Goal: Book appointment/travel/reservation

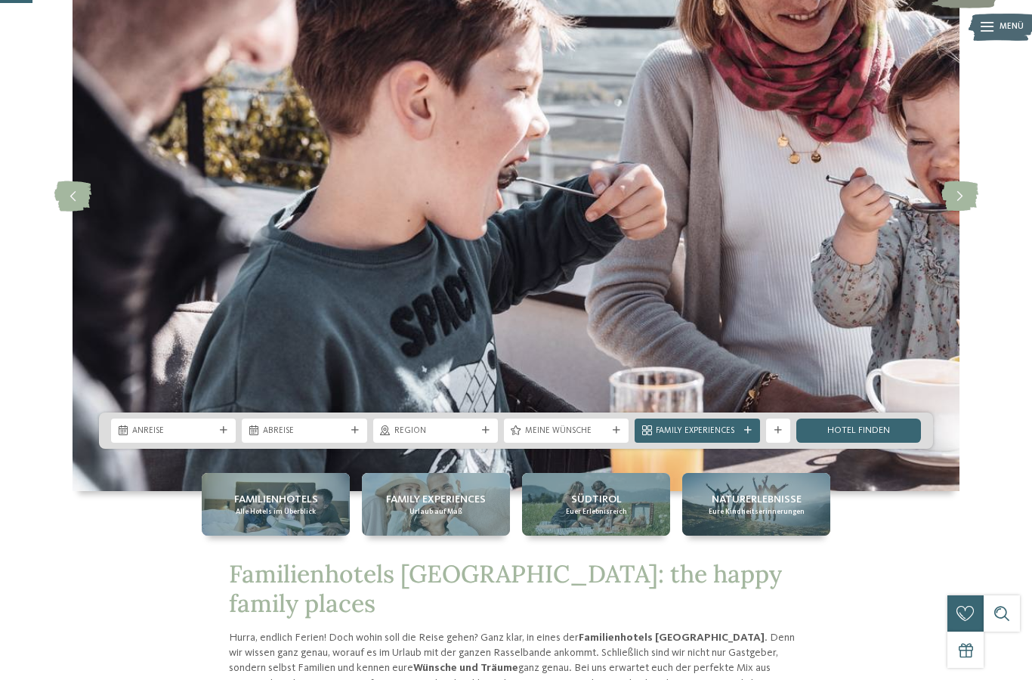
scroll to position [161, 0]
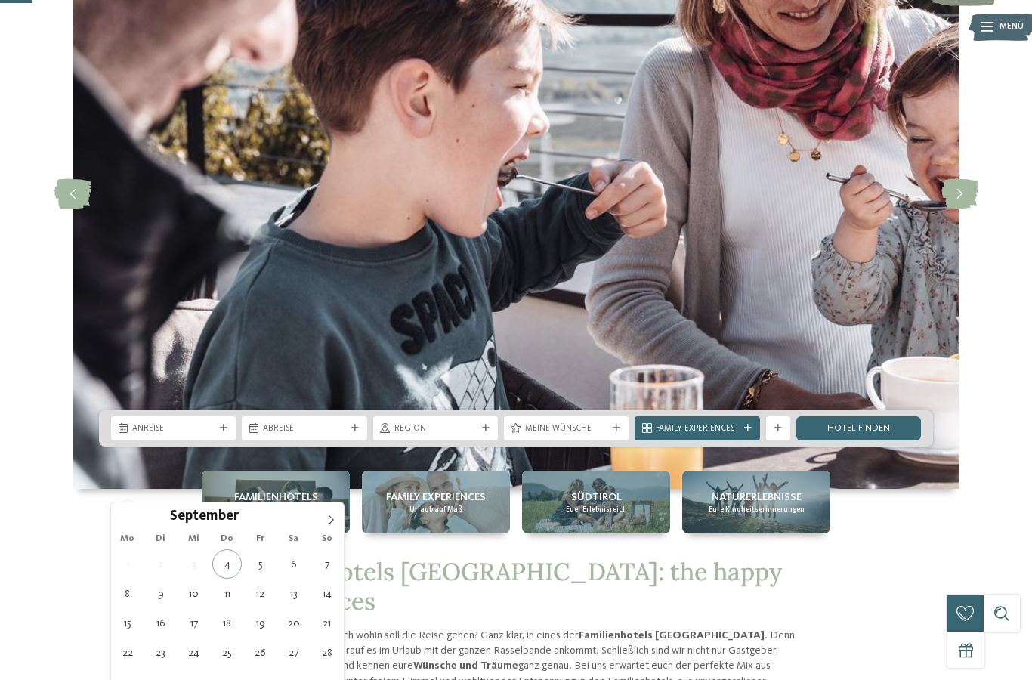
click at [331, 521] on icon at bounding box center [330, 519] width 11 height 11
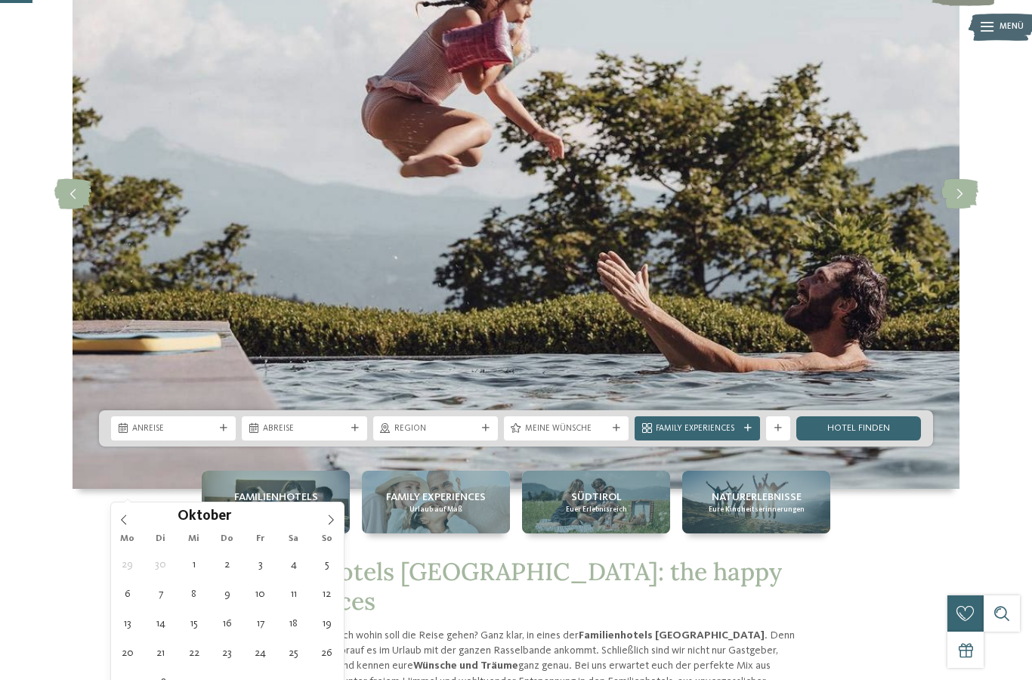
type div "25.10.2025"
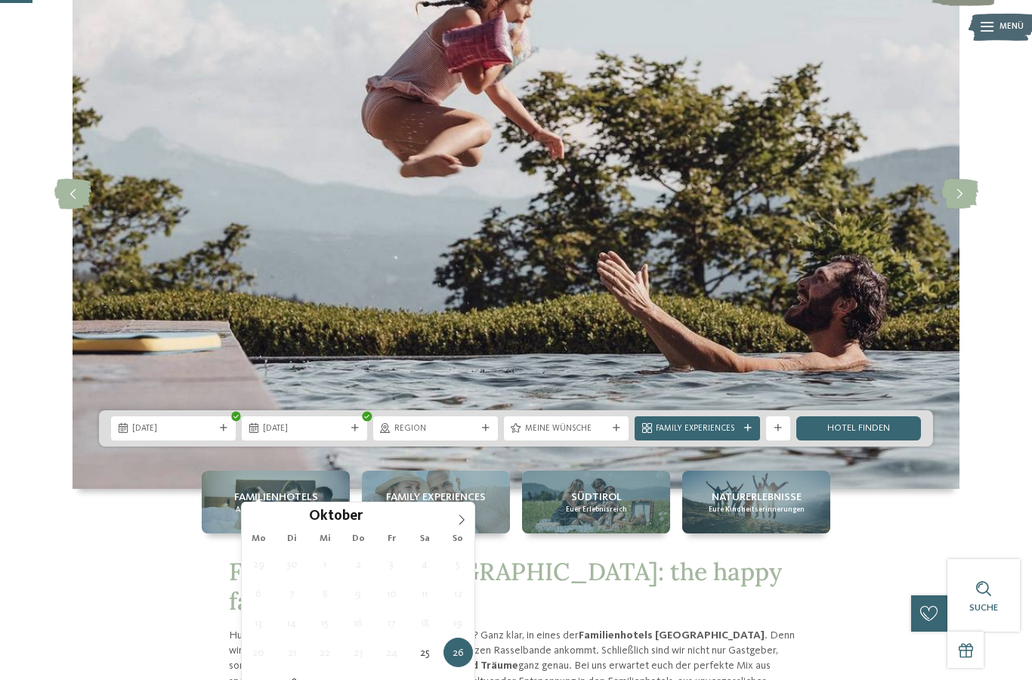
click at [471, 520] on span at bounding box center [462, 515] width 26 height 26
type div "01.11.2025"
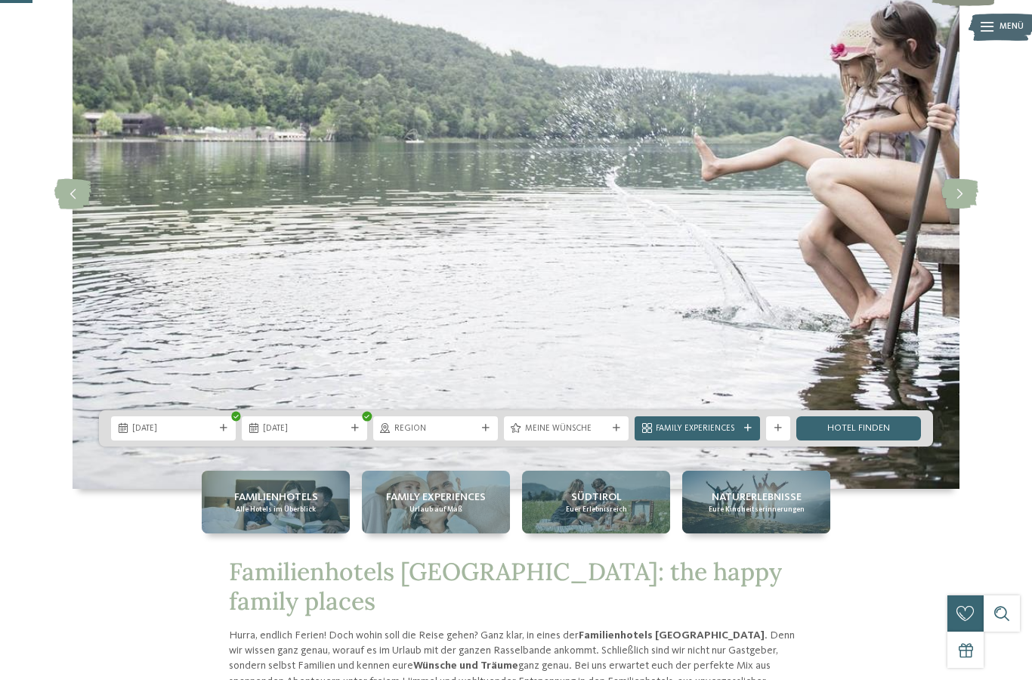
click at [574, 435] on span "Meine Wünsche" at bounding box center [566, 429] width 82 height 12
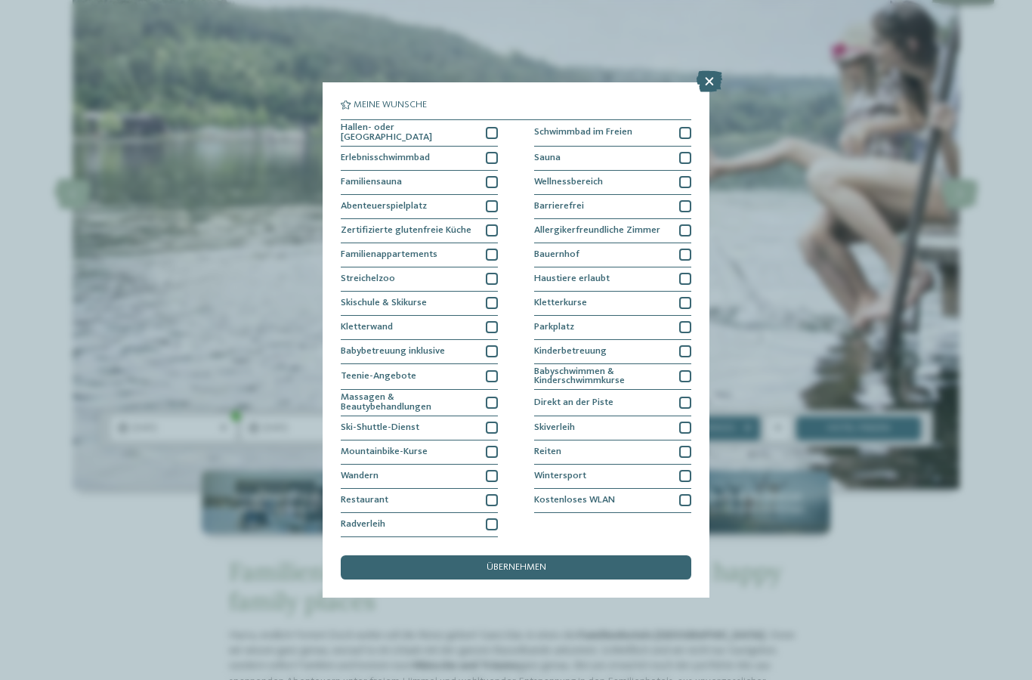
click at [493, 127] on div at bounding box center [492, 133] width 12 height 12
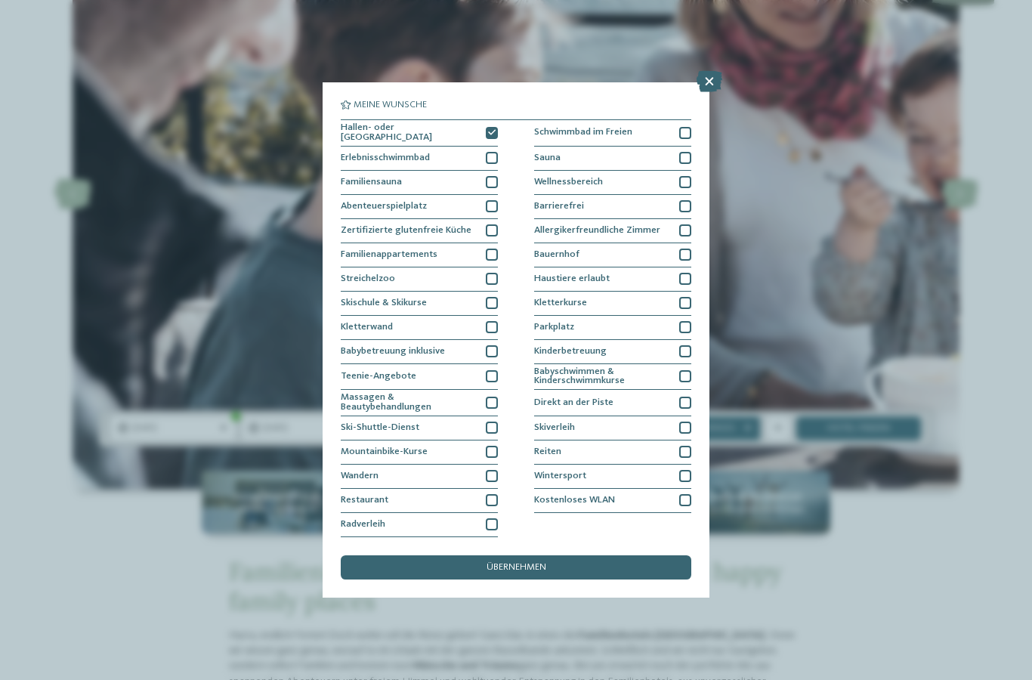
click at [682, 321] on div at bounding box center [685, 327] width 12 height 12
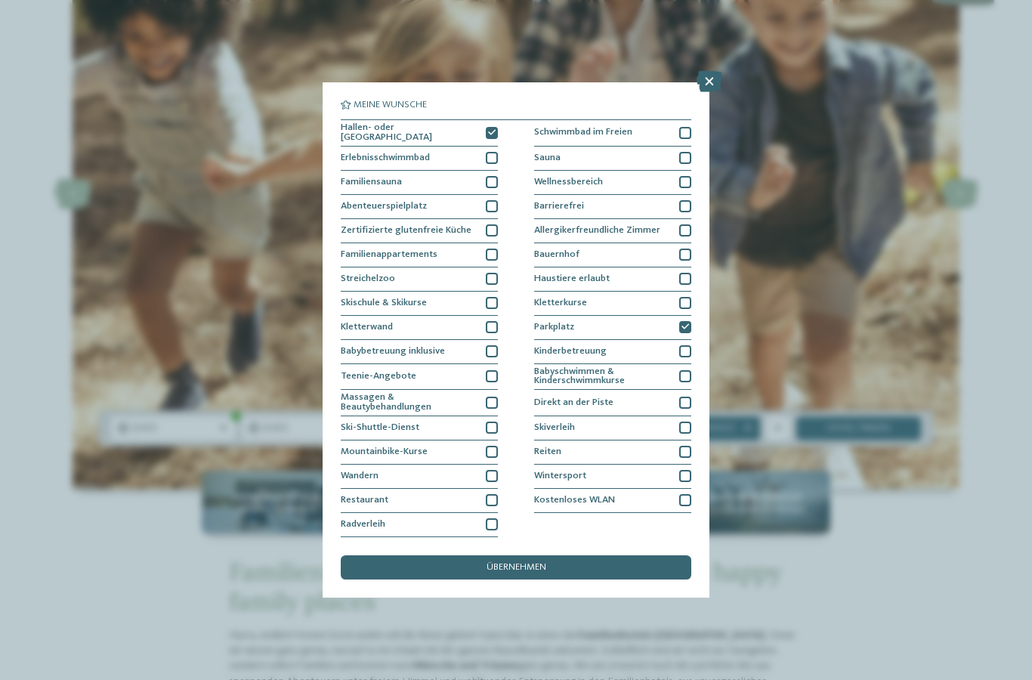
click at [490, 563] on span "übernehmen" at bounding box center [516, 568] width 60 height 10
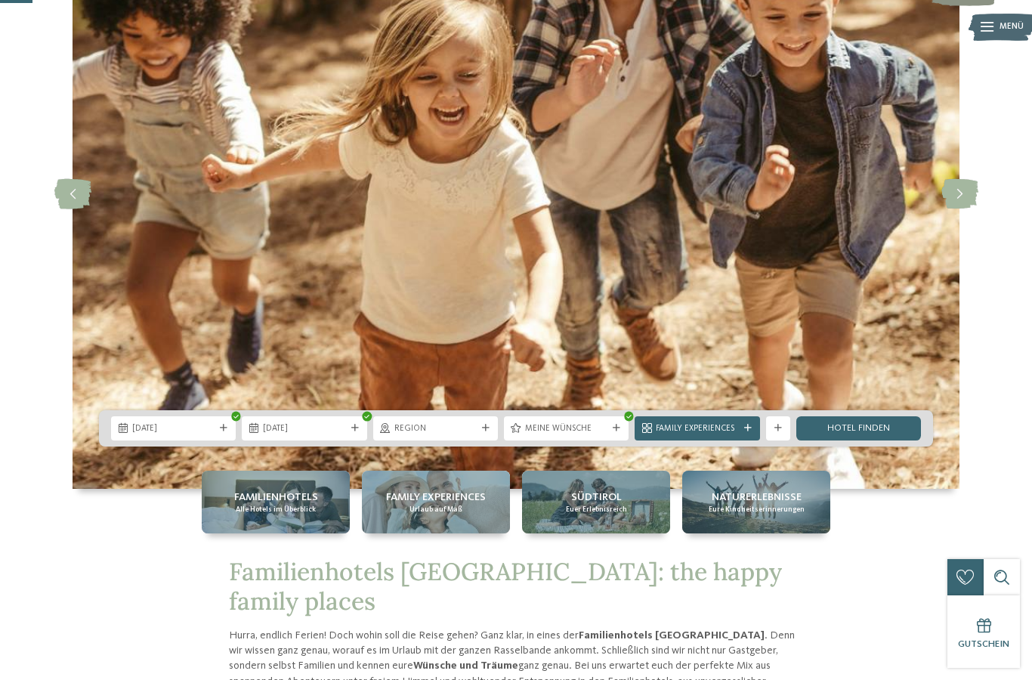
click at [740, 434] on div "Family Experiences" at bounding box center [696, 427] width 88 height 13
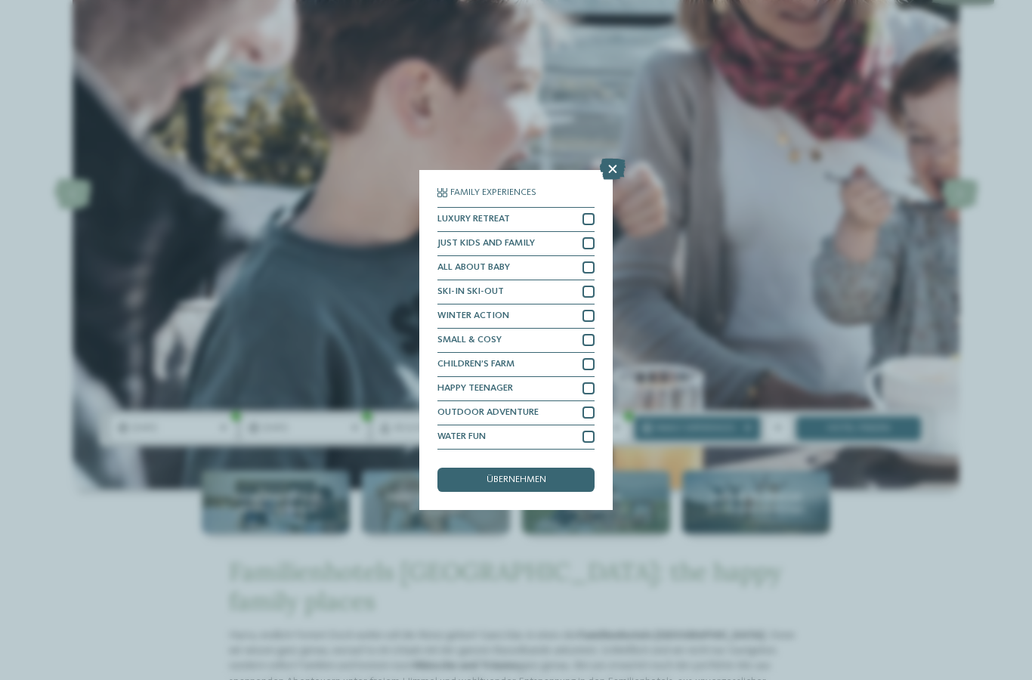
click at [612, 159] on icon at bounding box center [613, 169] width 26 height 21
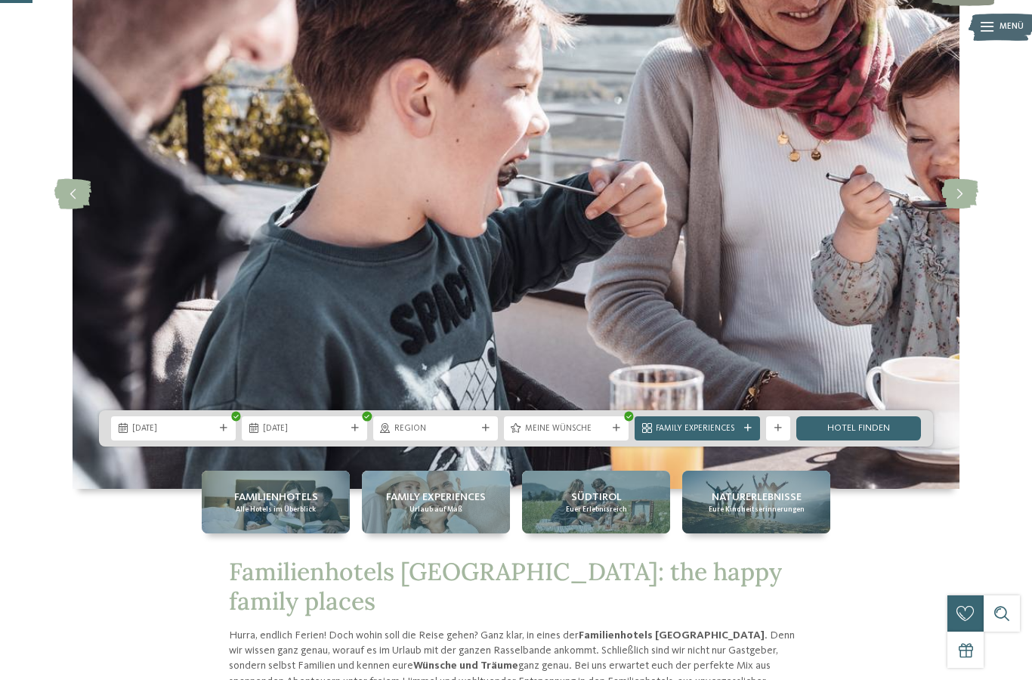
click at [831, 440] on link "Hotel finden" at bounding box center [858, 428] width 125 height 24
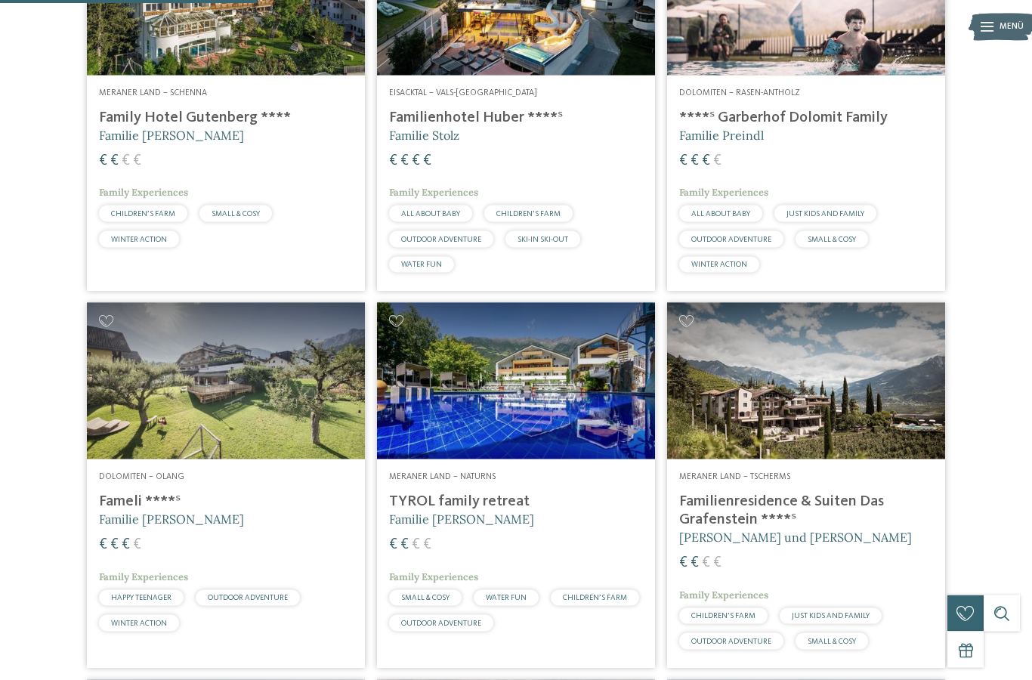
scroll to position [492, 0]
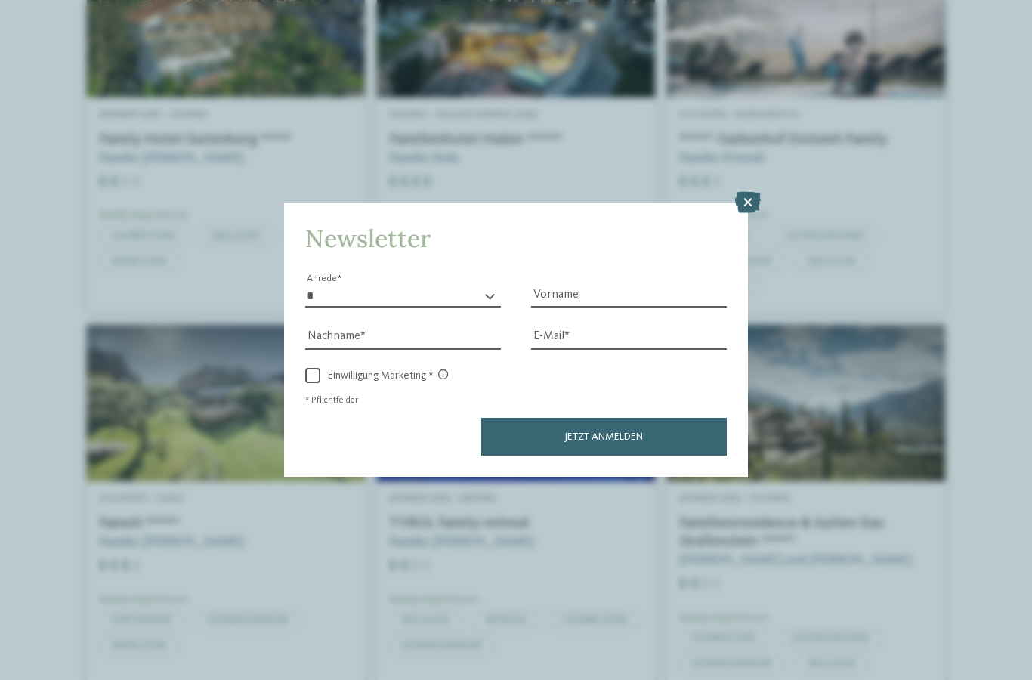
click at [751, 192] on icon at bounding box center [748, 202] width 26 height 21
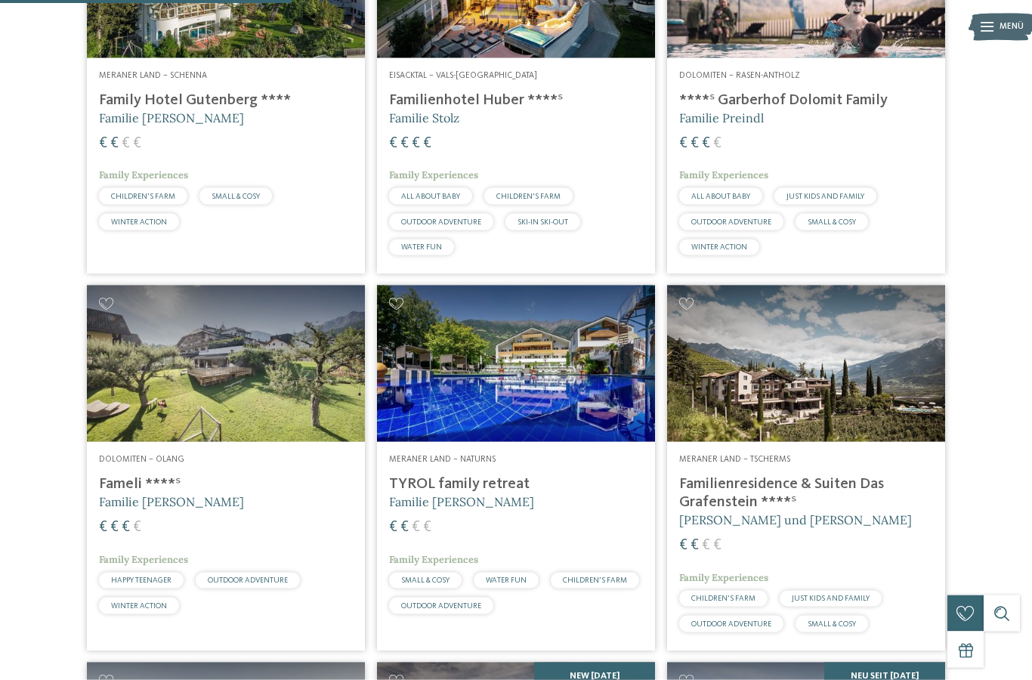
scroll to position [574, 0]
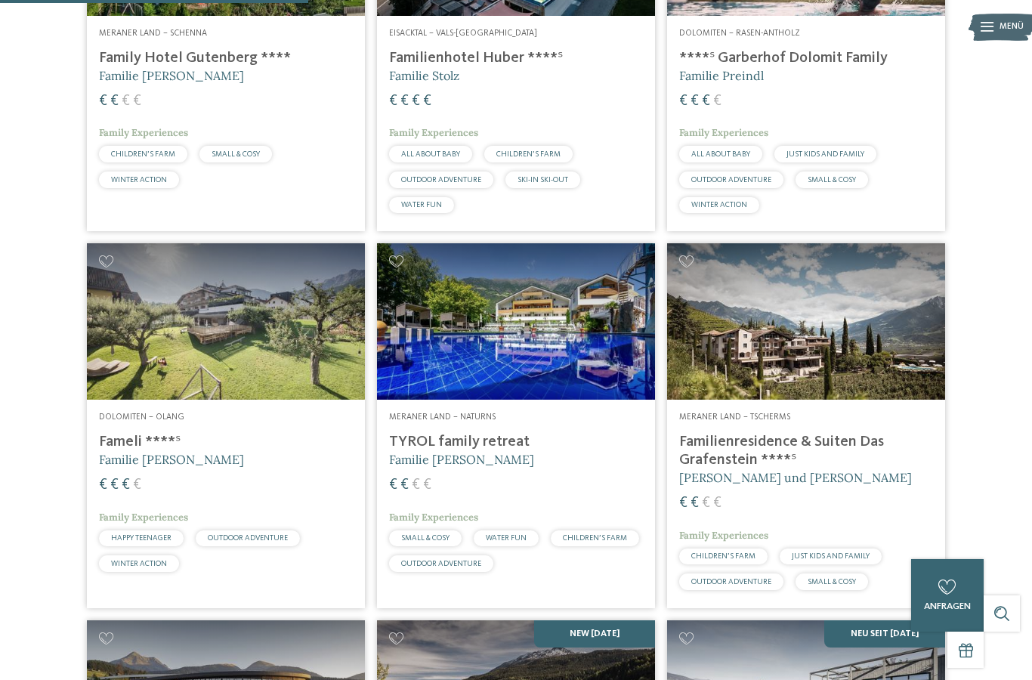
click at [153, 368] on img at bounding box center [226, 321] width 278 height 156
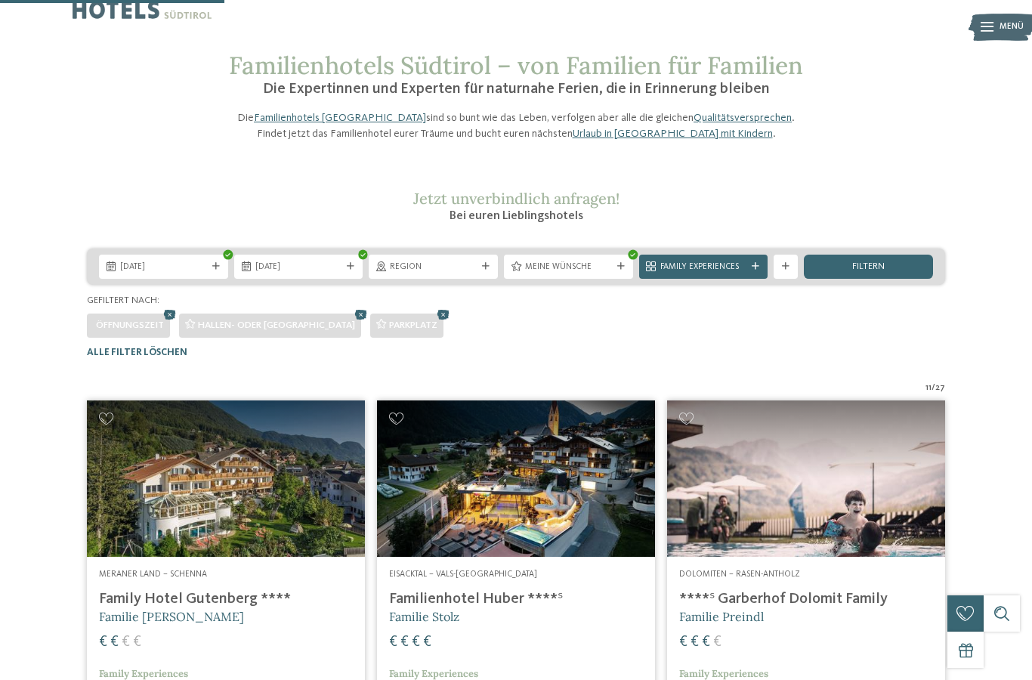
scroll to position [417, 0]
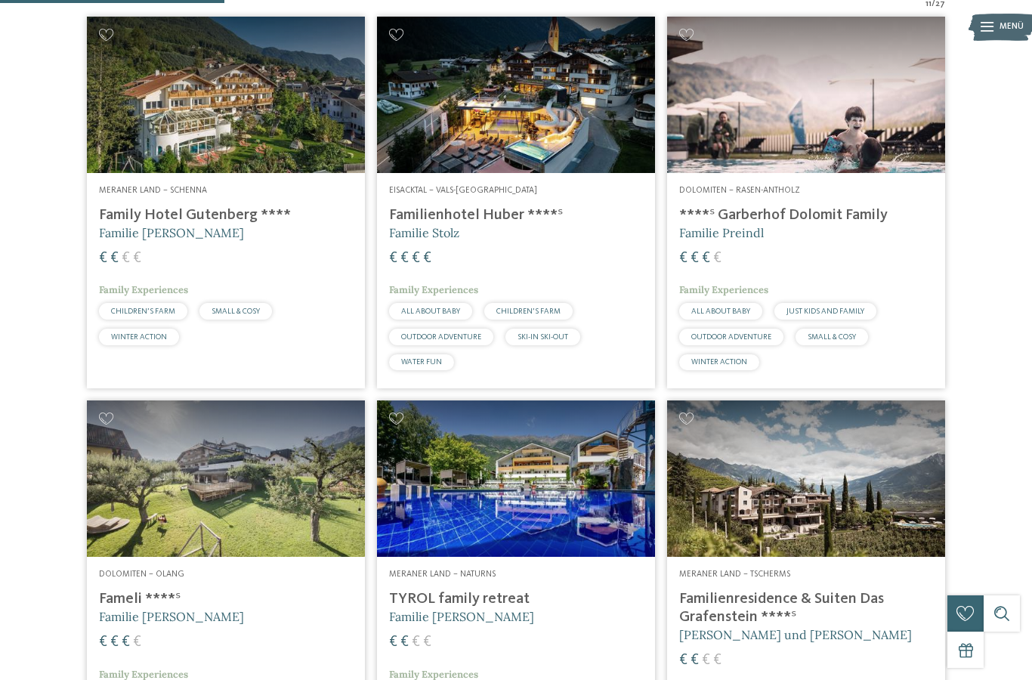
click at [456, 146] on img at bounding box center [516, 95] width 278 height 156
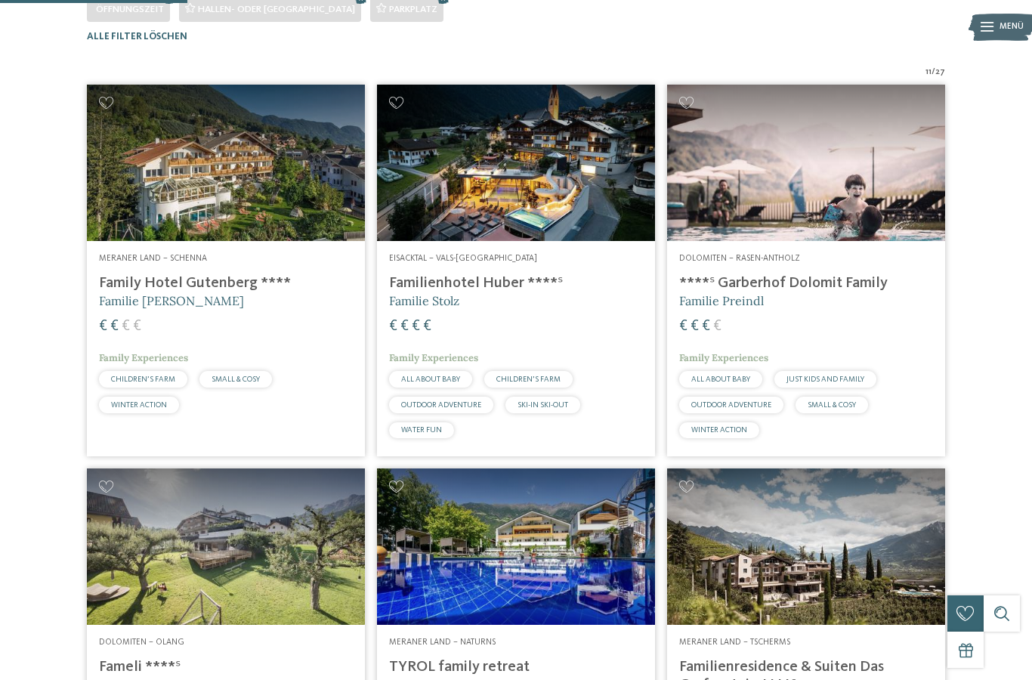
click at [840, 232] on img at bounding box center [806, 163] width 278 height 156
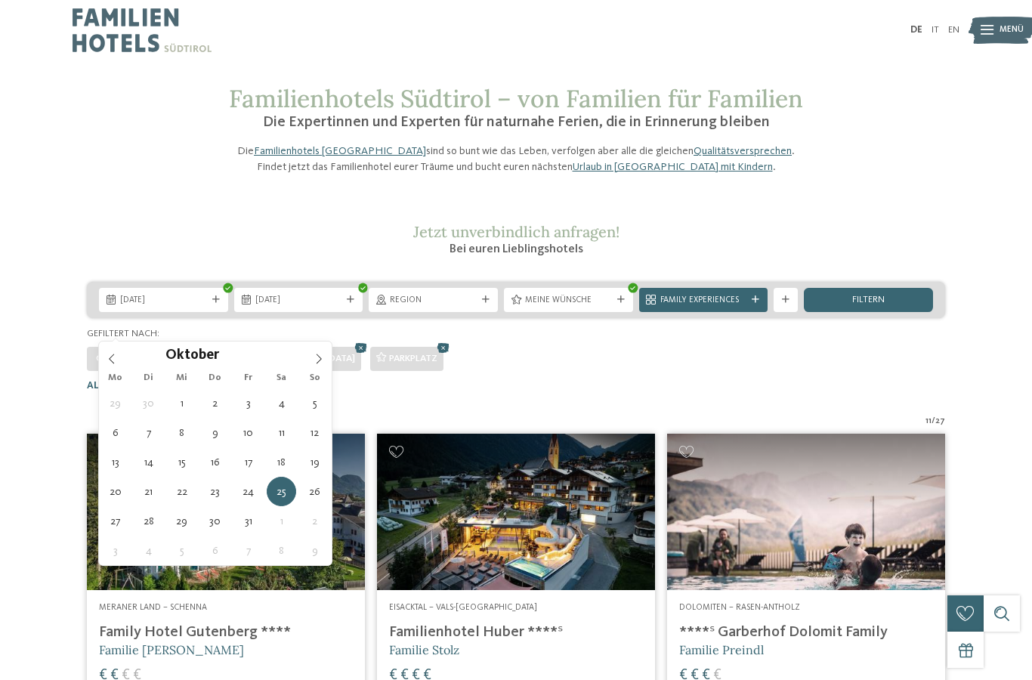
type div "19.10.2025"
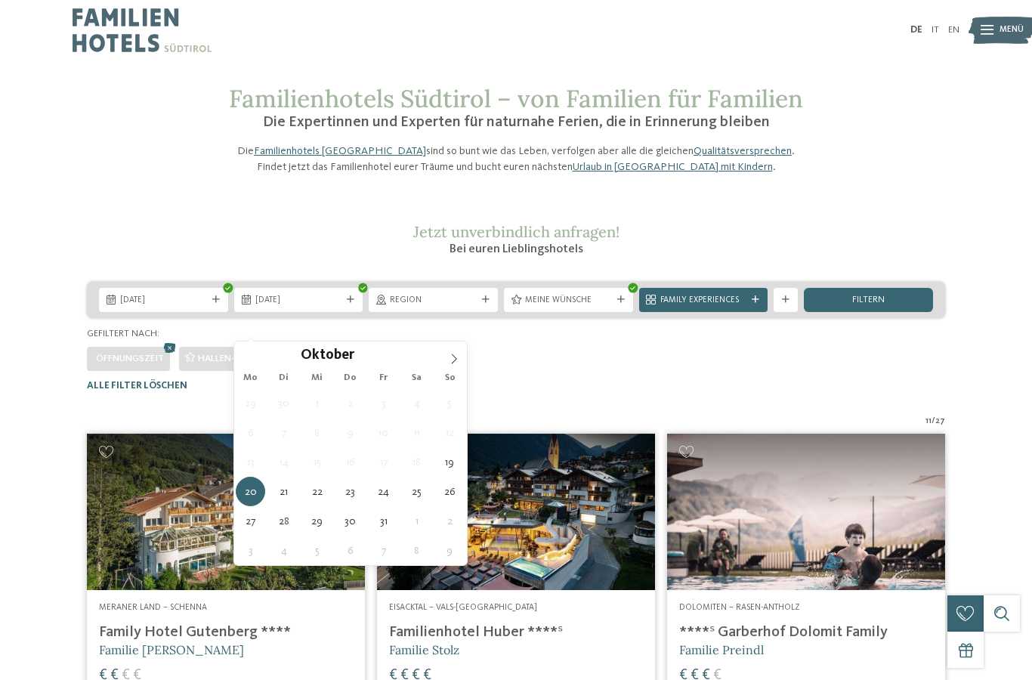
type div "[DATE]"
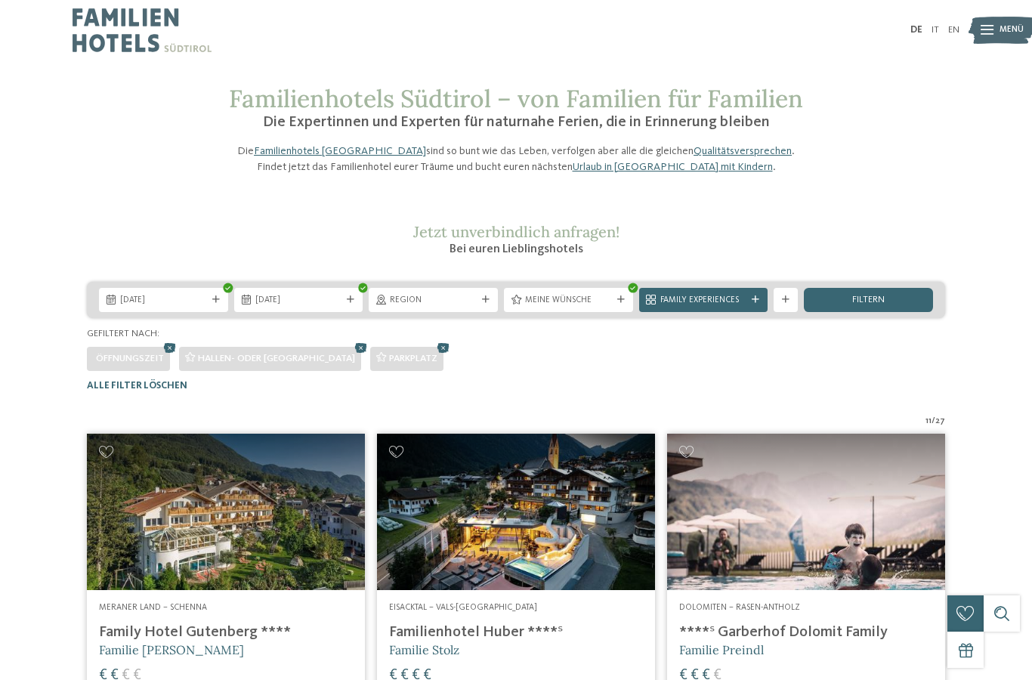
click at [880, 305] on span "filtern" at bounding box center [868, 300] width 32 height 10
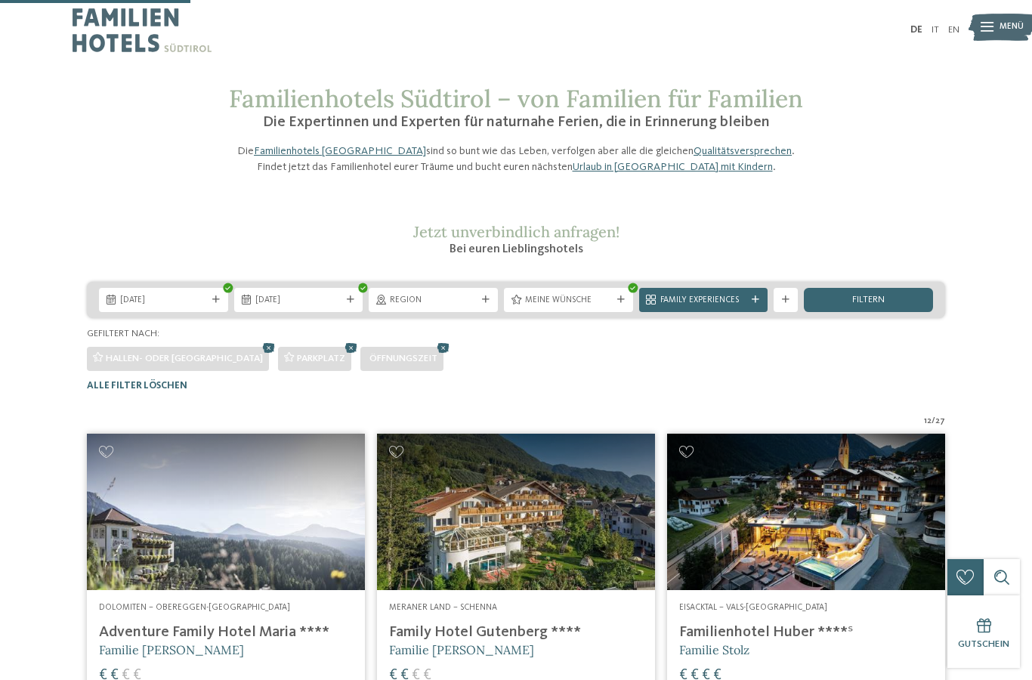
click at [145, 433] on img at bounding box center [226, 511] width 278 height 156
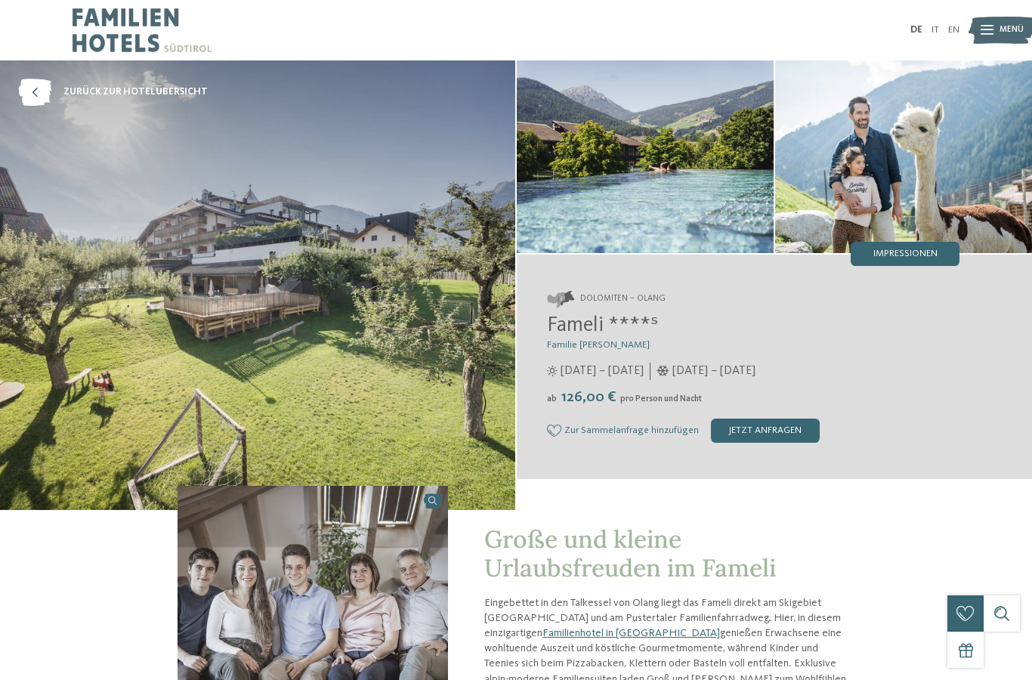
click at [907, 252] on span "Impressionen" at bounding box center [905, 254] width 64 height 10
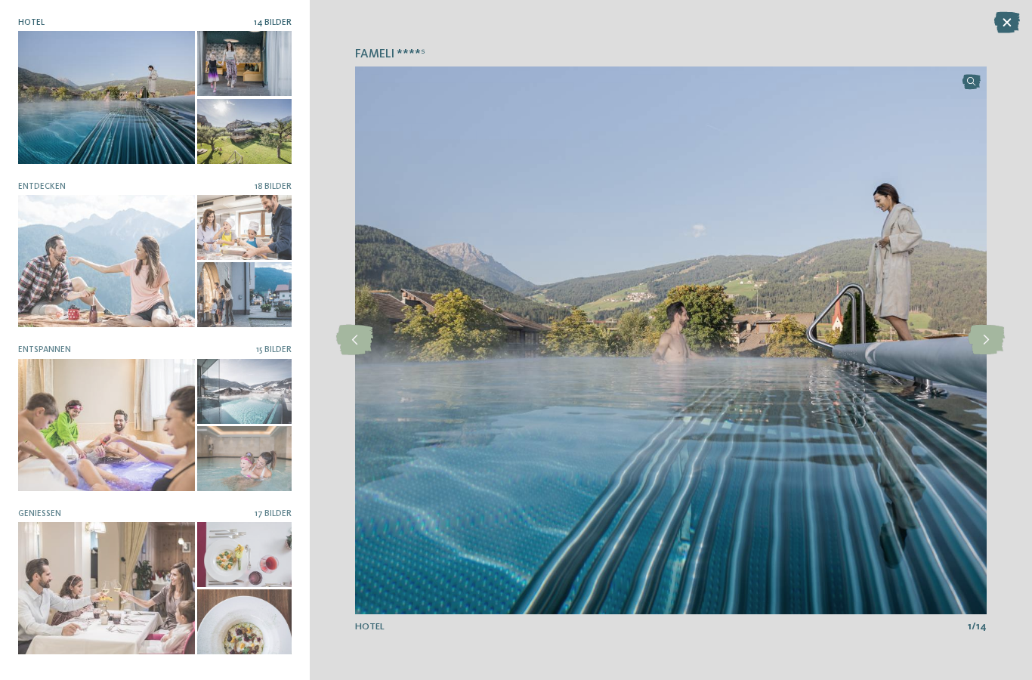
click at [235, 382] on div at bounding box center [244, 391] width 94 height 65
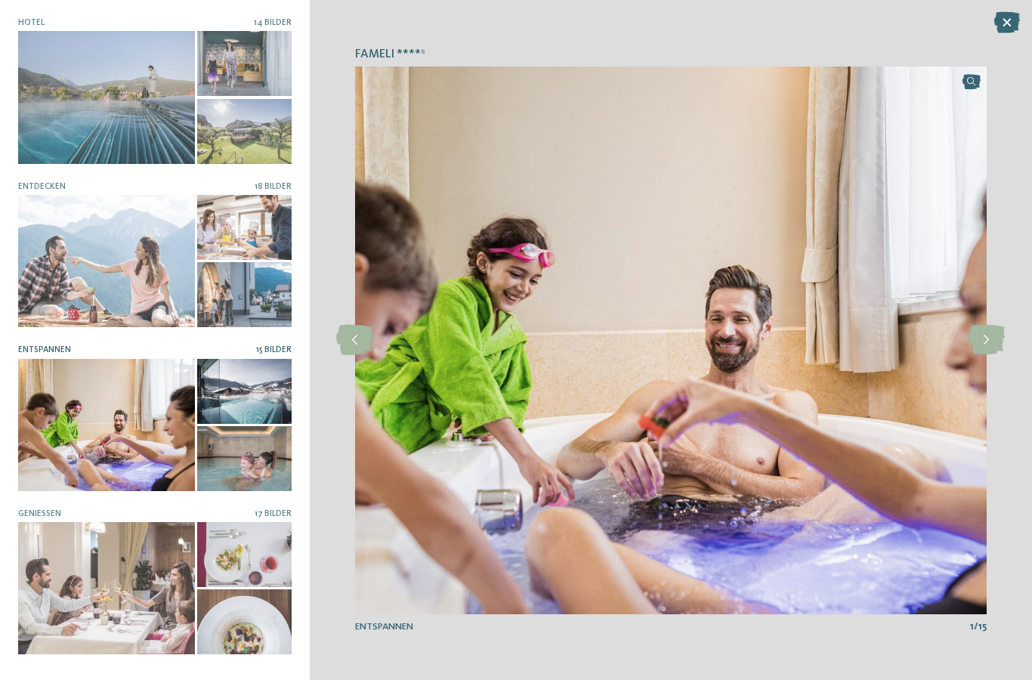
click at [980, 337] on icon at bounding box center [985, 340] width 37 height 30
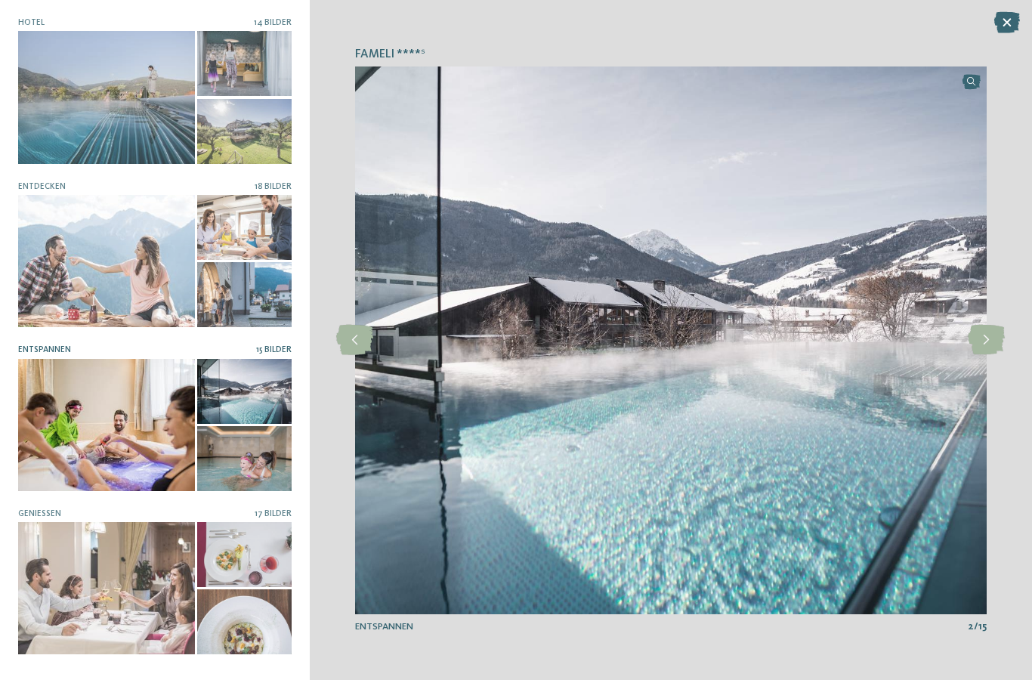
click at [978, 339] on icon at bounding box center [985, 340] width 37 height 30
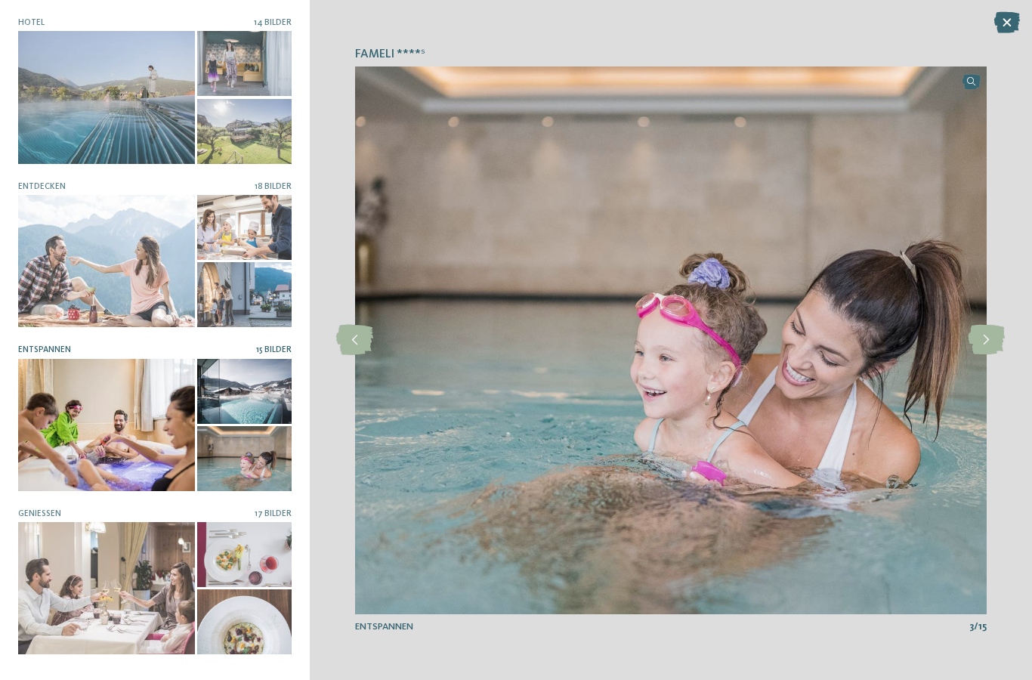
click at [985, 335] on icon at bounding box center [985, 340] width 37 height 30
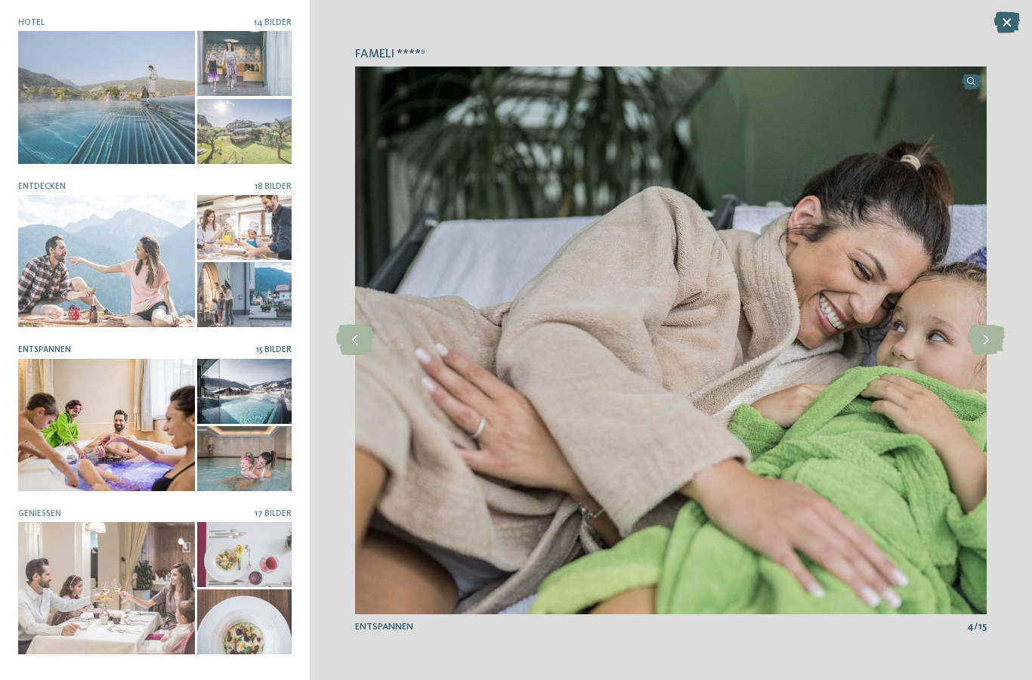
click at [984, 334] on icon at bounding box center [985, 340] width 37 height 30
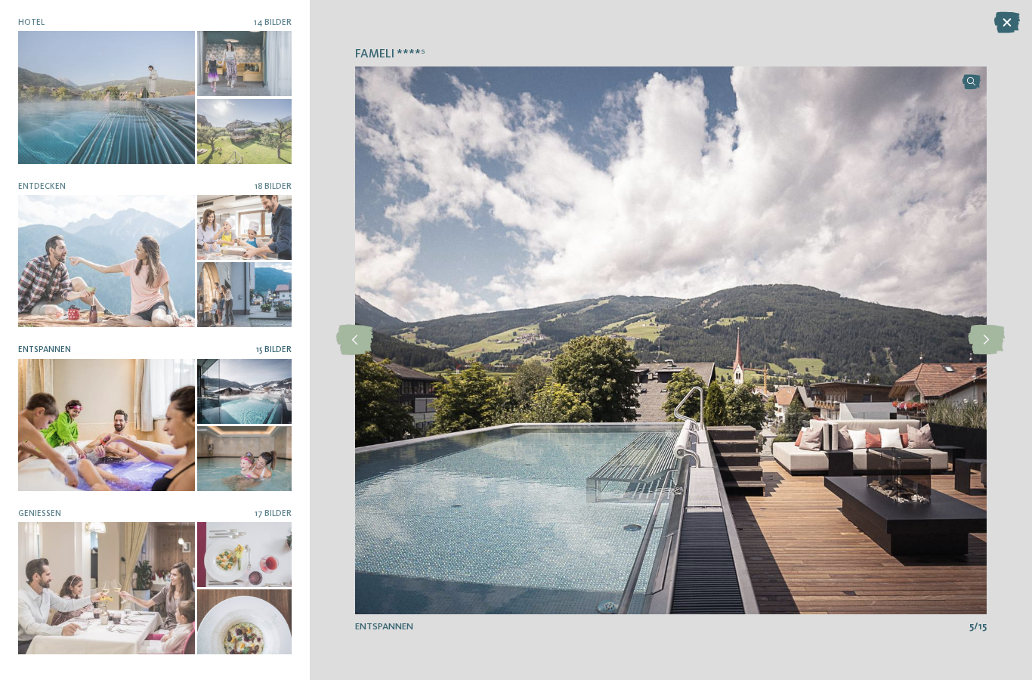
click at [982, 336] on icon at bounding box center [985, 340] width 37 height 30
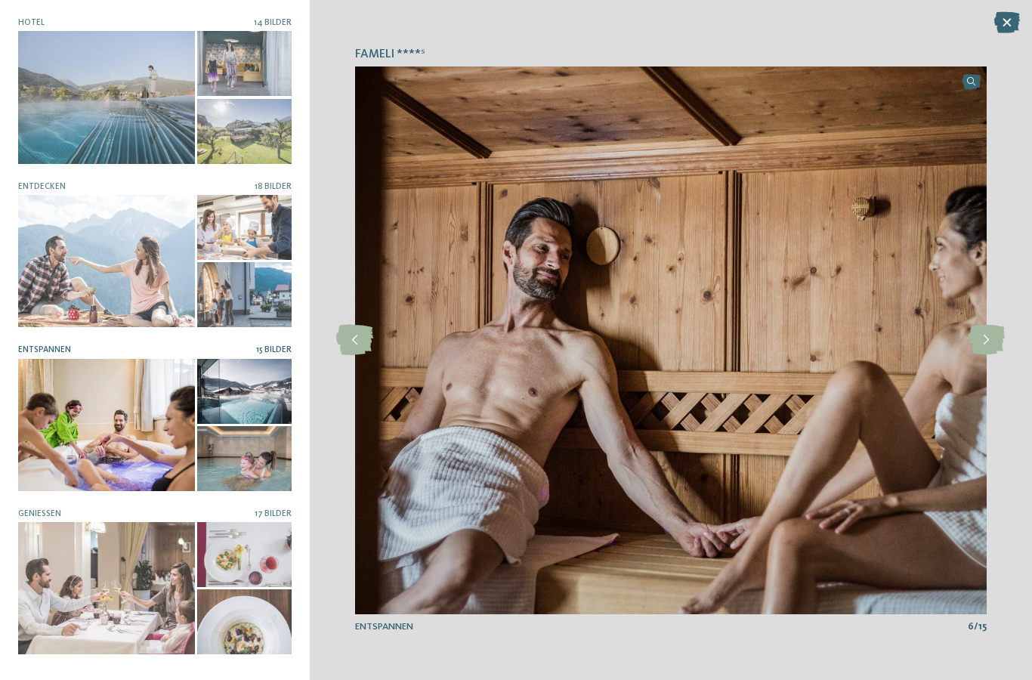
click at [983, 335] on icon at bounding box center [985, 340] width 37 height 30
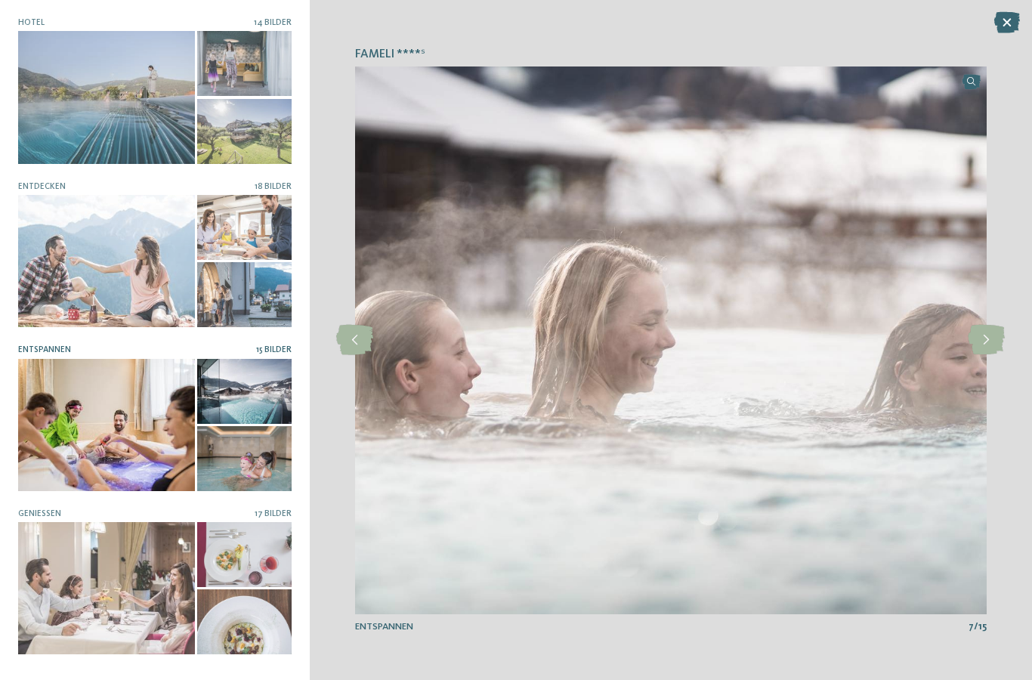
click at [982, 344] on icon at bounding box center [985, 340] width 37 height 30
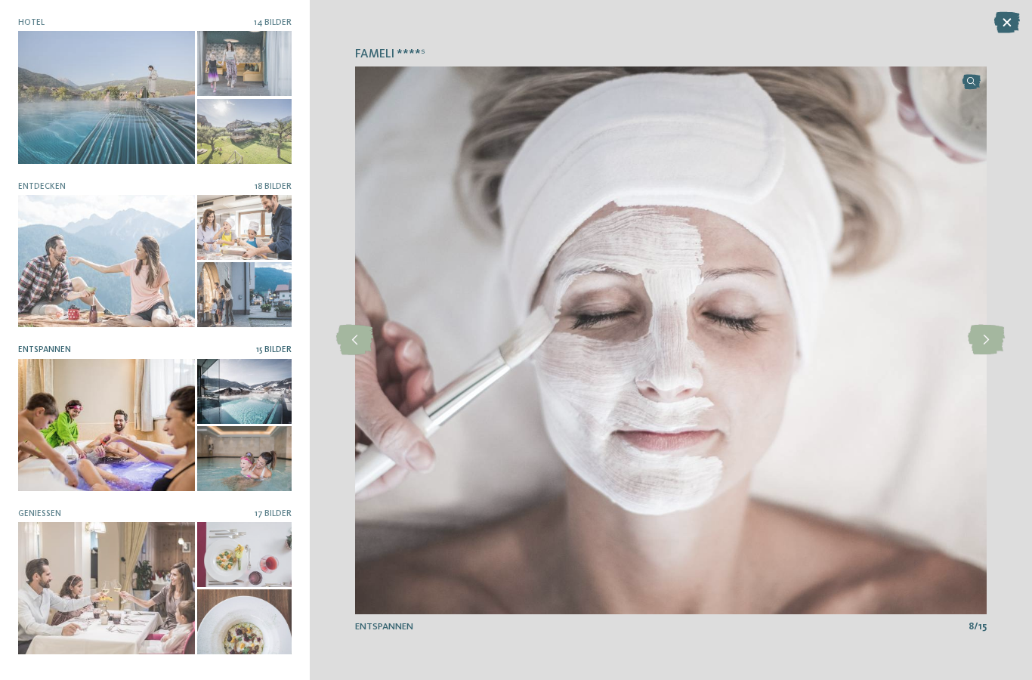
click at [980, 344] on icon at bounding box center [985, 340] width 37 height 30
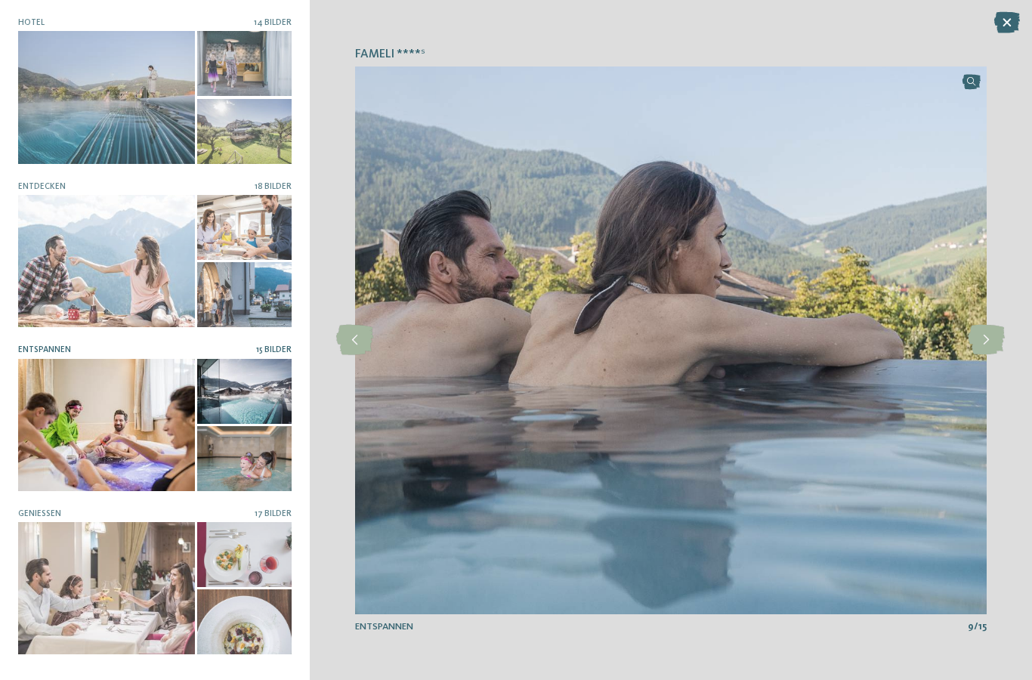
click at [982, 340] on icon at bounding box center [985, 340] width 37 height 30
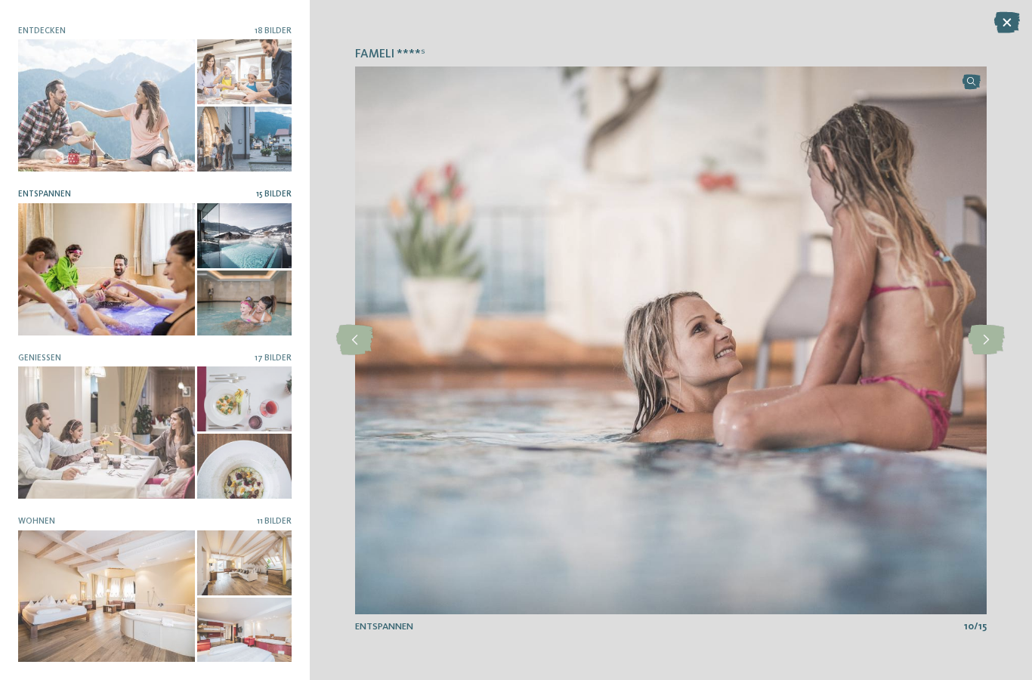
scroll to position [155, 0]
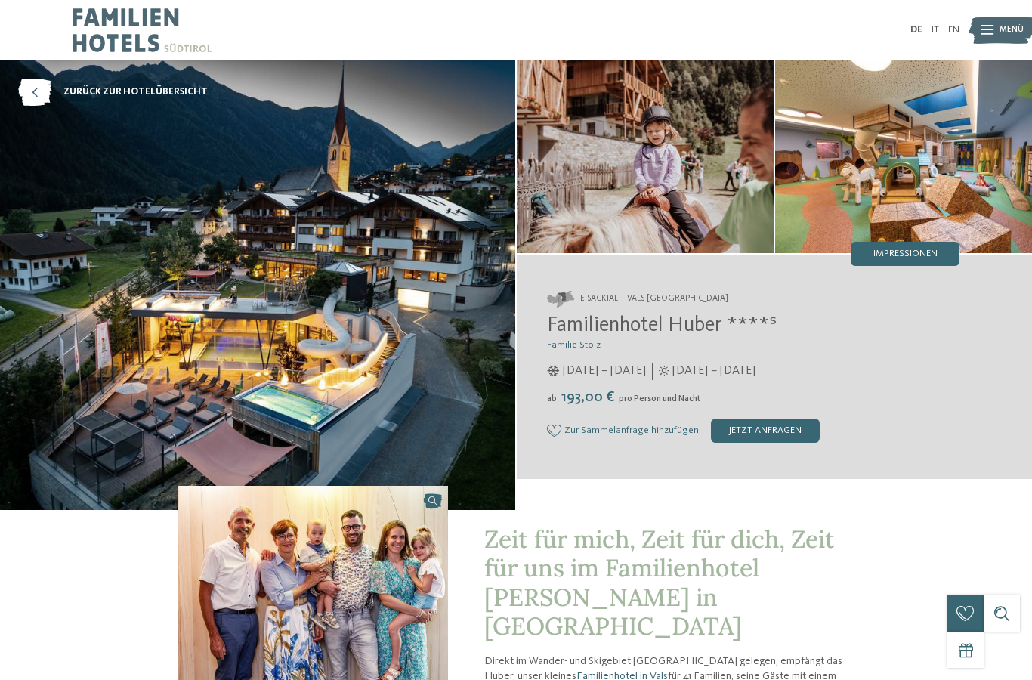
click at [919, 253] on span "Impressionen" at bounding box center [905, 254] width 64 height 10
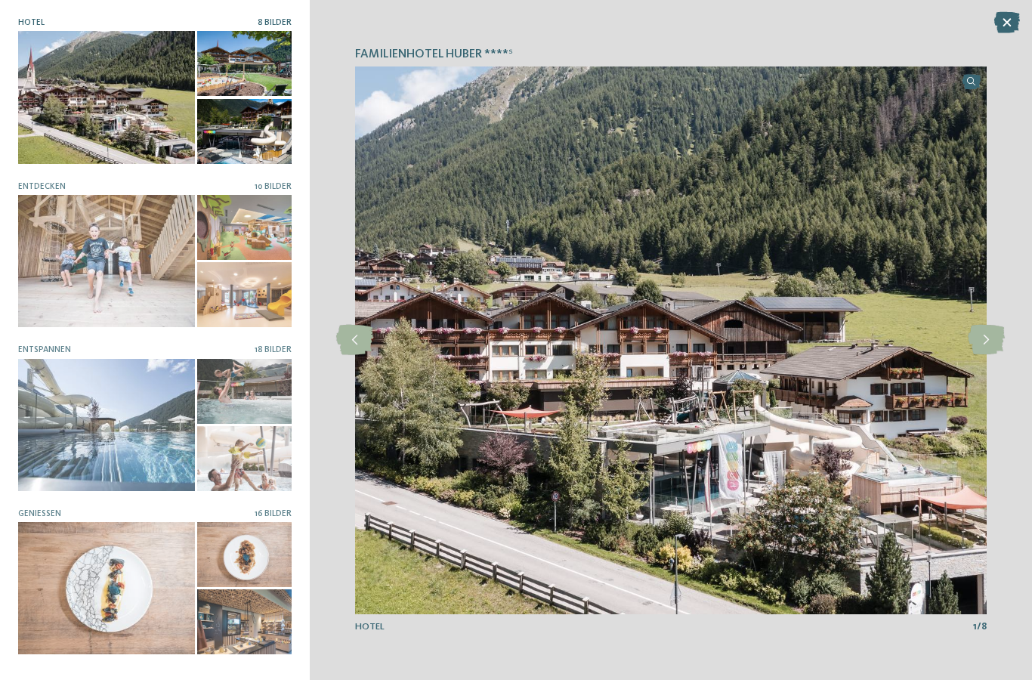
click at [245, 131] on div at bounding box center [244, 131] width 94 height 65
click at [984, 340] on icon at bounding box center [985, 340] width 37 height 30
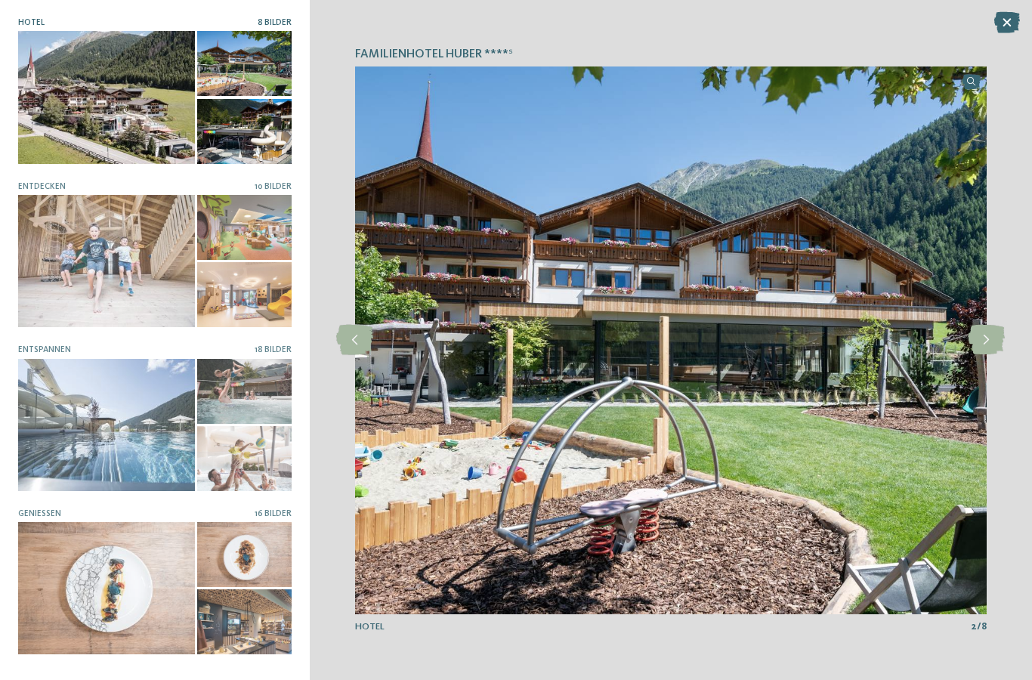
click at [985, 337] on icon at bounding box center [985, 340] width 37 height 30
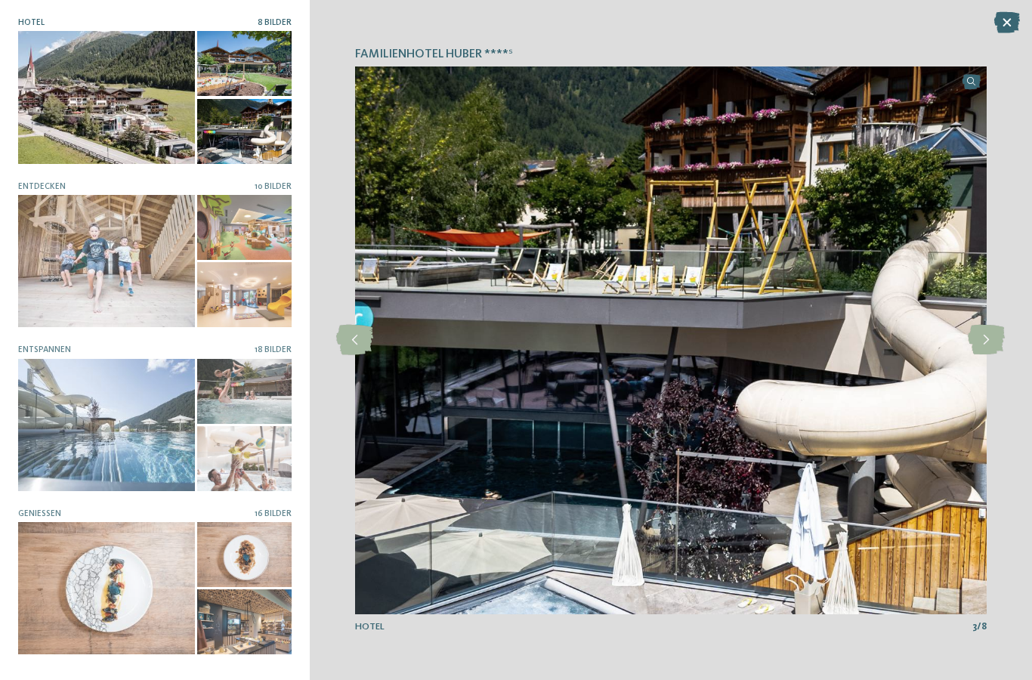
click at [990, 338] on icon at bounding box center [985, 340] width 37 height 30
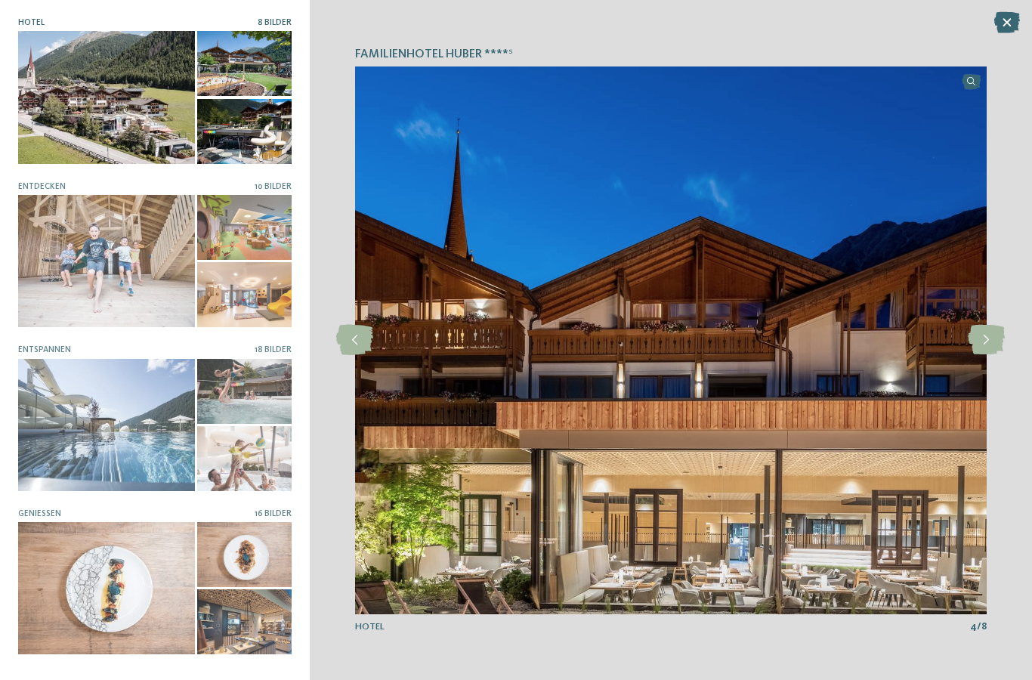
click at [986, 335] on icon at bounding box center [985, 340] width 37 height 30
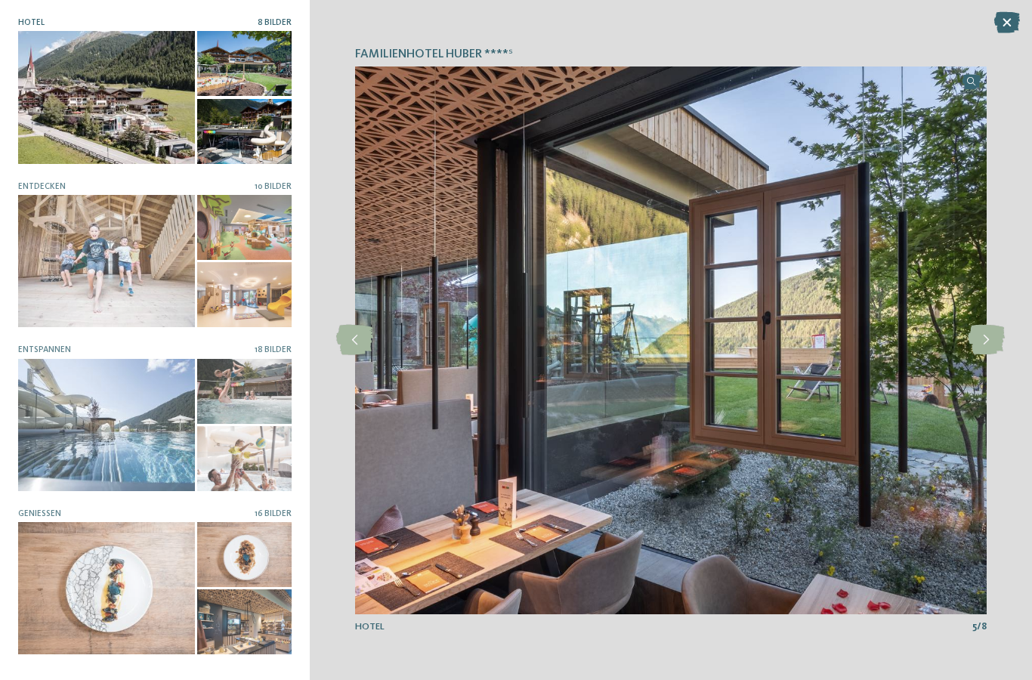
click at [989, 335] on icon at bounding box center [985, 340] width 37 height 30
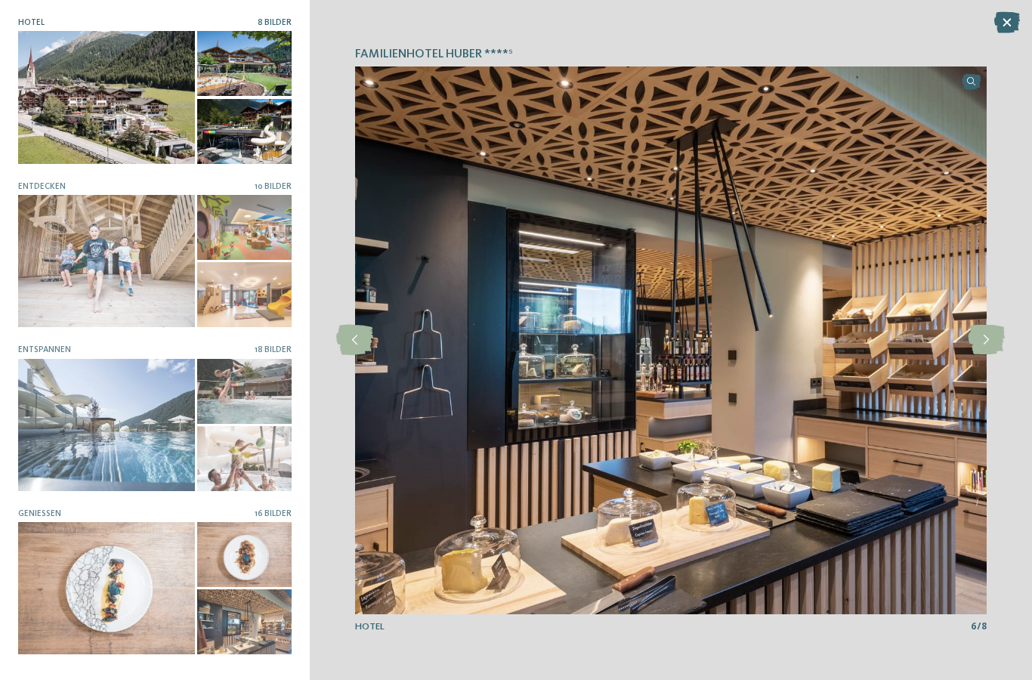
click at [989, 338] on icon at bounding box center [985, 340] width 37 height 30
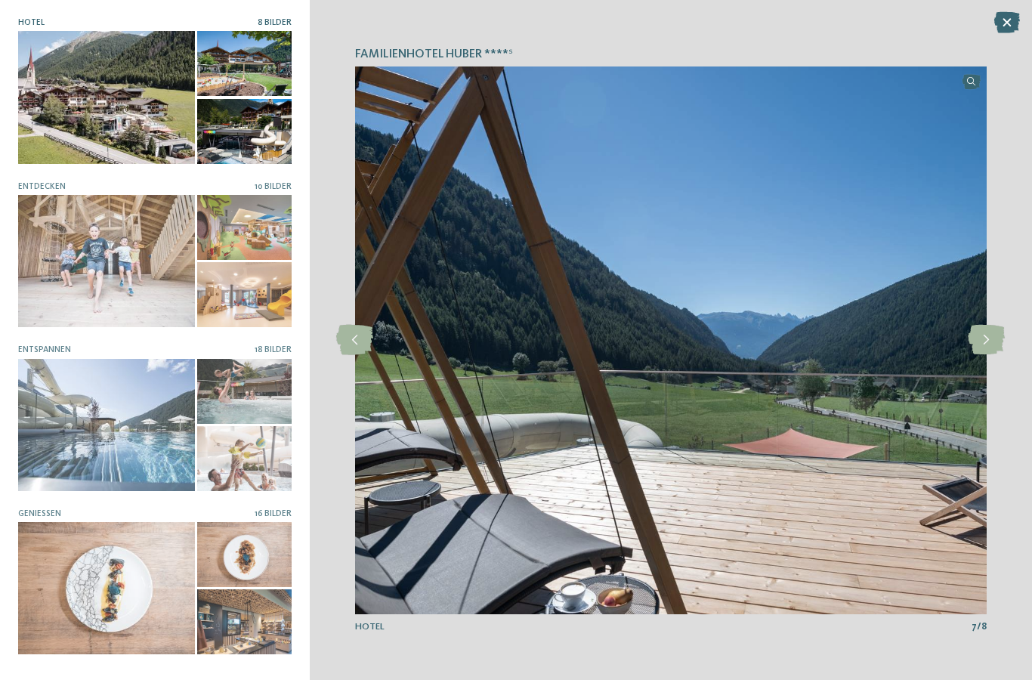
click at [979, 338] on icon at bounding box center [985, 340] width 37 height 30
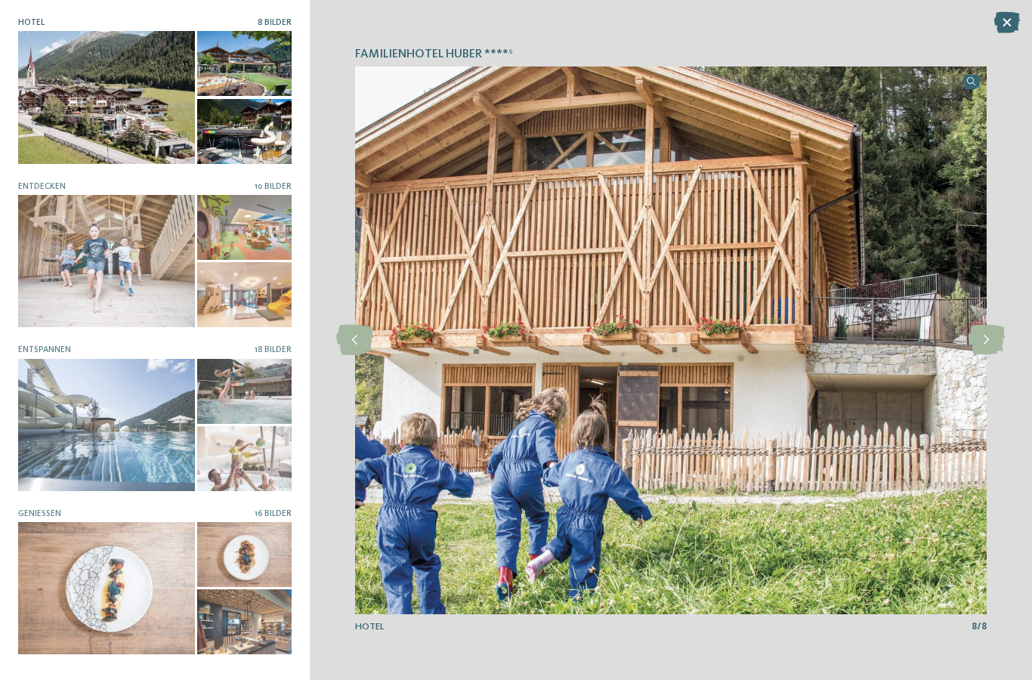
click at [977, 336] on icon at bounding box center [985, 340] width 37 height 30
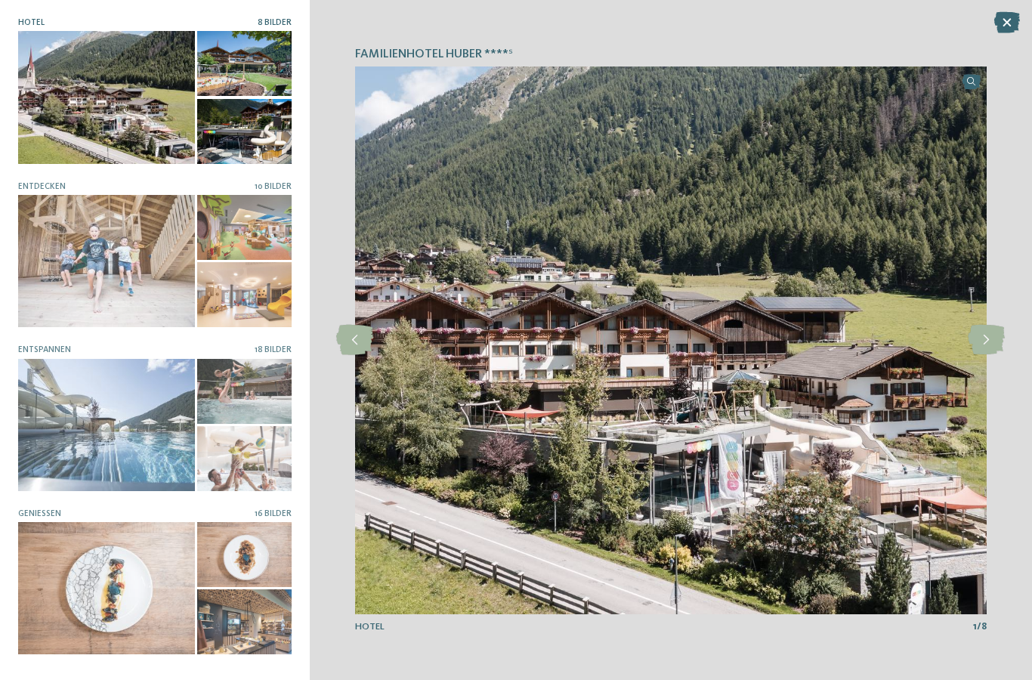
click at [980, 335] on icon at bounding box center [985, 340] width 37 height 30
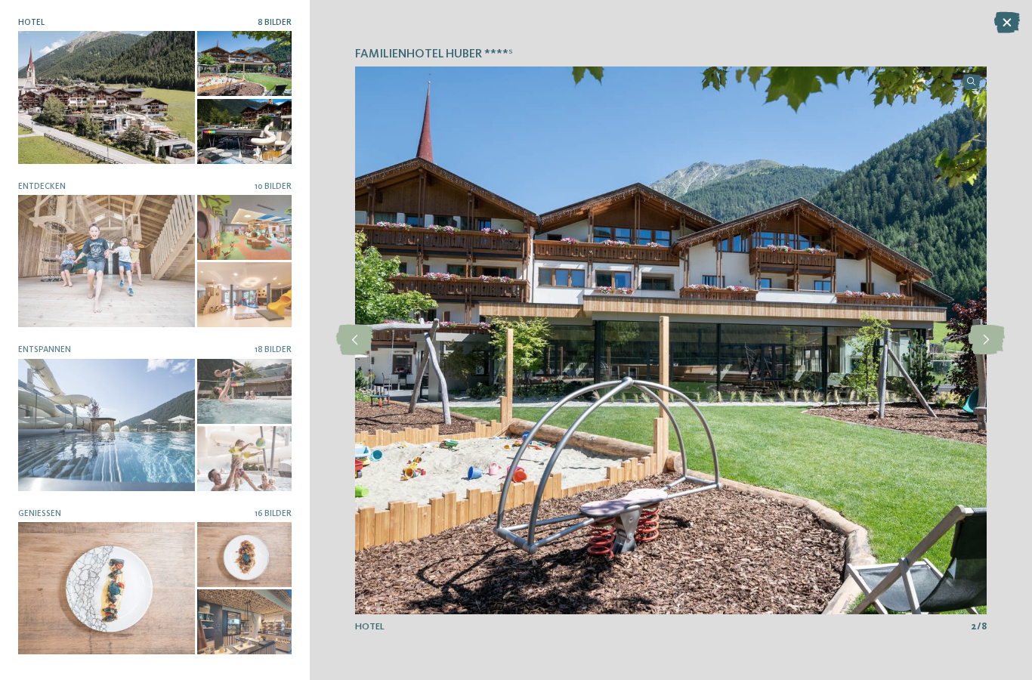
click at [986, 335] on icon at bounding box center [985, 340] width 37 height 30
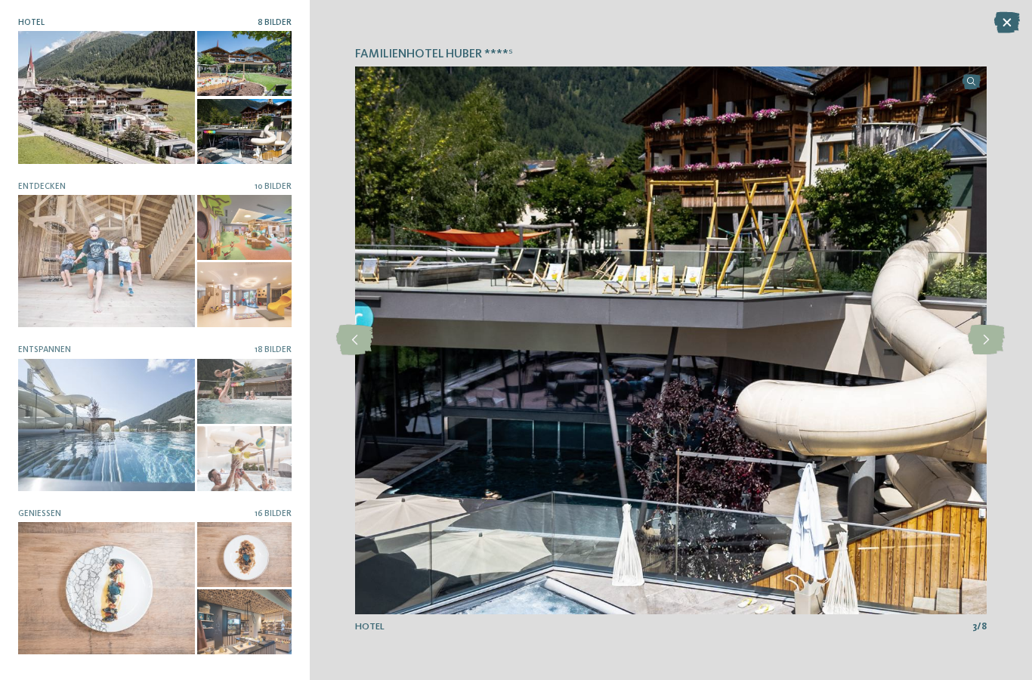
click at [985, 339] on icon at bounding box center [985, 340] width 37 height 30
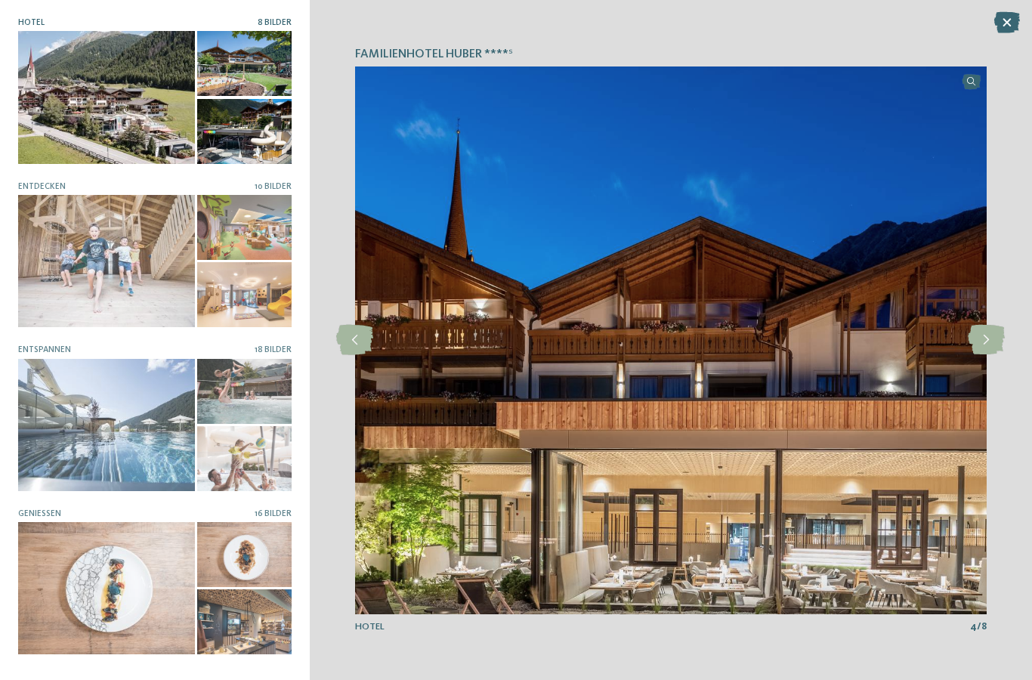
click at [985, 341] on icon at bounding box center [985, 340] width 37 height 30
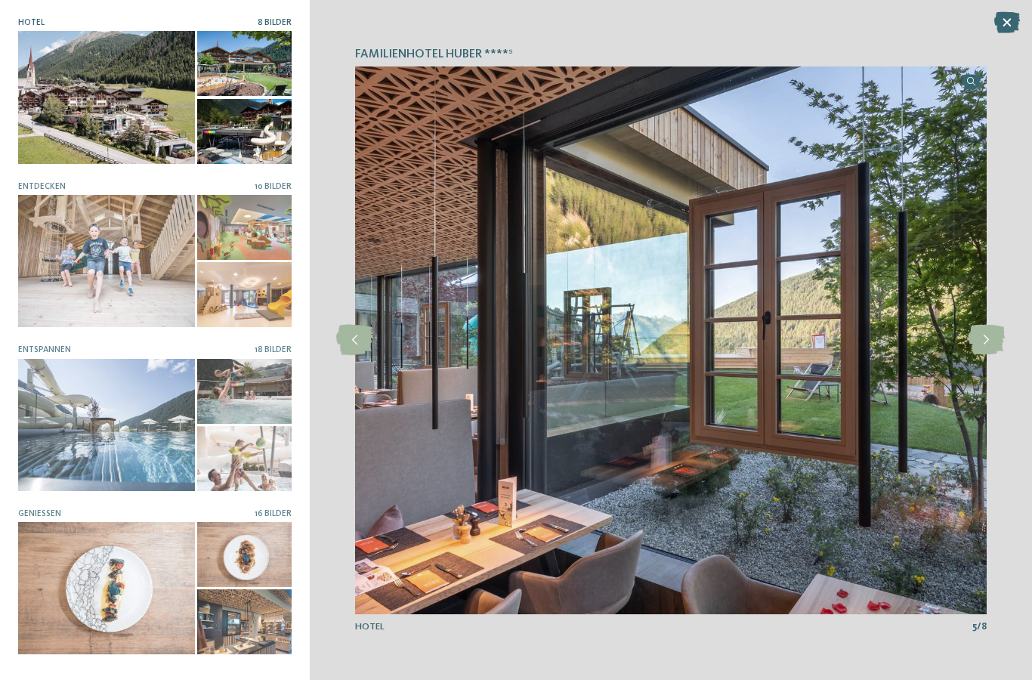
click at [994, 338] on icon at bounding box center [985, 340] width 37 height 30
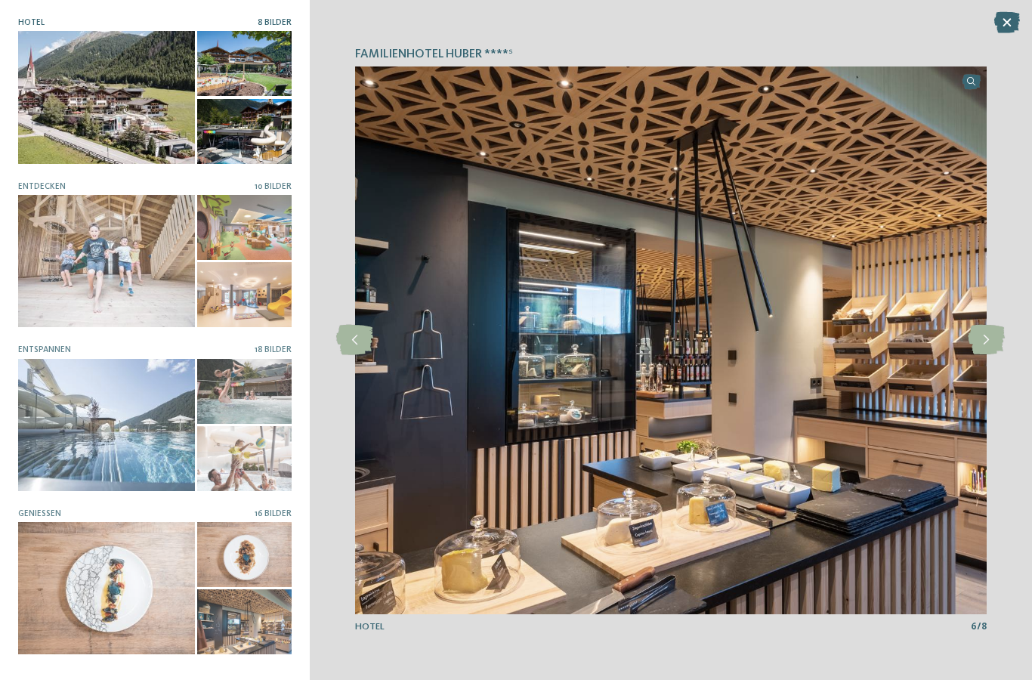
click at [76, 250] on div at bounding box center [106, 261] width 177 height 132
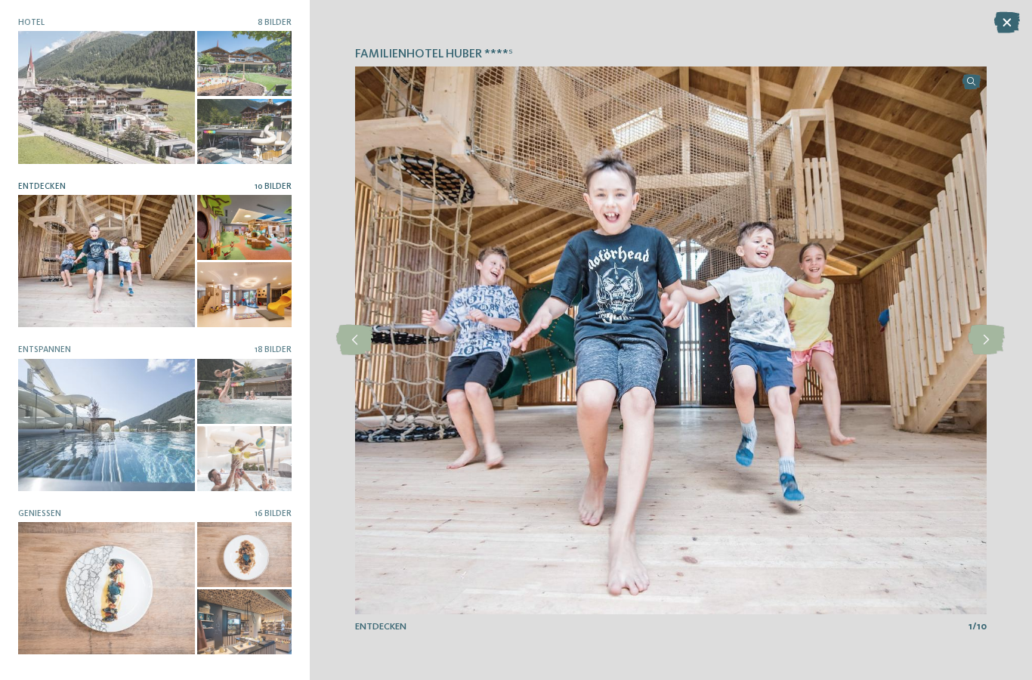
click at [992, 341] on icon at bounding box center [985, 340] width 37 height 30
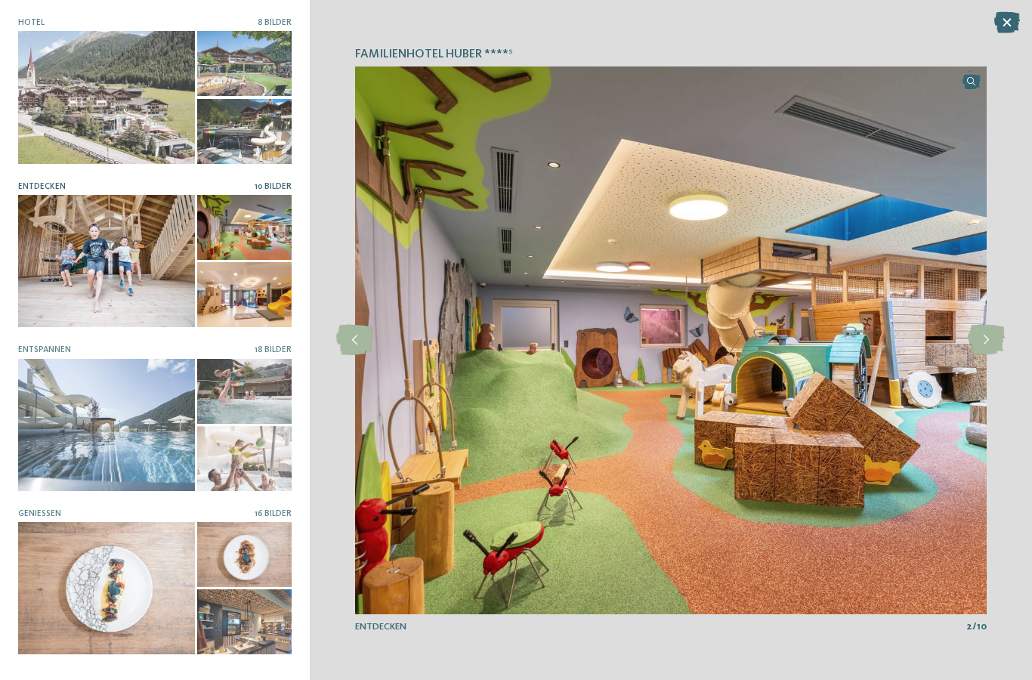
click at [988, 342] on icon at bounding box center [985, 340] width 37 height 30
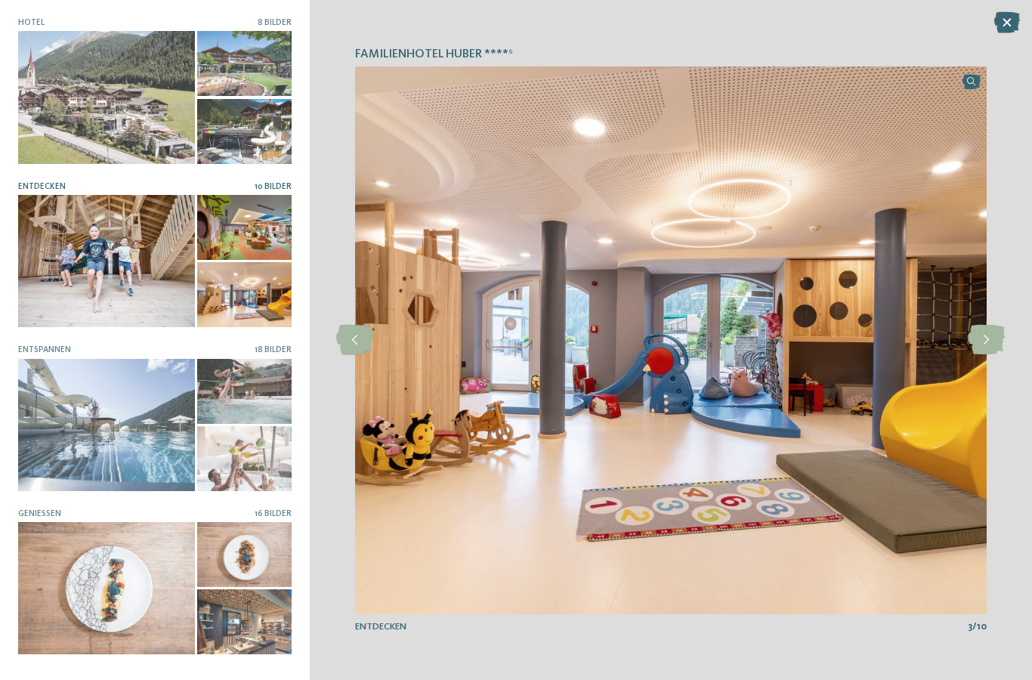
click at [354, 342] on icon at bounding box center [354, 340] width 37 height 30
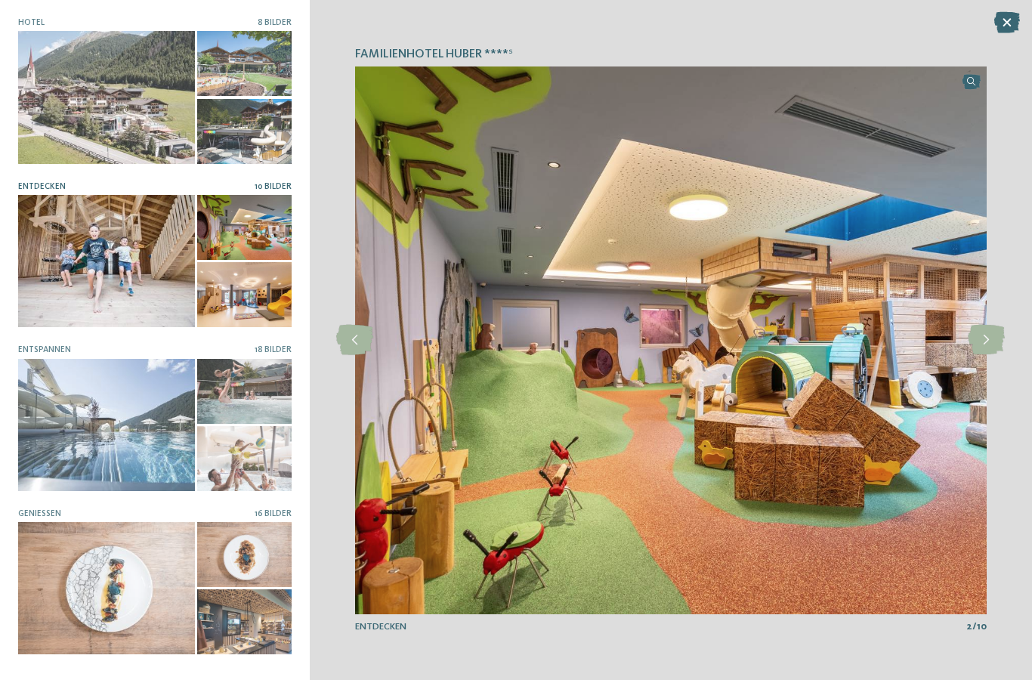
click at [983, 340] on icon at bounding box center [985, 340] width 37 height 30
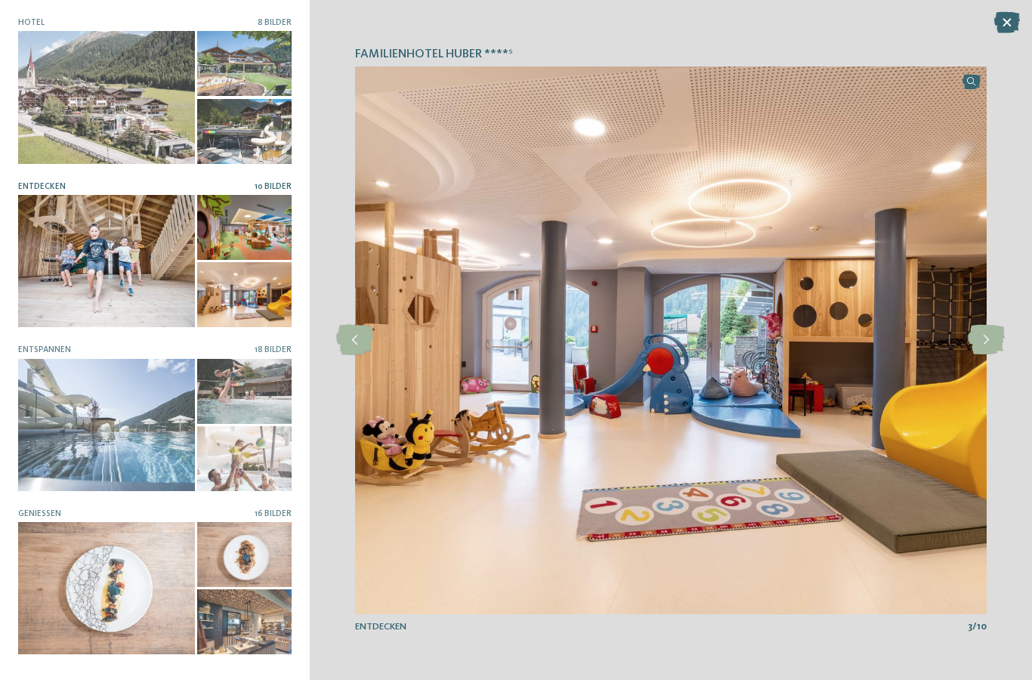
click at [989, 335] on icon at bounding box center [985, 340] width 37 height 30
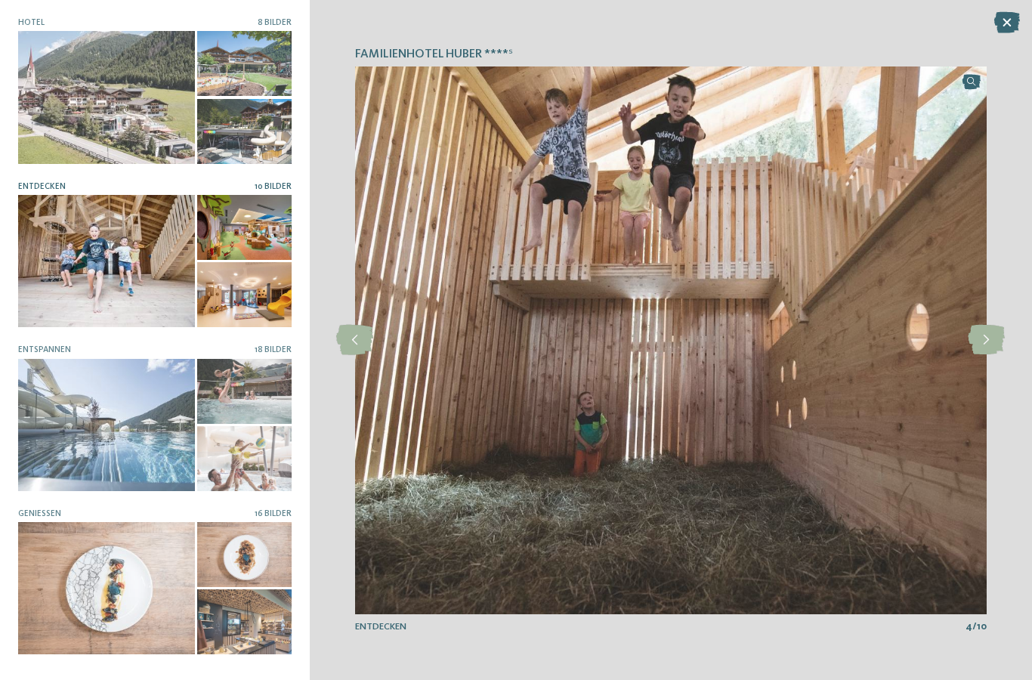
click at [987, 345] on icon at bounding box center [985, 340] width 37 height 30
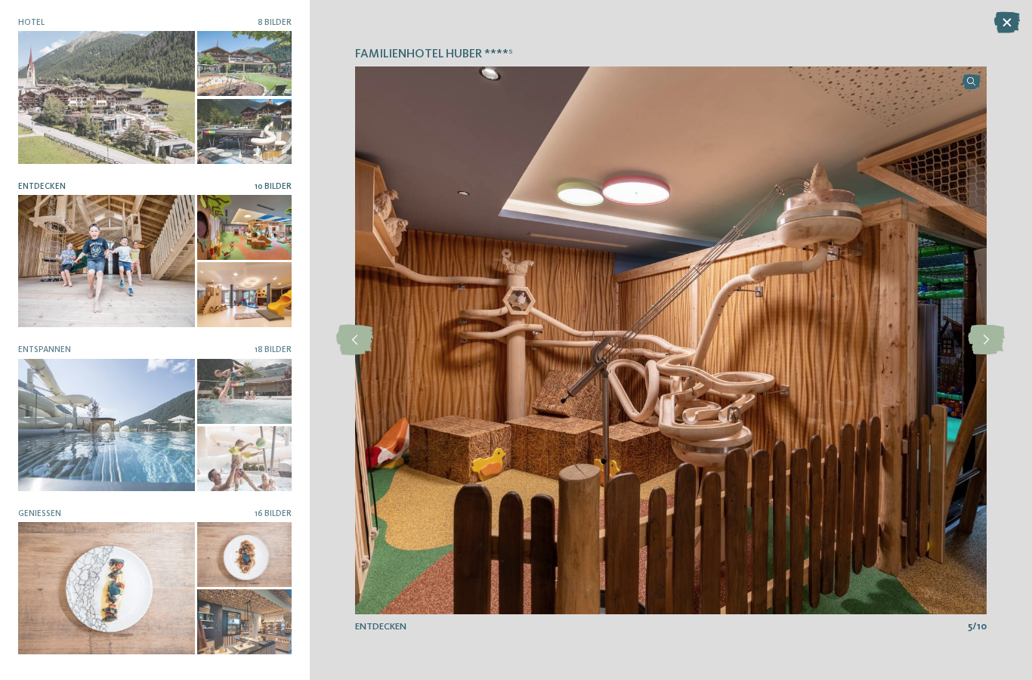
click at [996, 335] on icon at bounding box center [985, 340] width 37 height 30
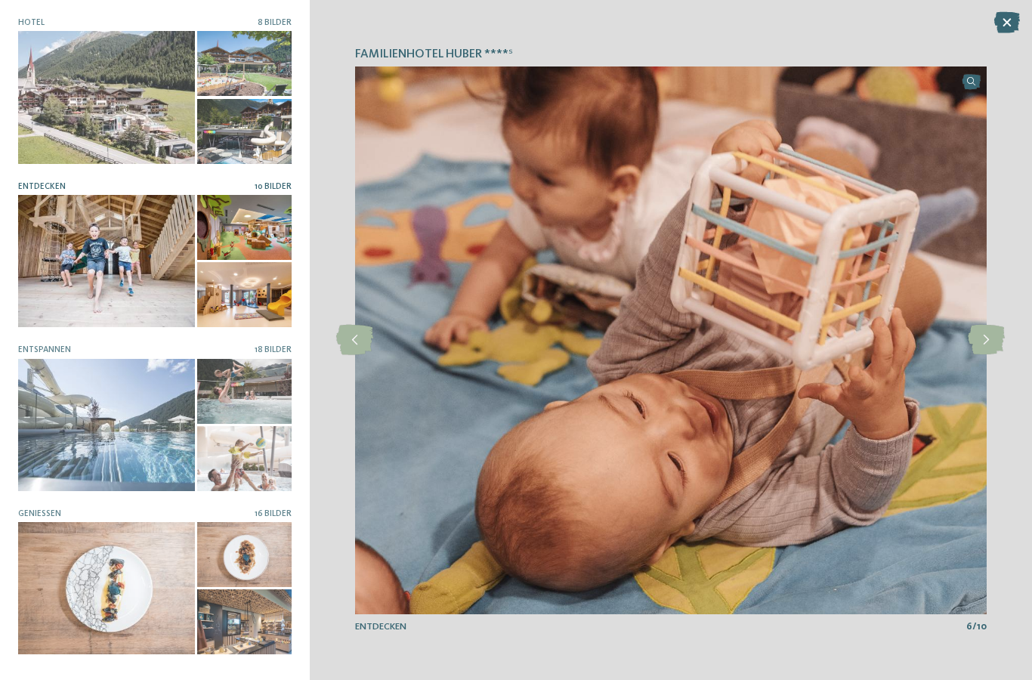
click at [992, 341] on icon at bounding box center [985, 340] width 37 height 30
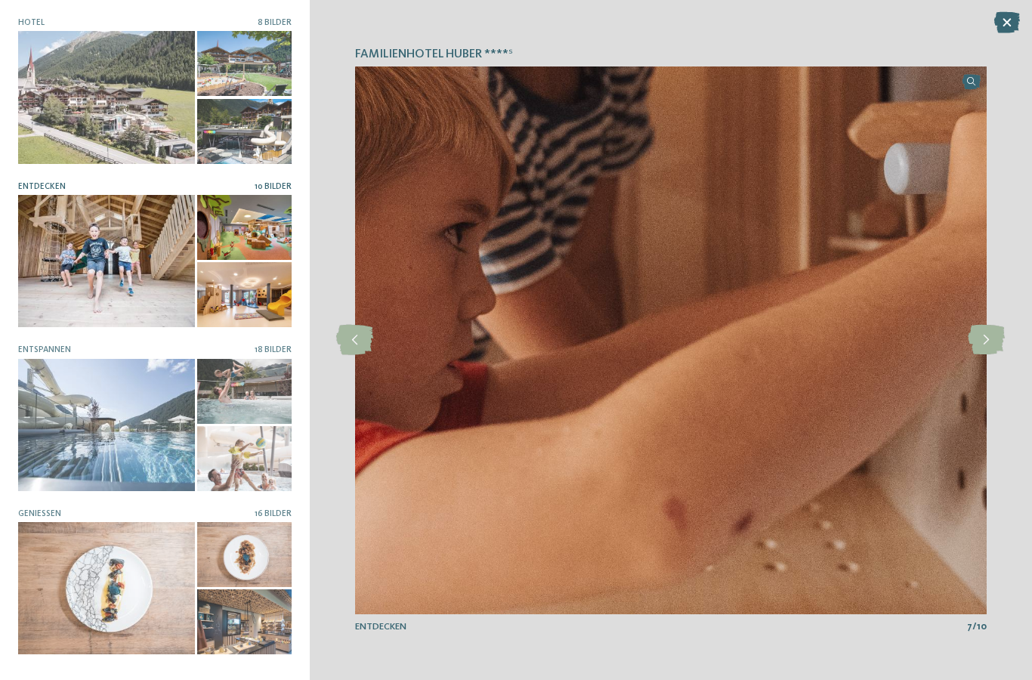
click at [996, 341] on icon at bounding box center [985, 340] width 37 height 30
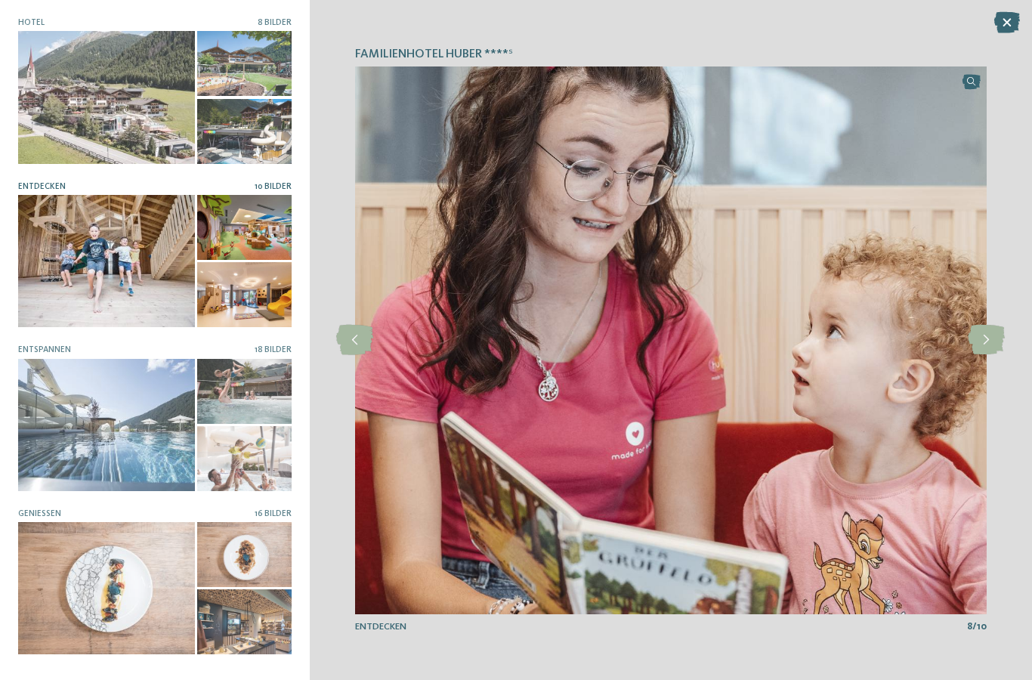
click at [996, 344] on icon at bounding box center [985, 340] width 37 height 30
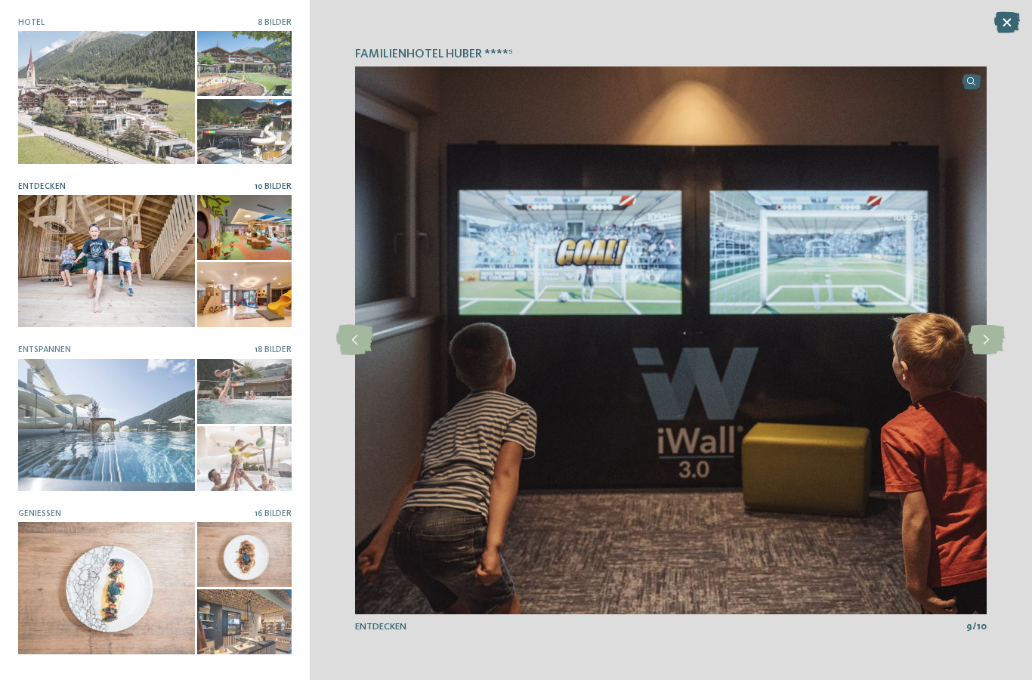
click at [98, 433] on div at bounding box center [106, 425] width 177 height 132
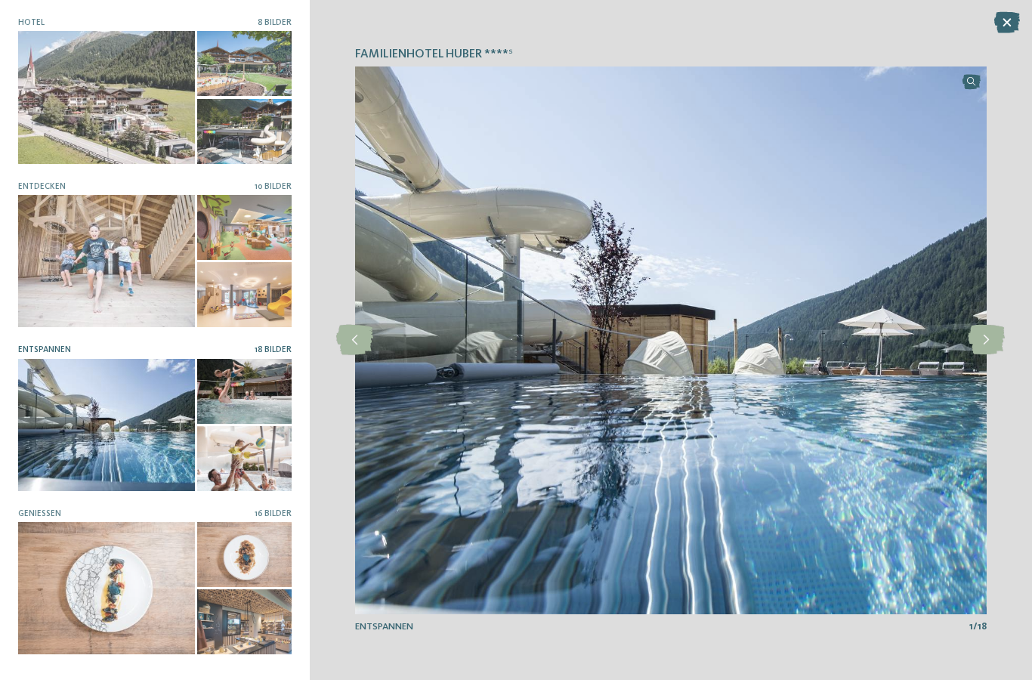
click at [993, 344] on icon at bounding box center [985, 340] width 37 height 30
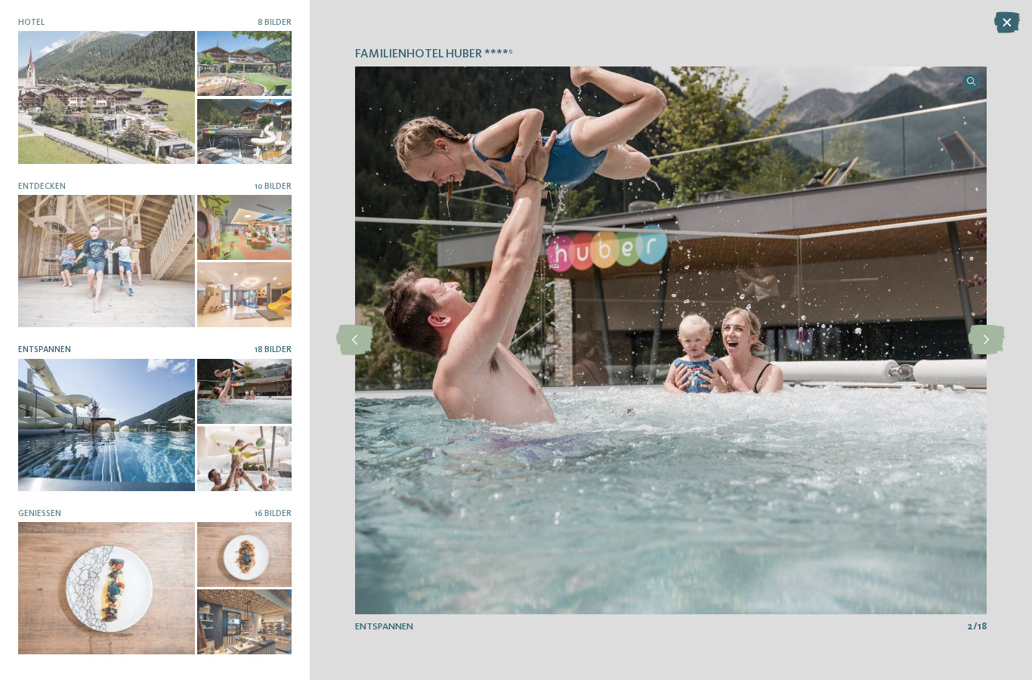
click at [989, 344] on icon at bounding box center [985, 340] width 37 height 30
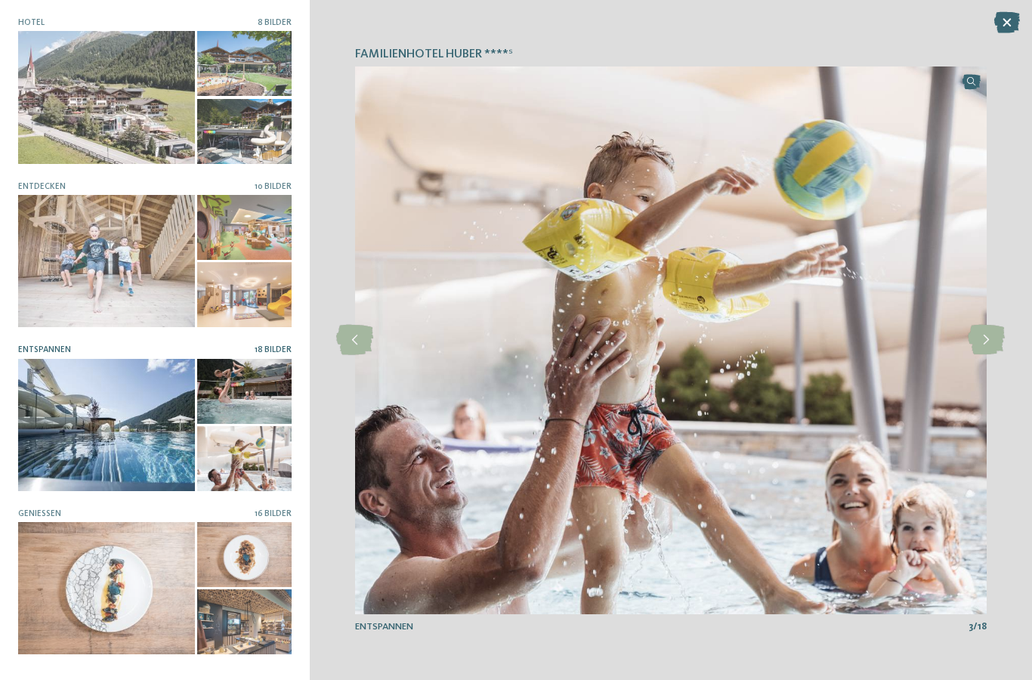
click at [983, 347] on icon at bounding box center [985, 340] width 37 height 30
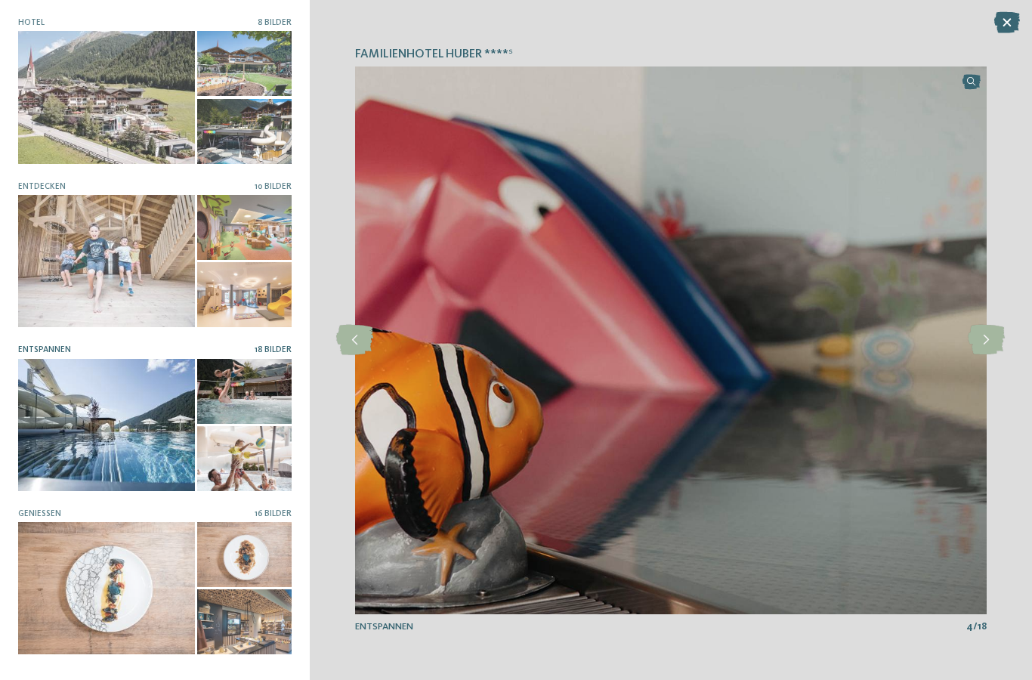
click at [994, 340] on icon at bounding box center [985, 340] width 37 height 30
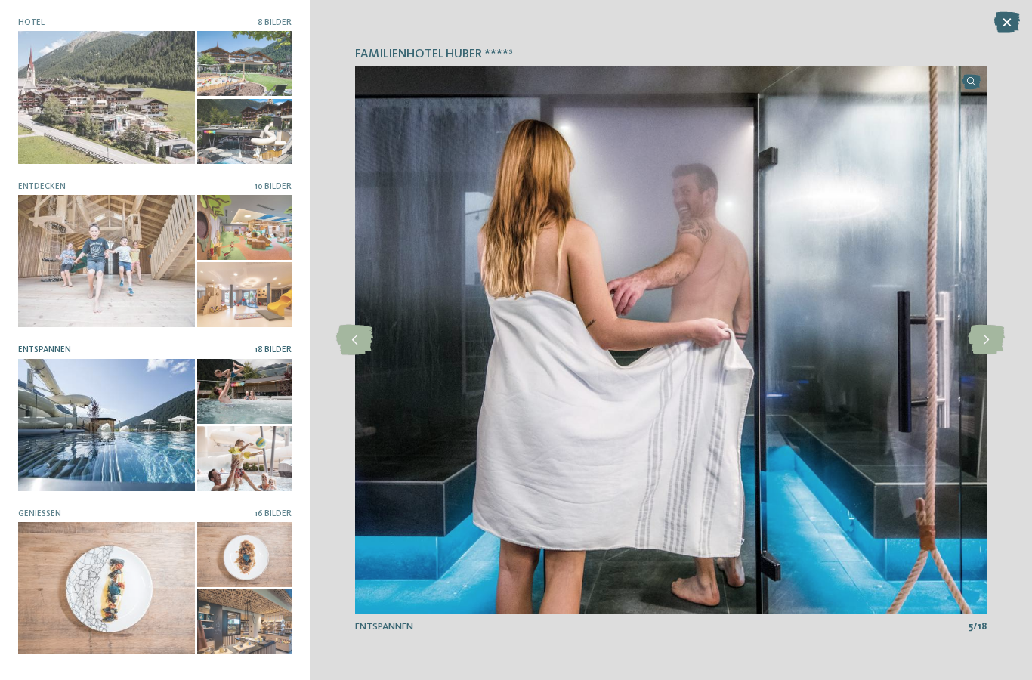
click at [993, 341] on icon at bounding box center [985, 340] width 37 height 30
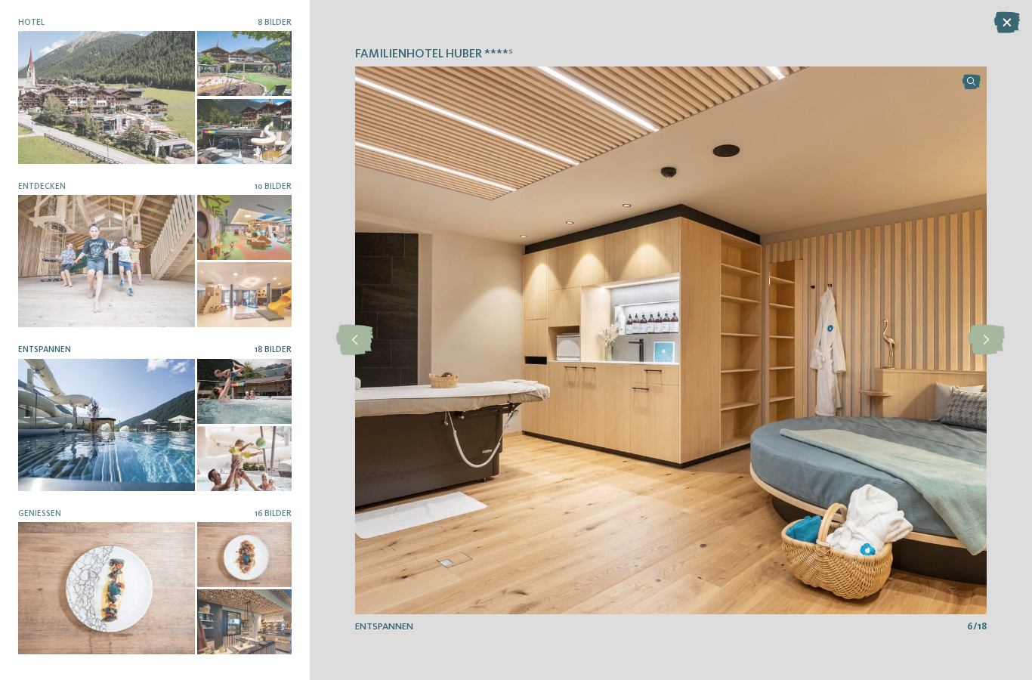
click at [993, 342] on icon at bounding box center [985, 340] width 37 height 30
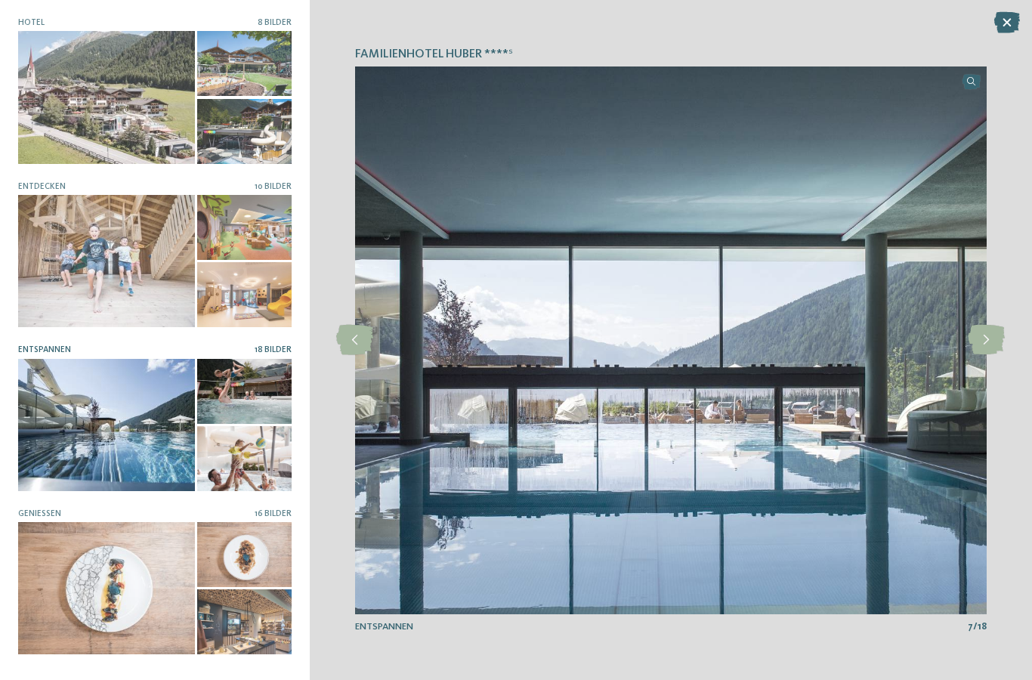
click at [983, 342] on icon at bounding box center [985, 340] width 37 height 30
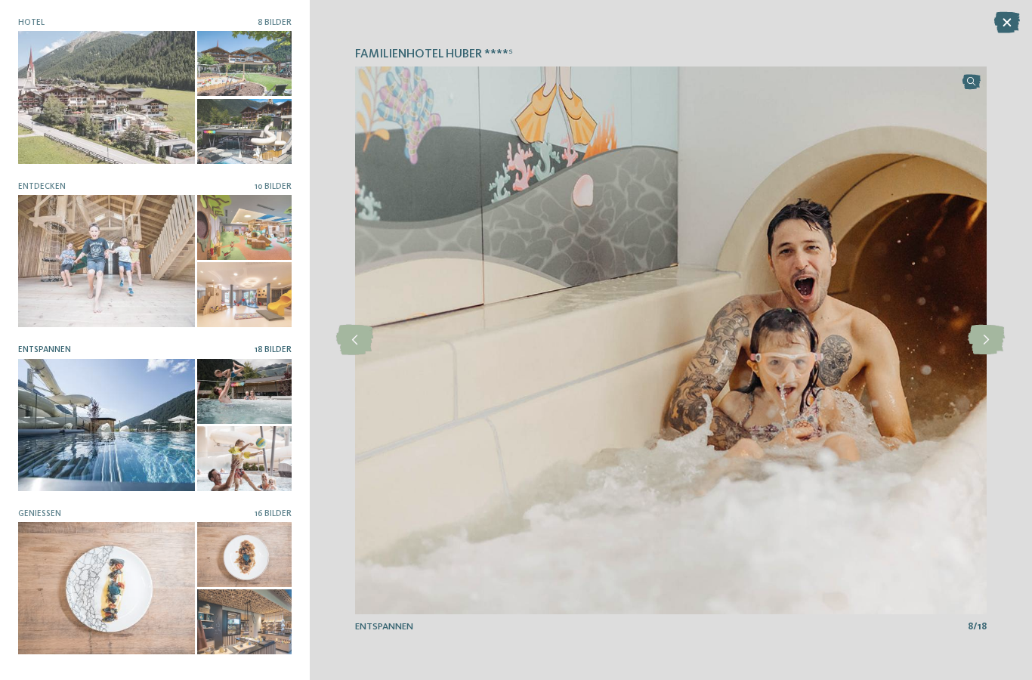
click at [989, 344] on icon at bounding box center [985, 340] width 37 height 30
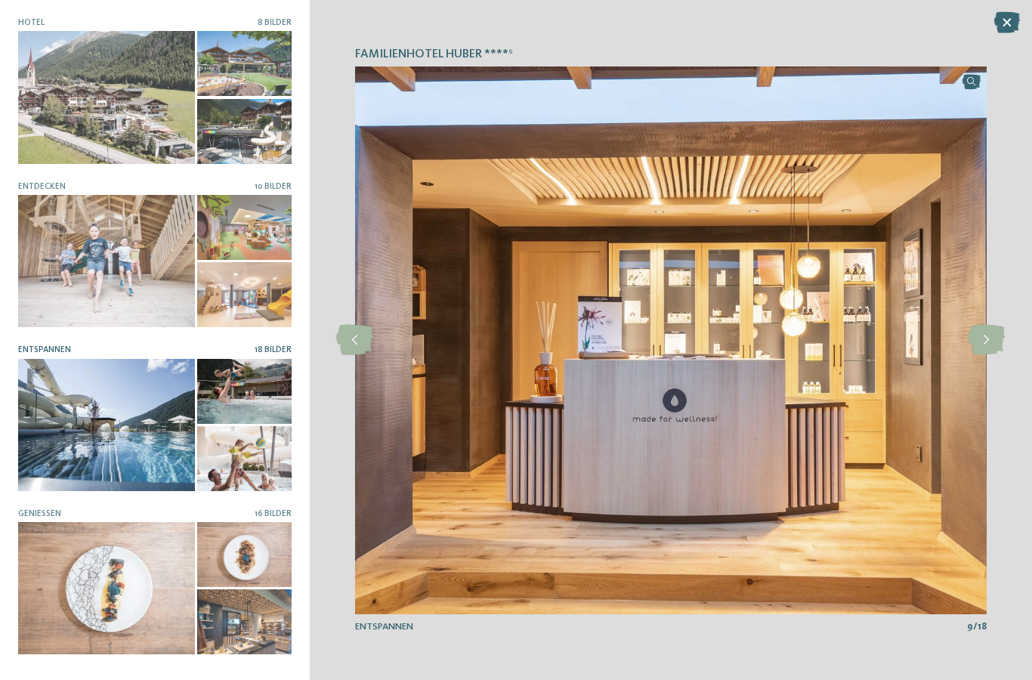
click at [985, 346] on icon at bounding box center [985, 340] width 37 height 30
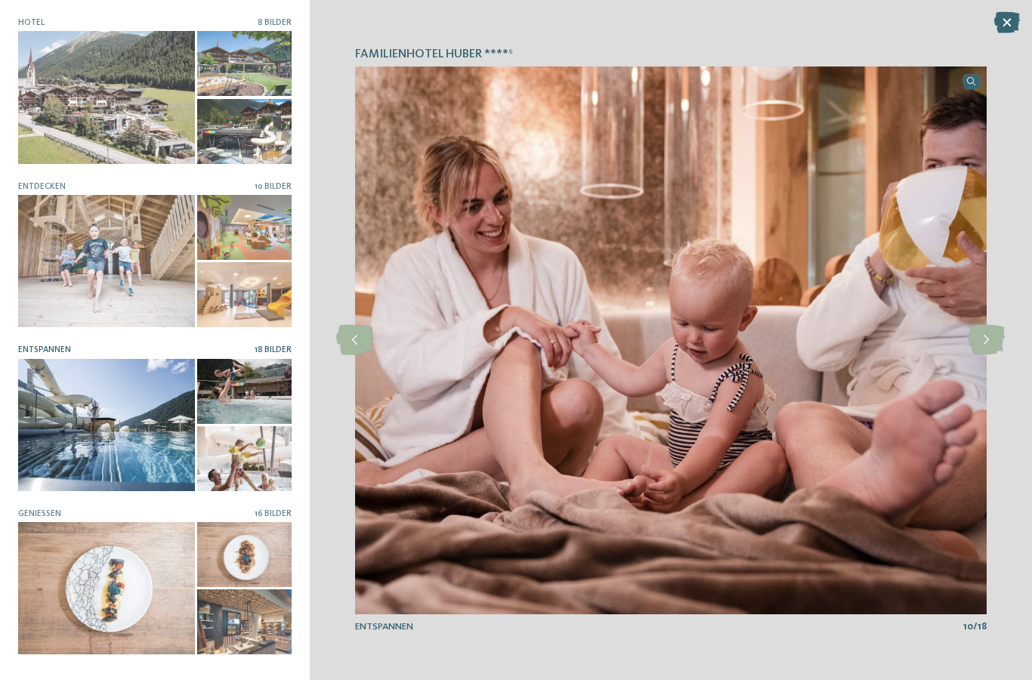
click at [989, 346] on icon at bounding box center [985, 340] width 37 height 30
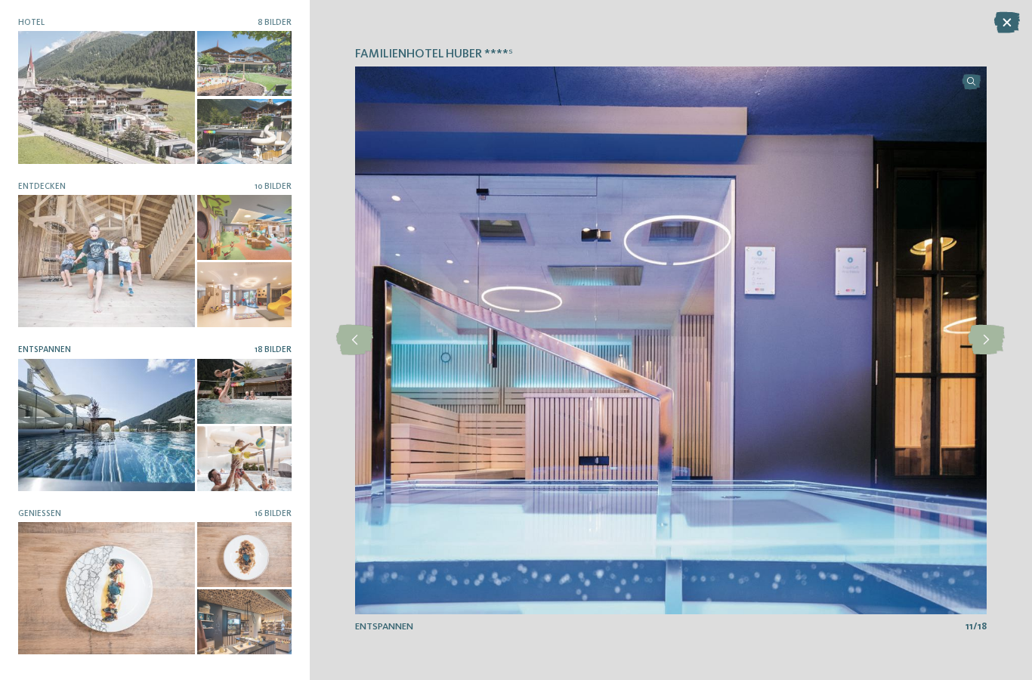
click at [987, 337] on icon at bounding box center [985, 340] width 37 height 30
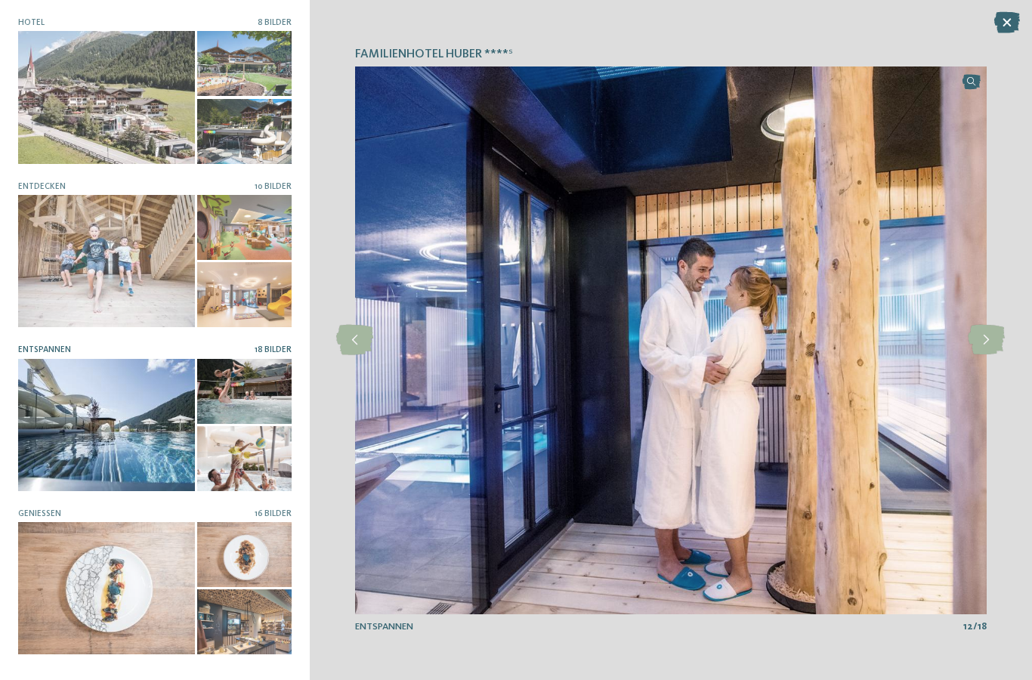
click at [985, 340] on icon at bounding box center [985, 340] width 37 height 30
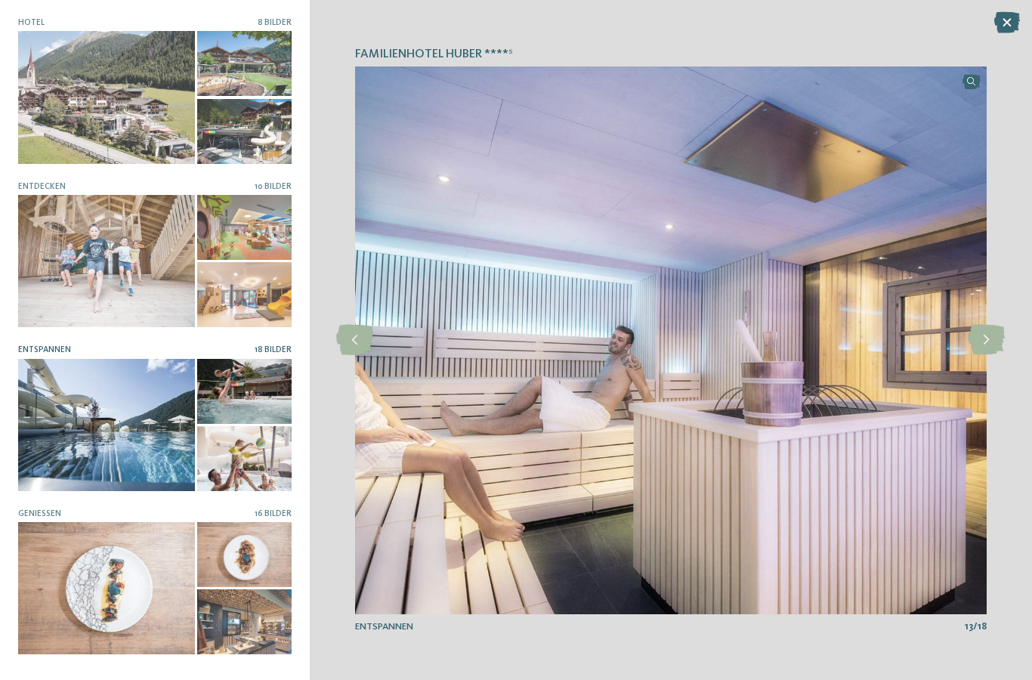
click at [985, 342] on icon at bounding box center [985, 340] width 37 height 30
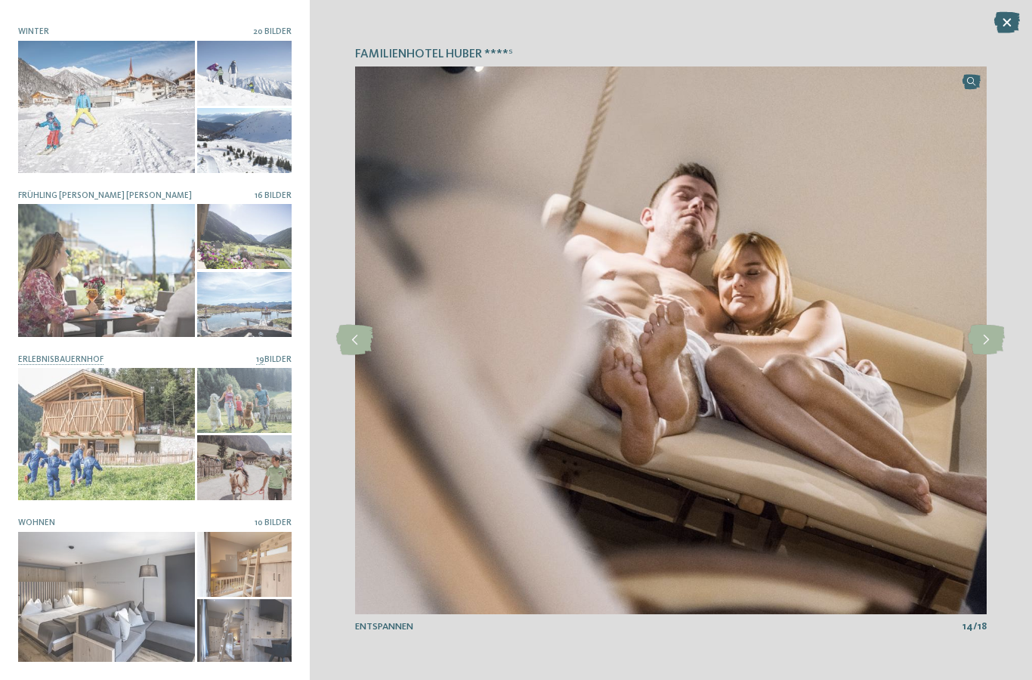
scroll to position [644, 0]
click at [1007, 24] on icon at bounding box center [1007, 22] width 26 height 21
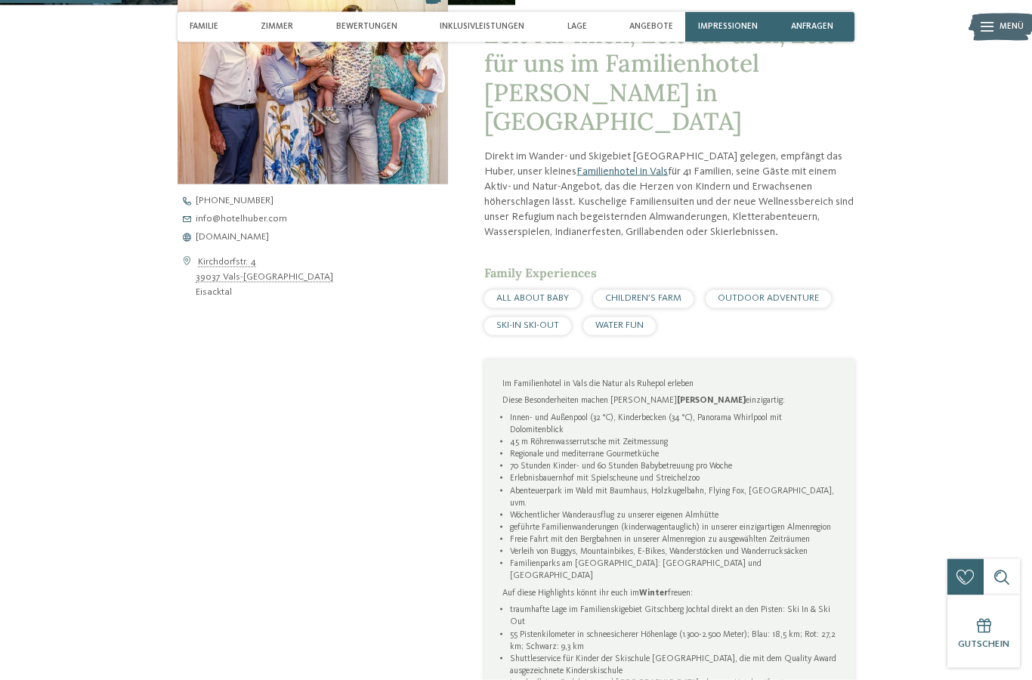
scroll to position [383, 0]
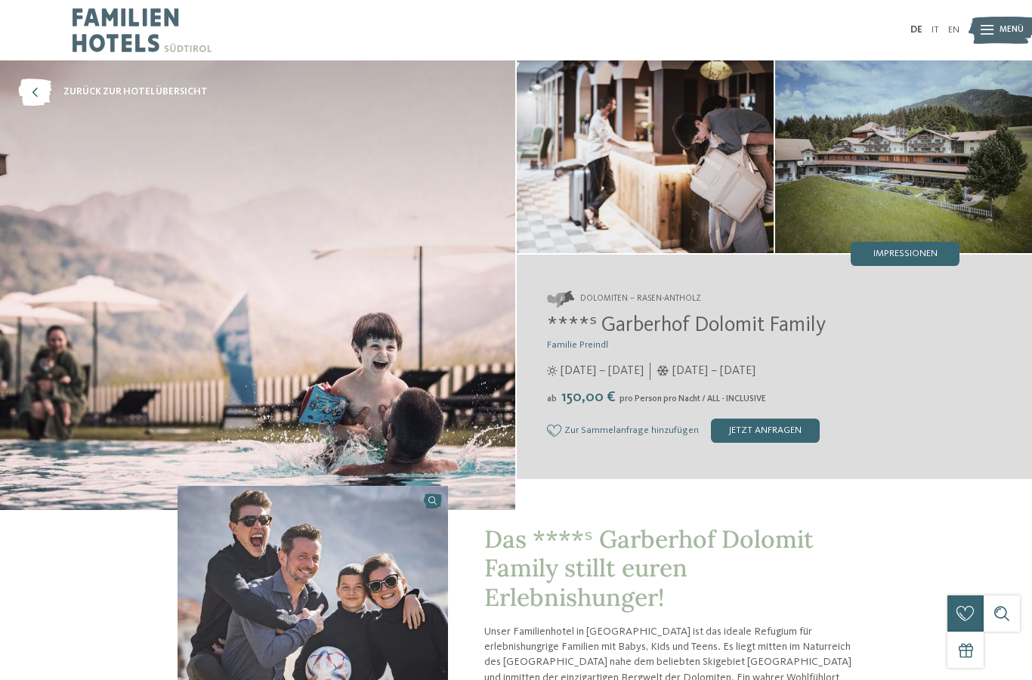
click at [918, 258] on span "Impressionen" at bounding box center [905, 254] width 64 height 10
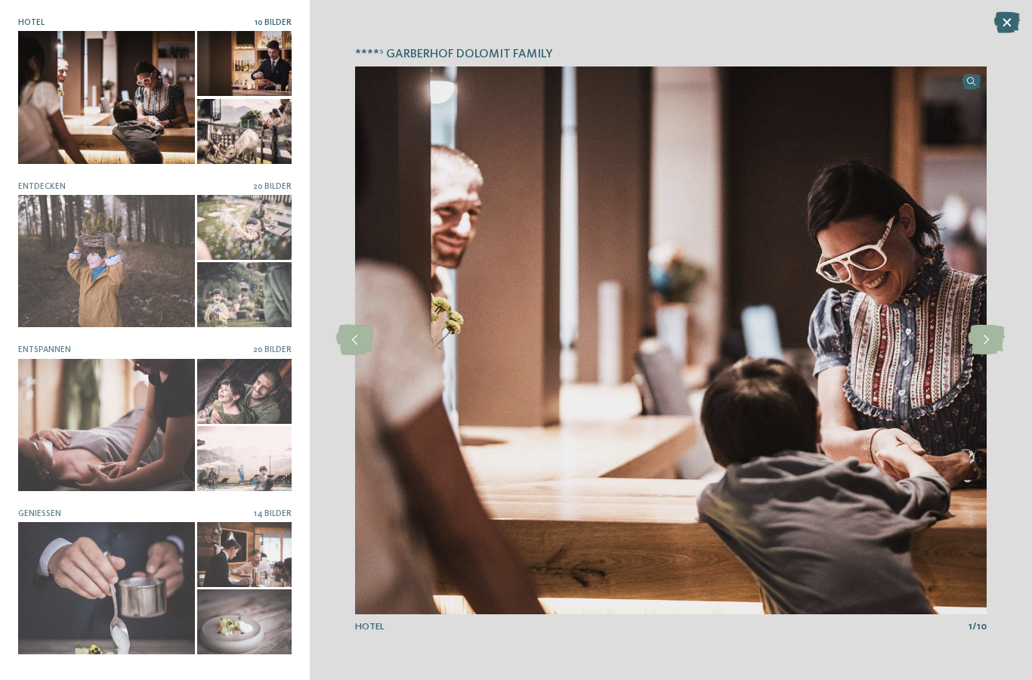
click at [58, 276] on div at bounding box center [106, 261] width 177 height 132
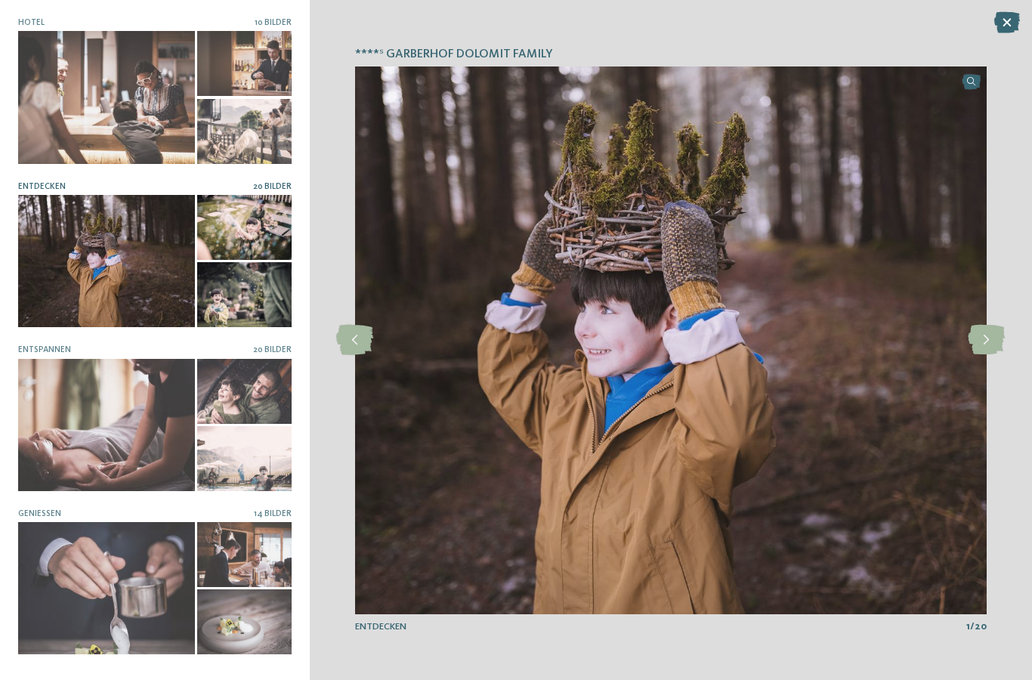
click at [992, 341] on icon at bounding box center [985, 340] width 37 height 30
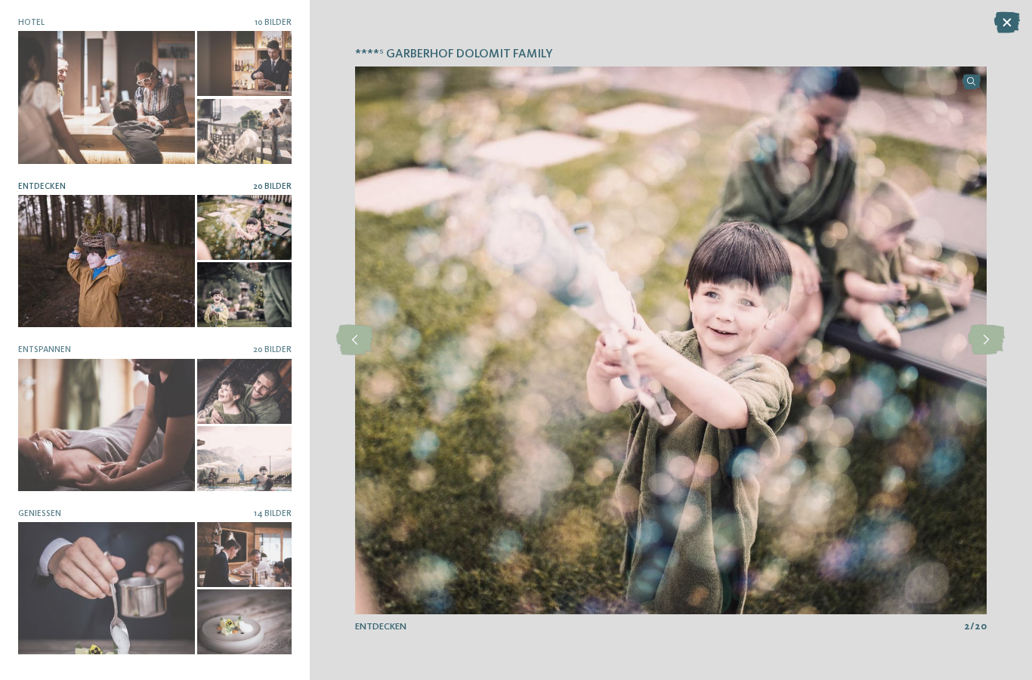
click at [979, 347] on icon at bounding box center [985, 340] width 37 height 30
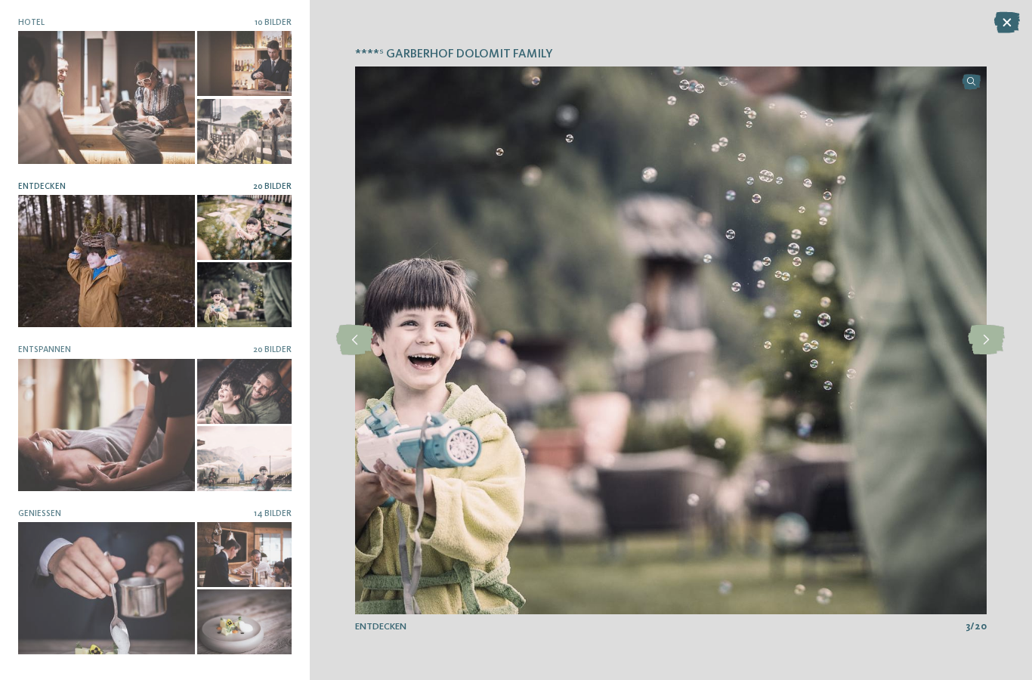
click at [985, 341] on icon at bounding box center [985, 340] width 37 height 30
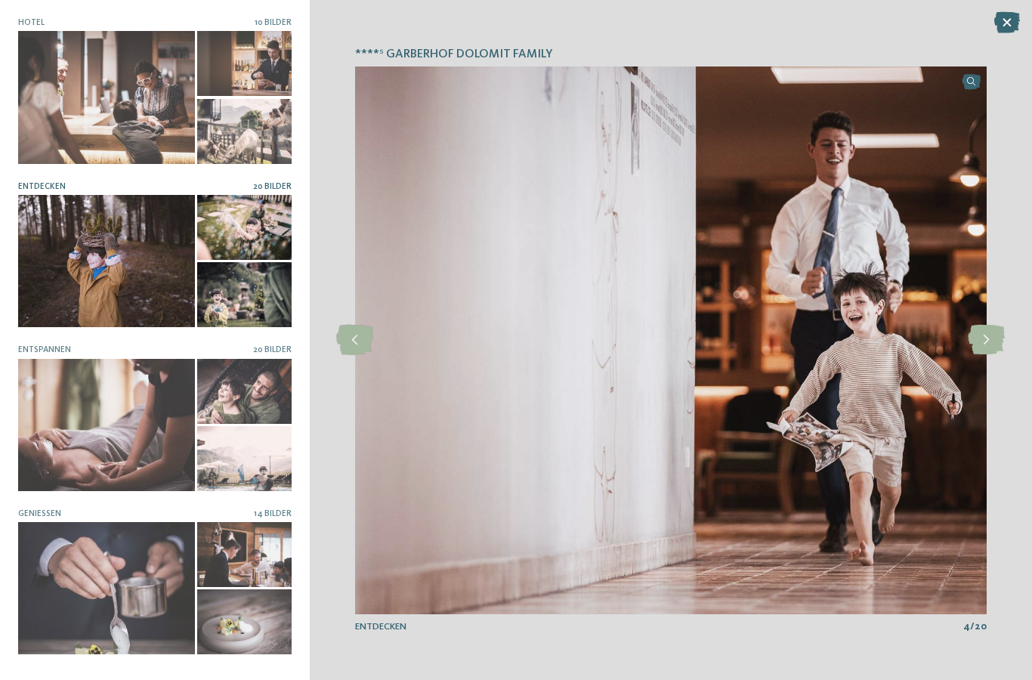
click at [990, 338] on icon at bounding box center [985, 340] width 37 height 30
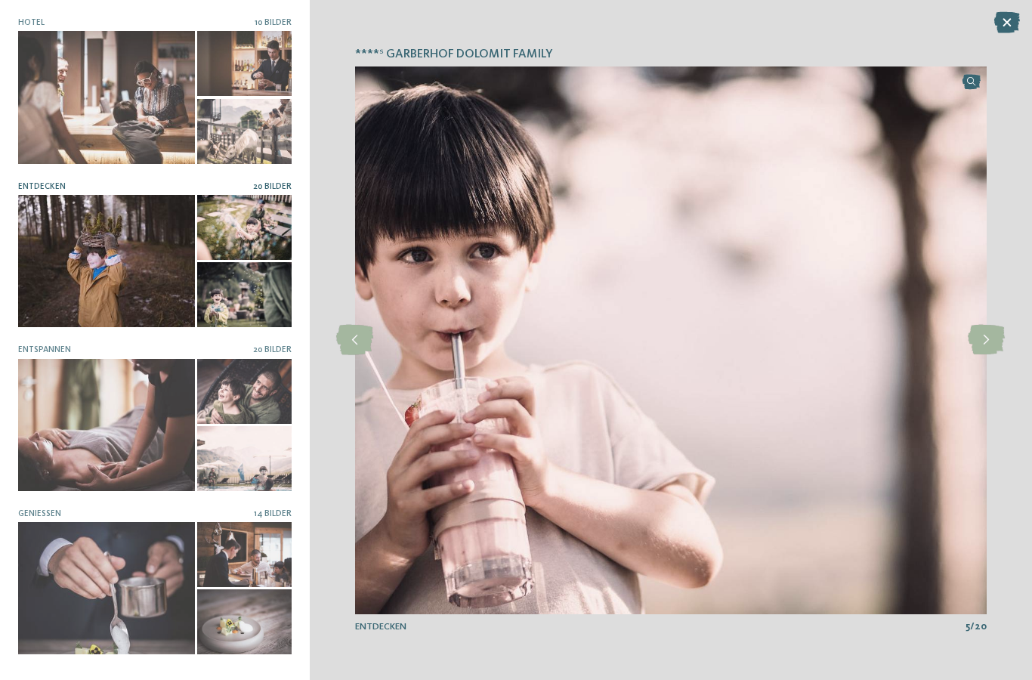
click at [994, 333] on icon at bounding box center [985, 340] width 37 height 30
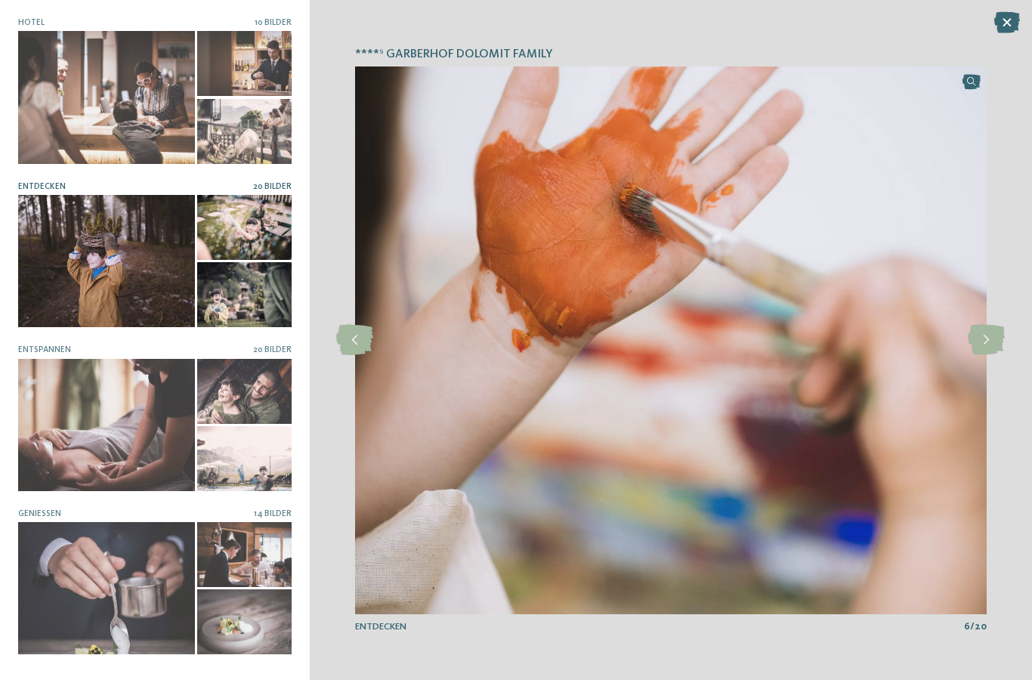
click at [986, 337] on icon at bounding box center [985, 340] width 37 height 30
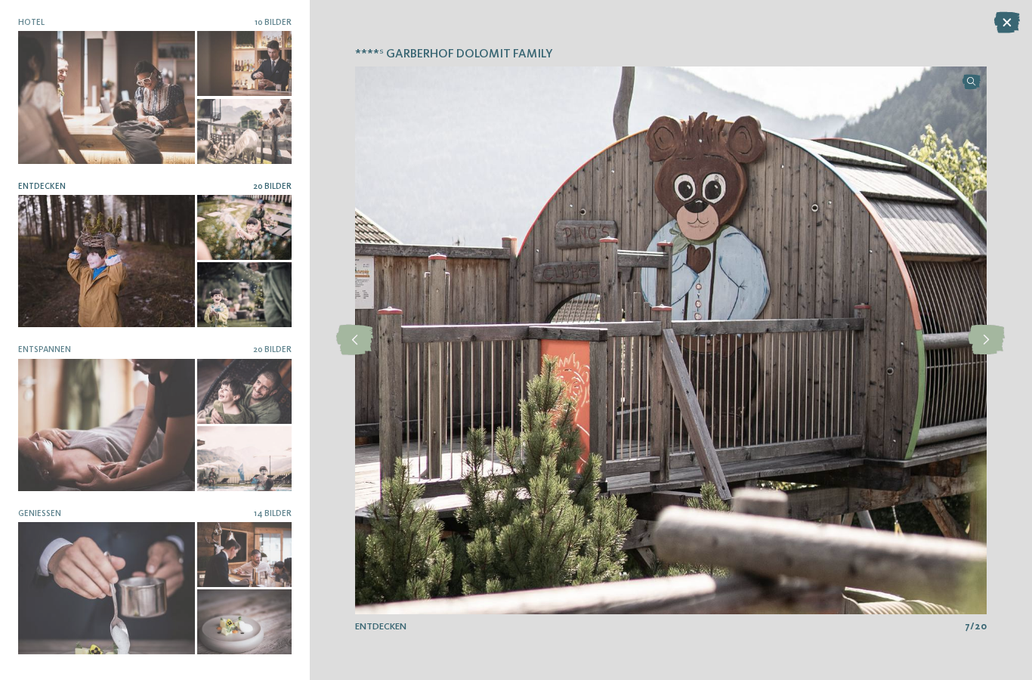
click at [991, 337] on icon at bounding box center [985, 340] width 37 height 30
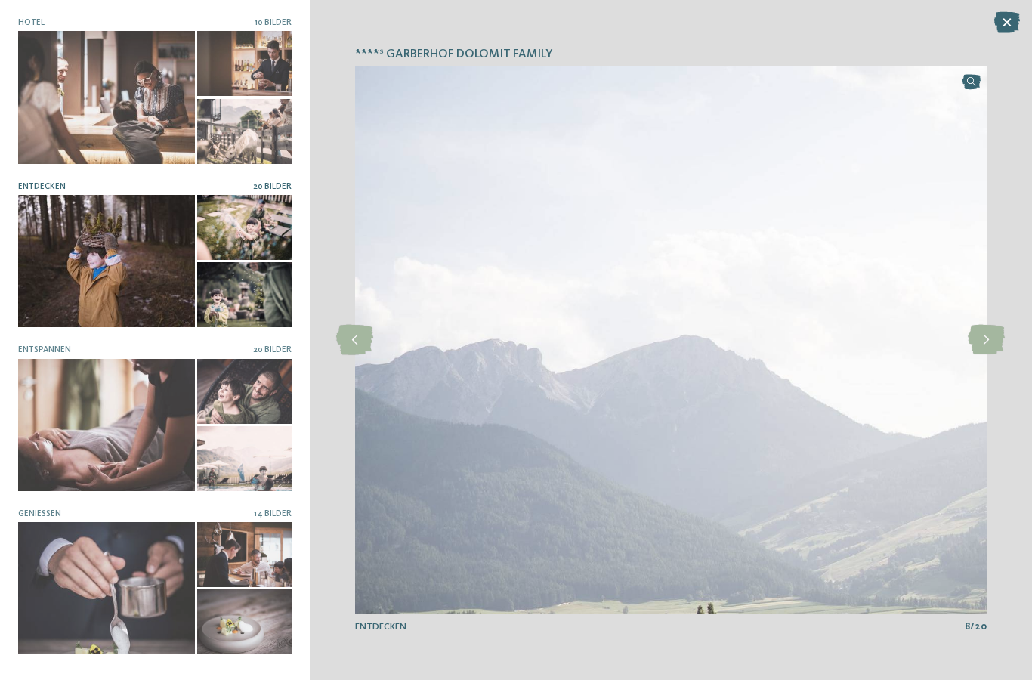
click at [990, 335] on icon at bounding box center [985, 340] width 37 height 30
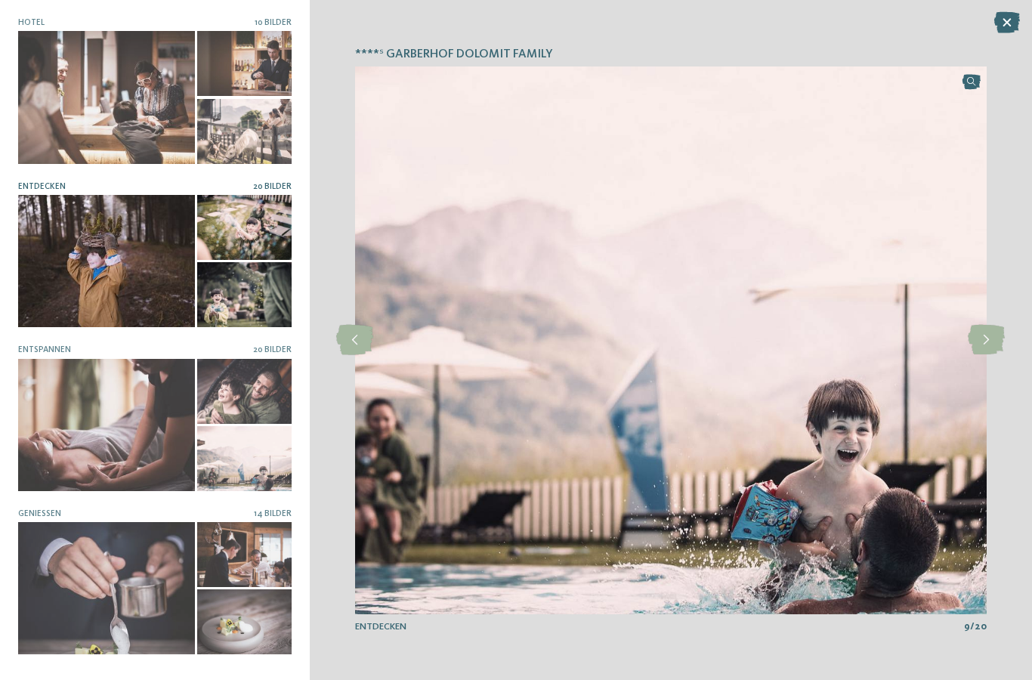
click at [982, 344] on icon at bounding box center [985, 340] width 37 height 30
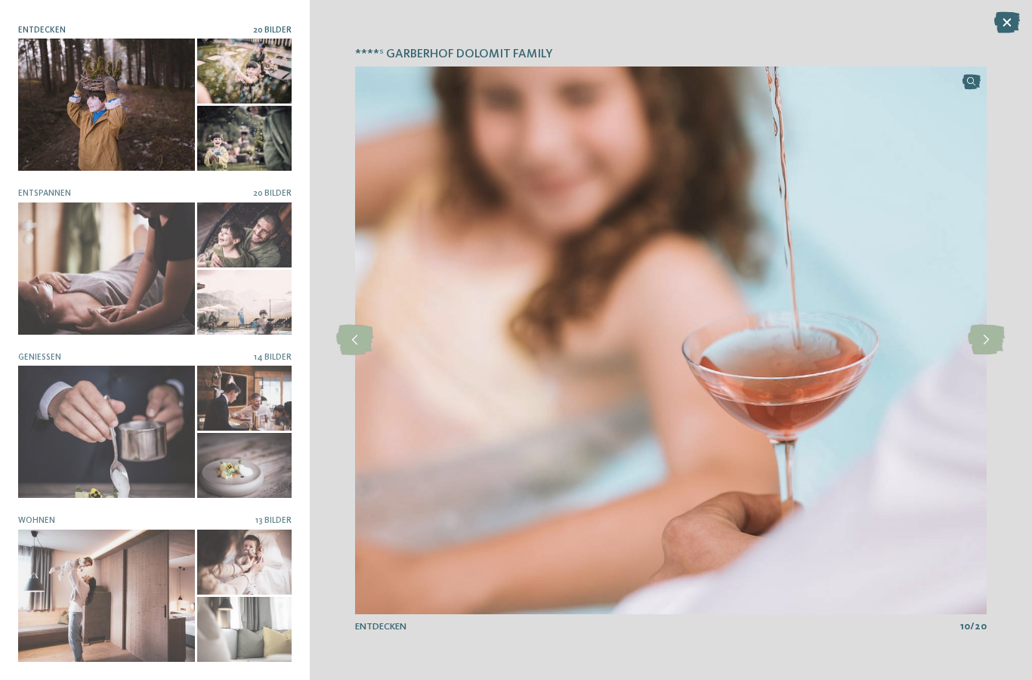
scroll to position [155, 0]
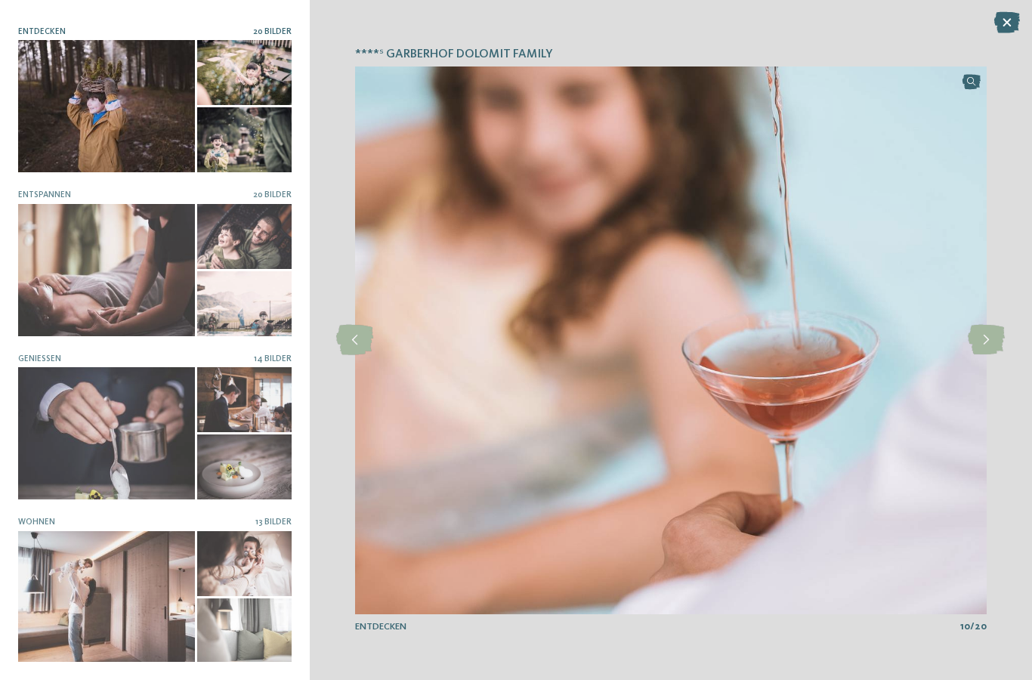
click at [73, 301] on div at bounding box center [106, 270] width 177 height 132
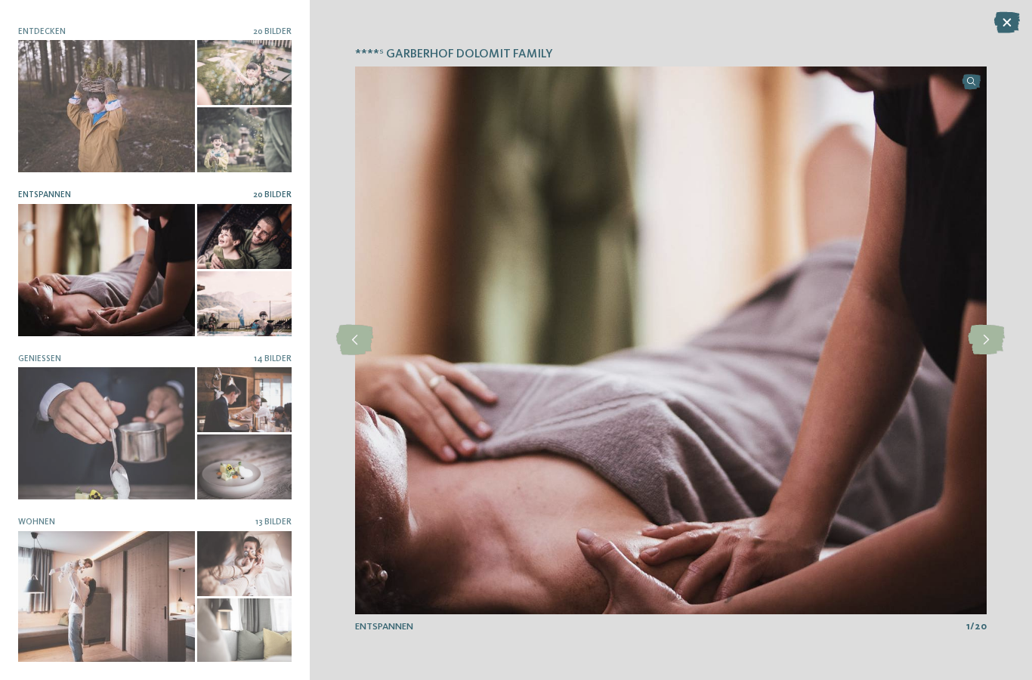
click at [986, 338] on icon at bounding box center [985, 340] width 37 height 30
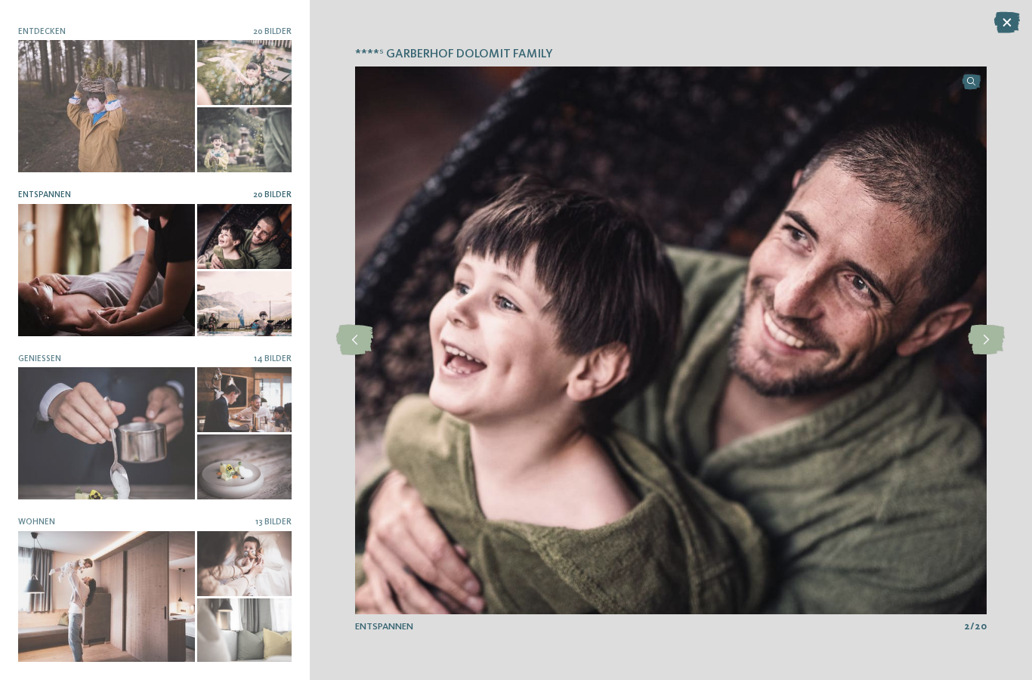
click at [988, 338] on icon at bounding box center [985, 340] width 37 height 30
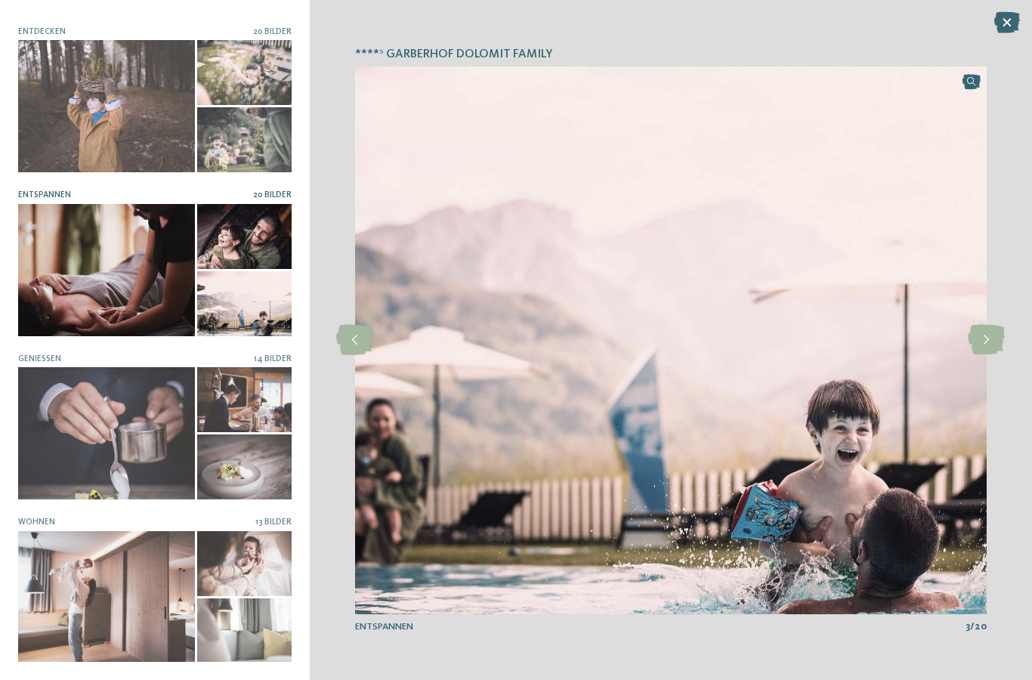
click at [984, 341] on icon at bounding box center [985, 340] width 37 height 30
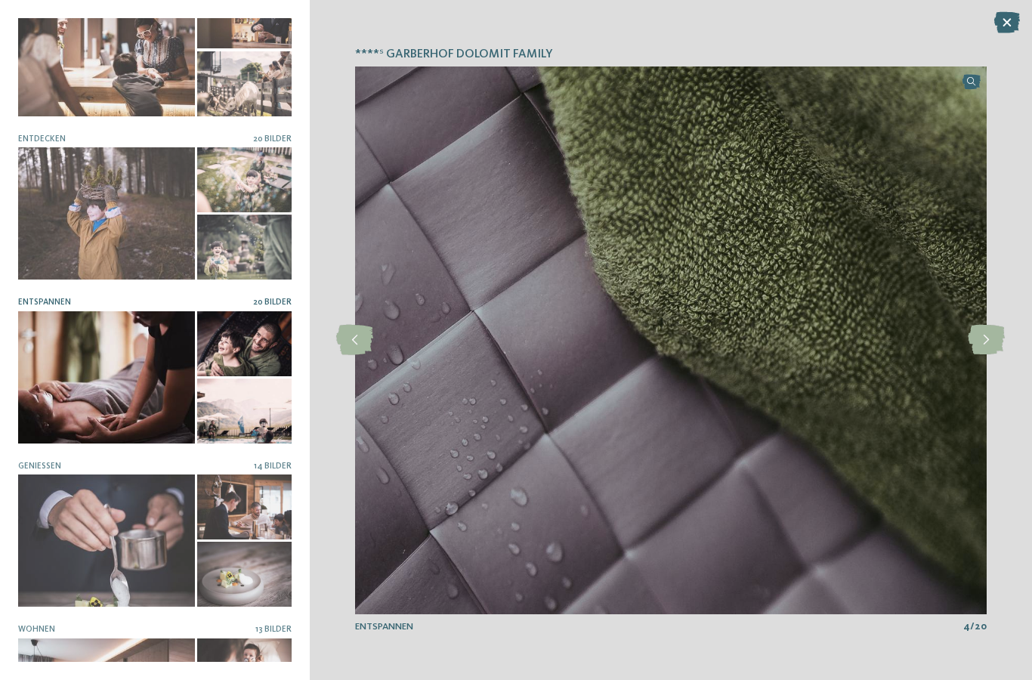
scroll to position [0, 0]
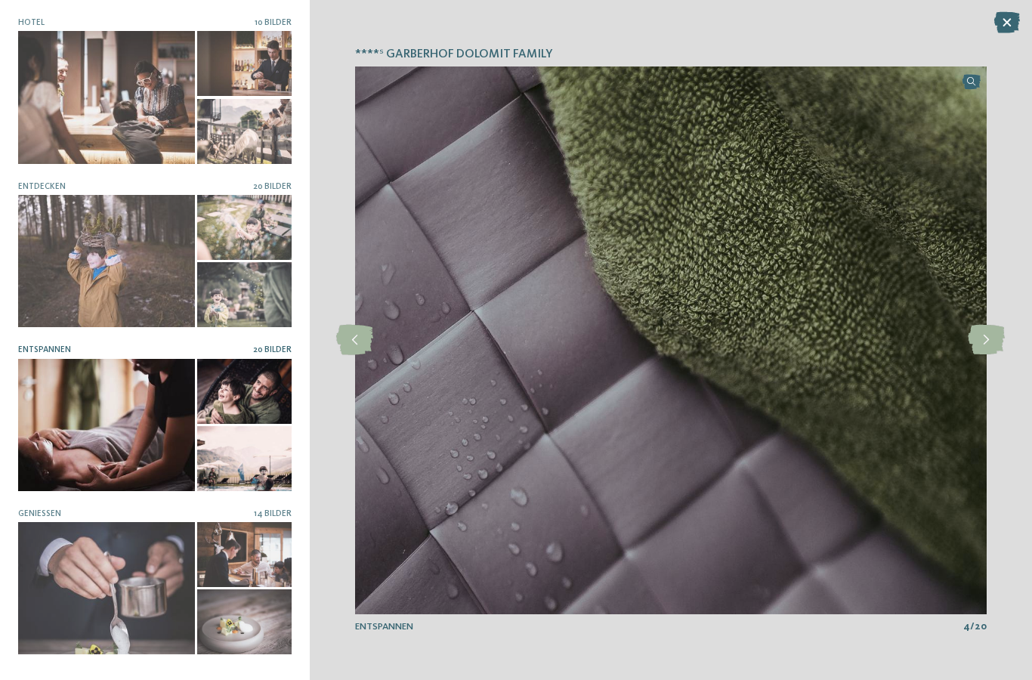
click at [1005, 28] on icon at bounding box center [1007, 22] width 26 height 21
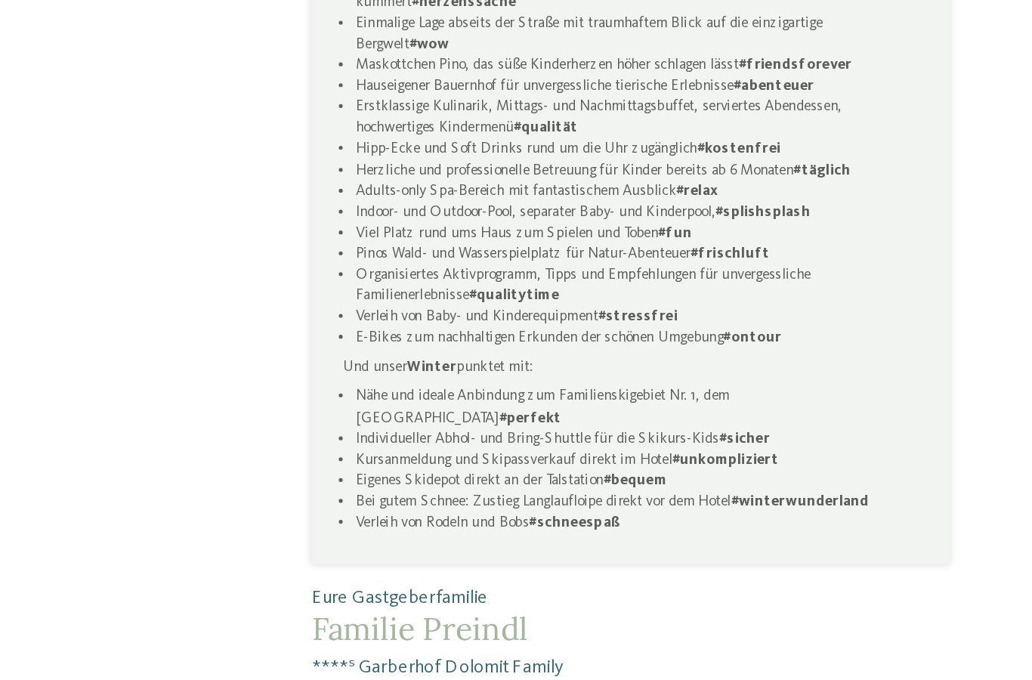
scroll to position [631, 0]
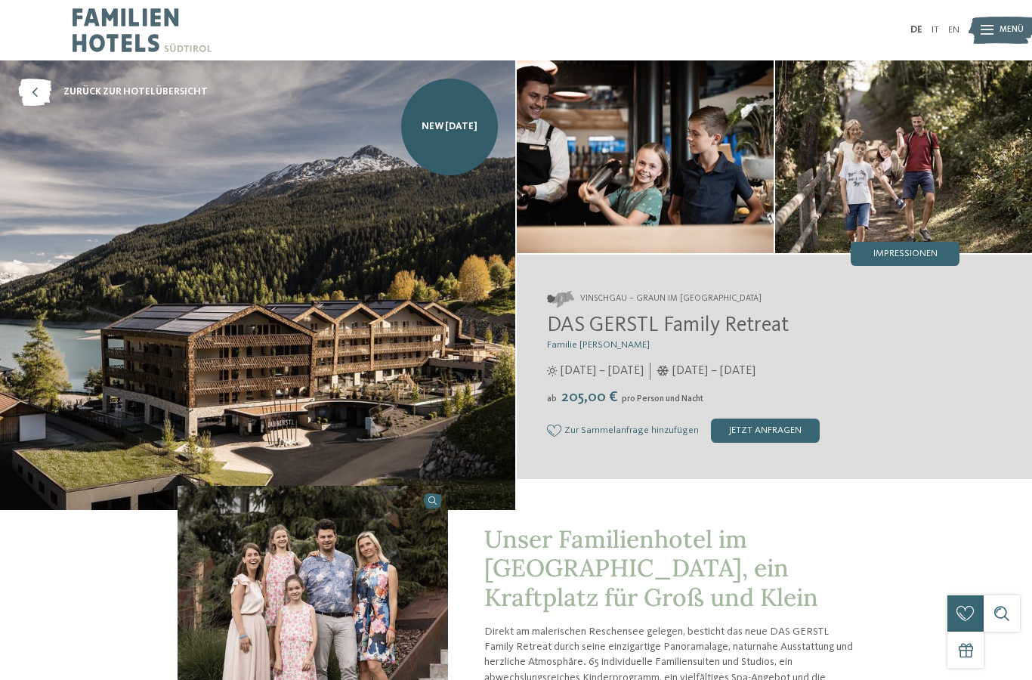
click at [927, 249] on span "Impressionen" at bounding box center [905, 254] width 64 height 10
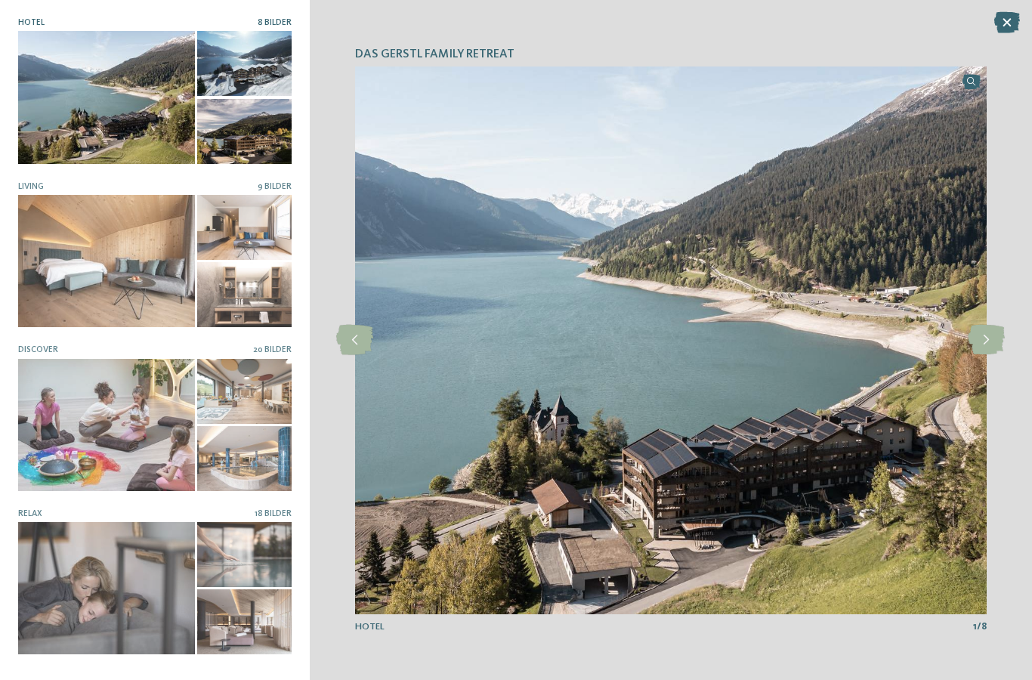
click at [980, 337] on icon at bounding box center [985, 340] width 37 height 30
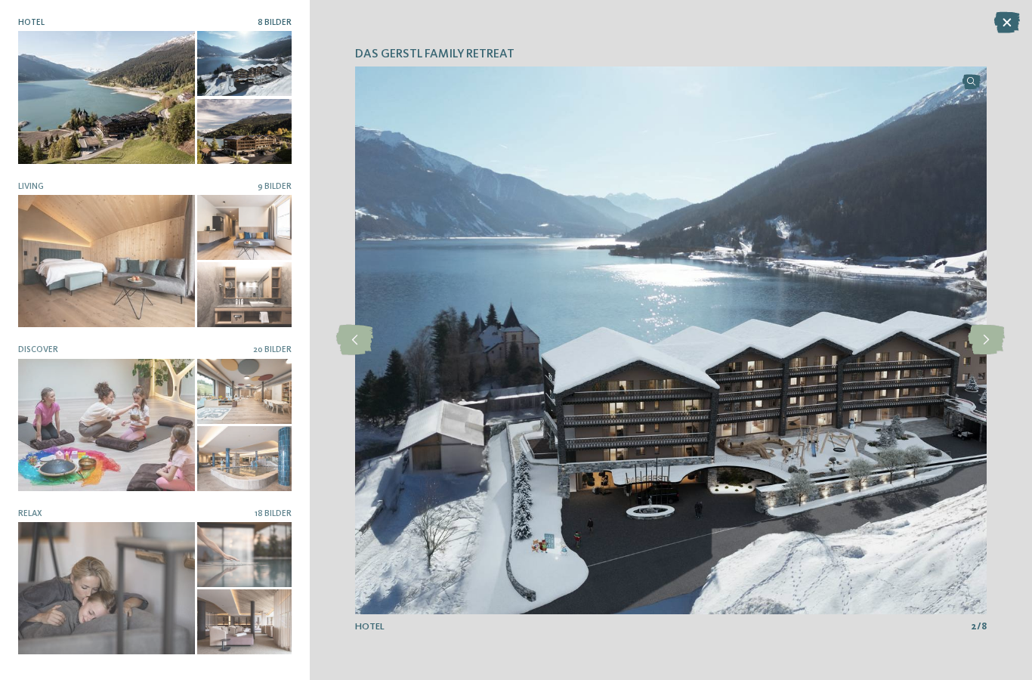
click at [982, 339] on icon at bounding box center [985, 340] width 37 height 30
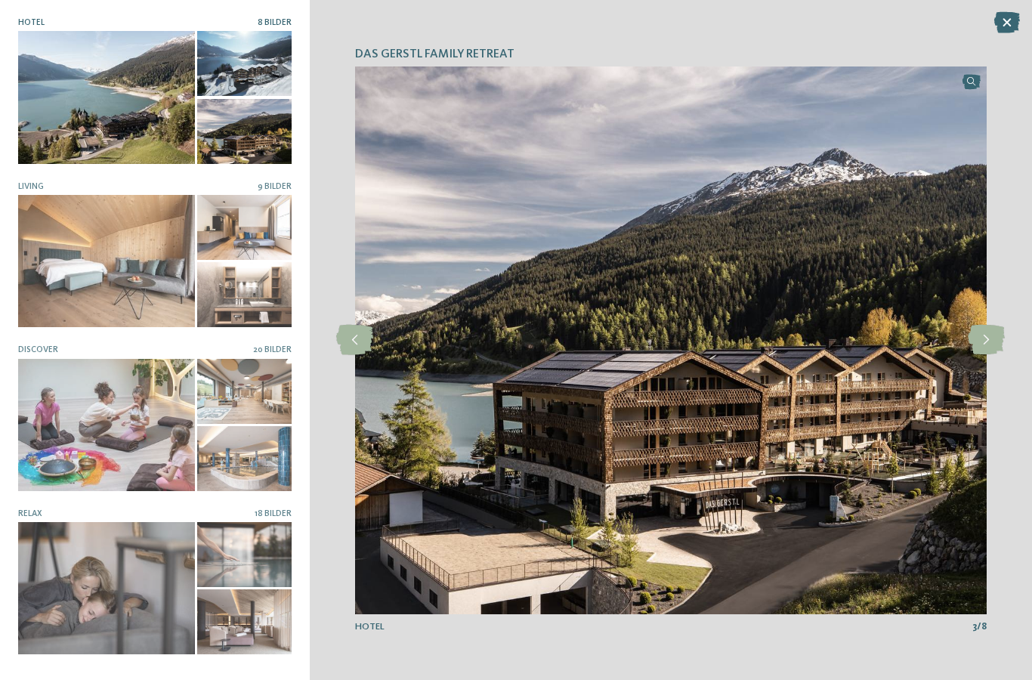
click at [982, 338] on icon at bounding box center [985, 340] width 37 height 30
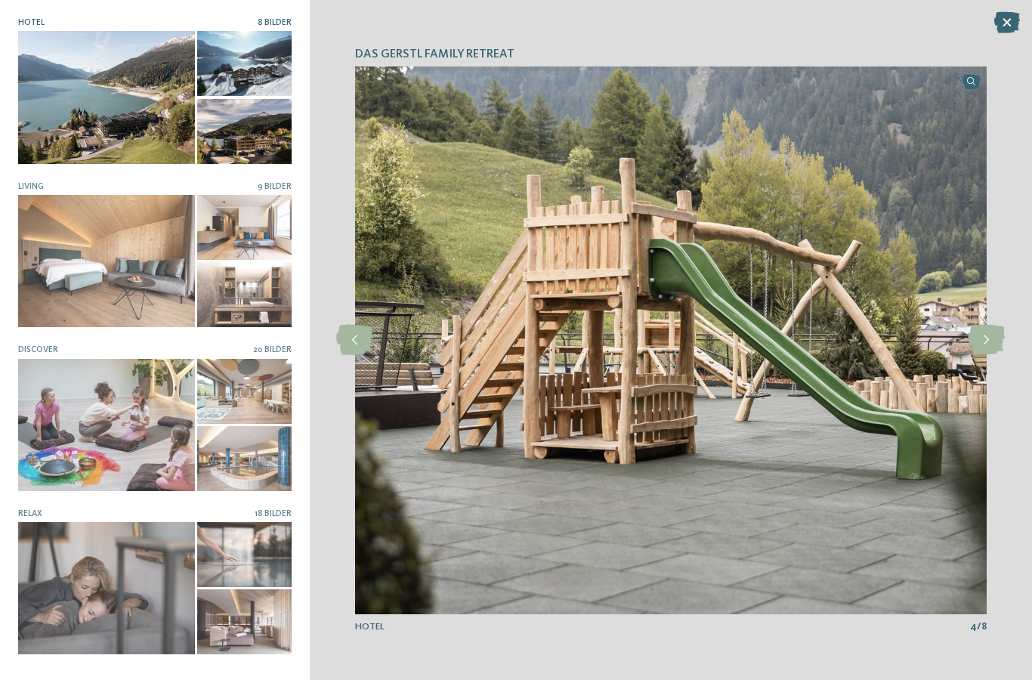
click at [985, 340] on icon at bounding box center [985, 340] width 37 height 30
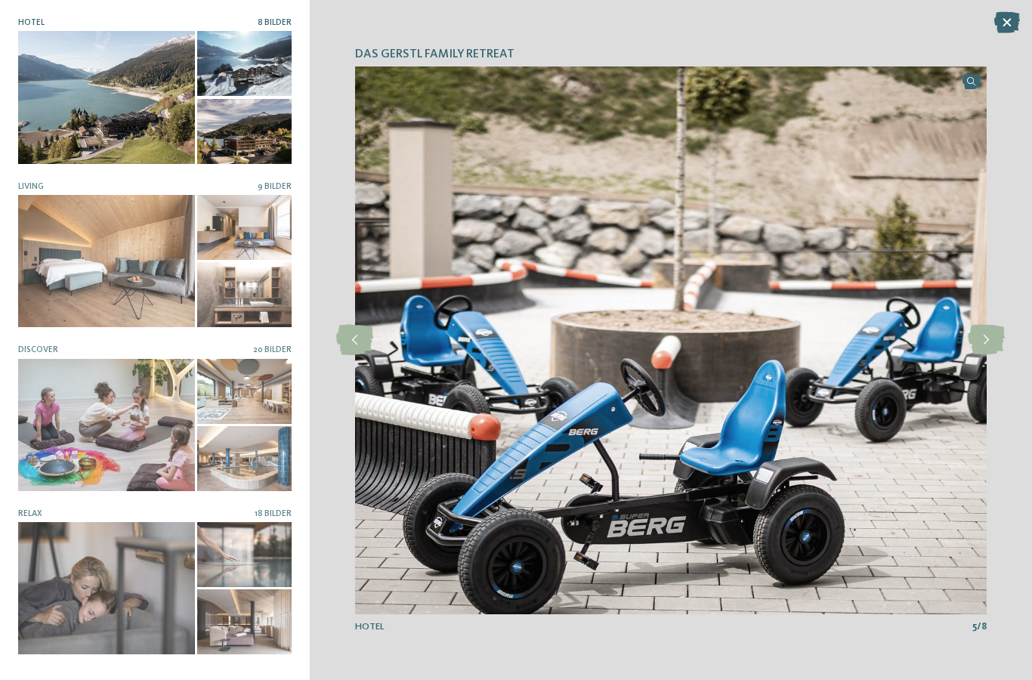
click at [992, 341] on icon at bounding box center [985, 340] width 37 height 30
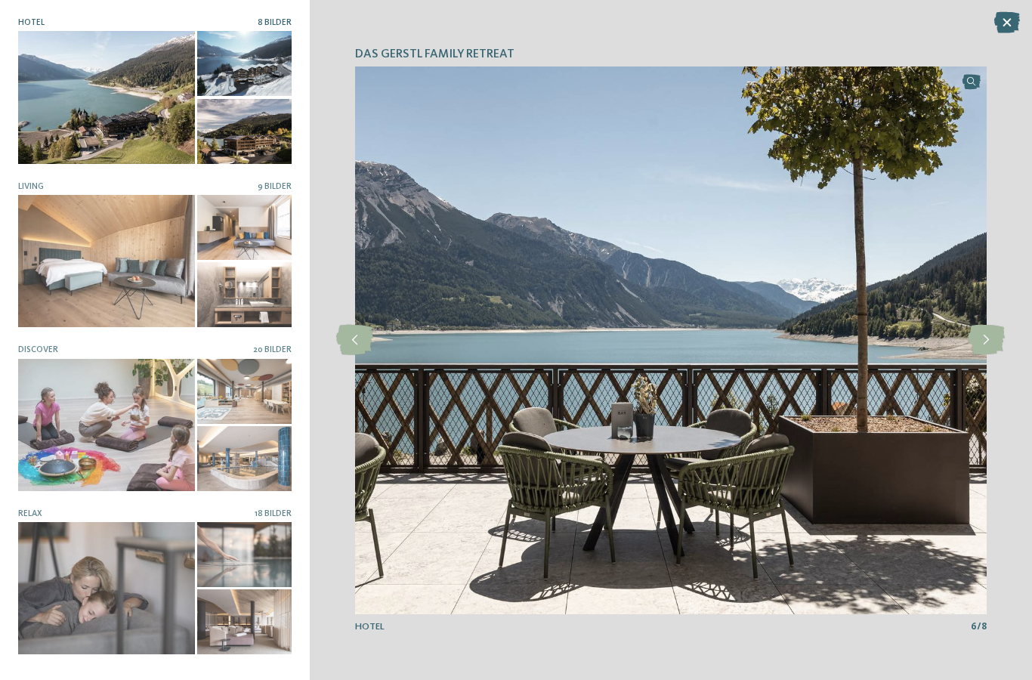
click at [984, 337] on icon at bounding box center [985, 340] width 37 height 30
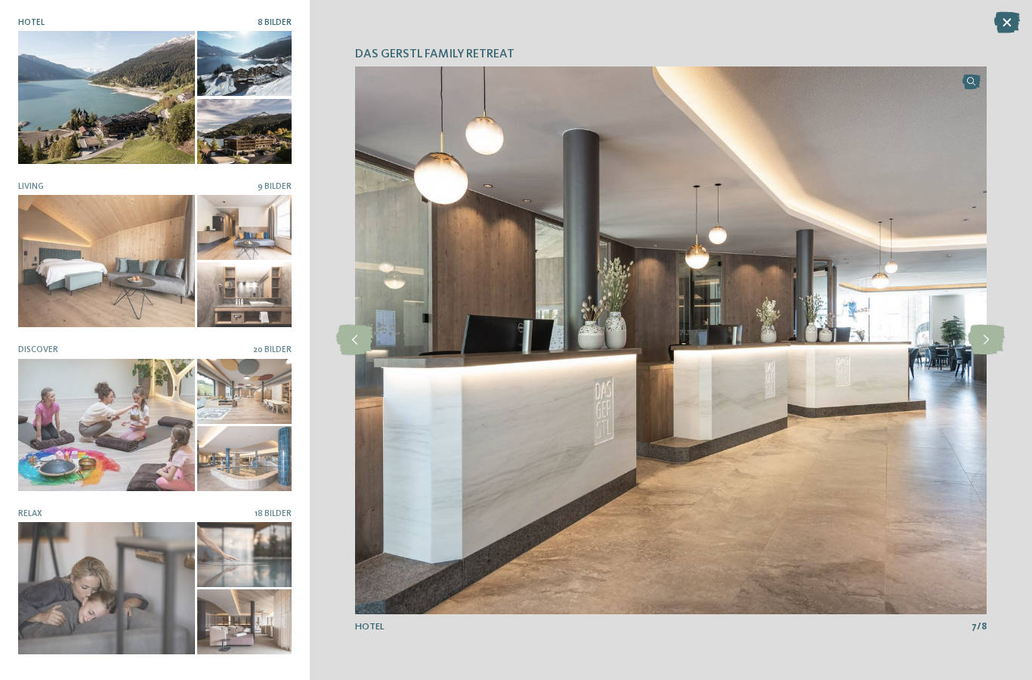
click at [992, 336] on icon at bounding box center [985, 340] width 37 height 30
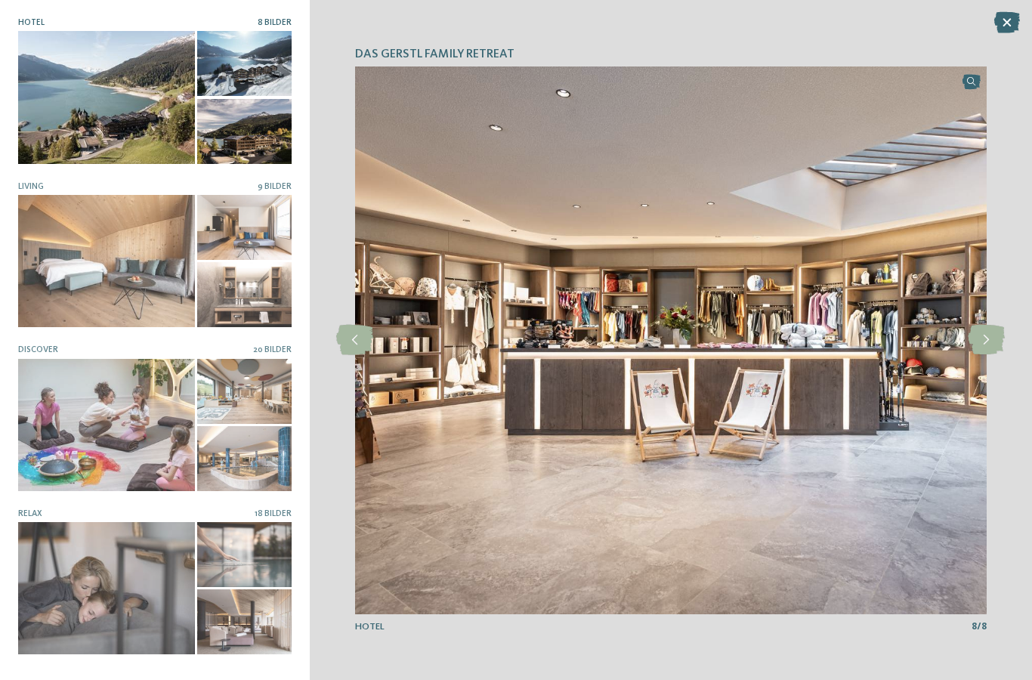
click at [986, 338] on icon at bounding box center [985, 340] width 37 height 30
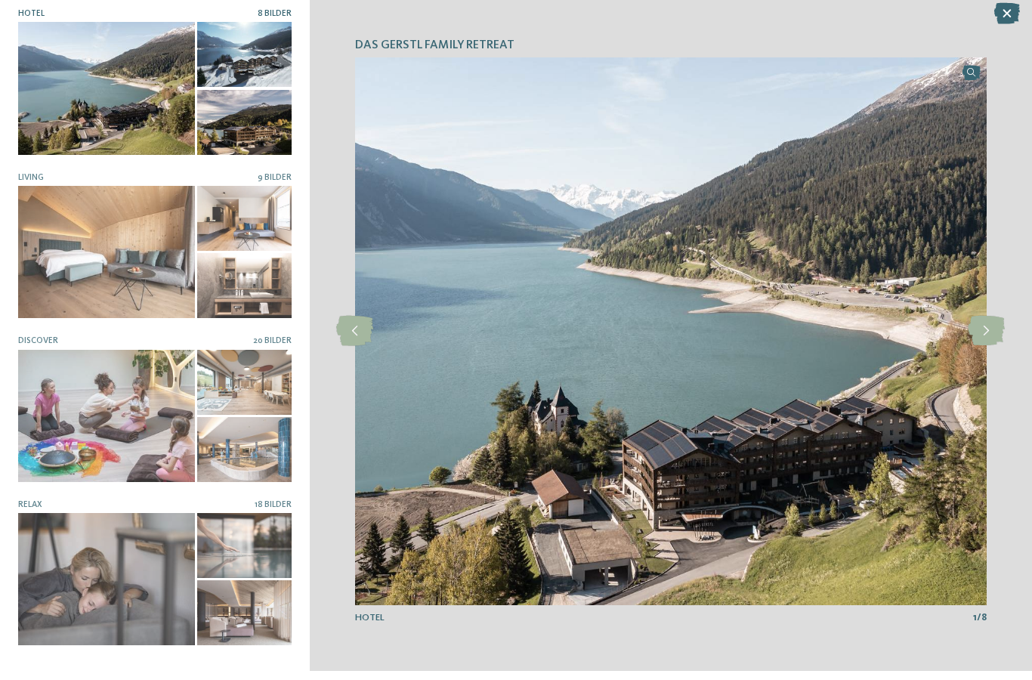
scroll to position [9, 0]
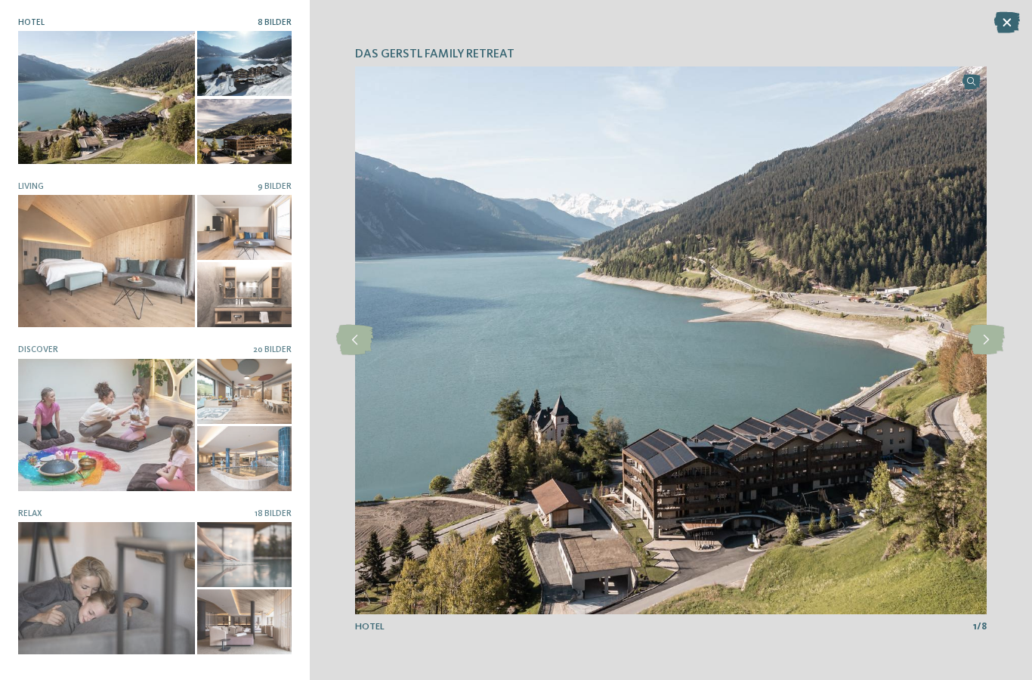
click at [41, 426] on div at bounding box center [106, 425] width 177 height 132
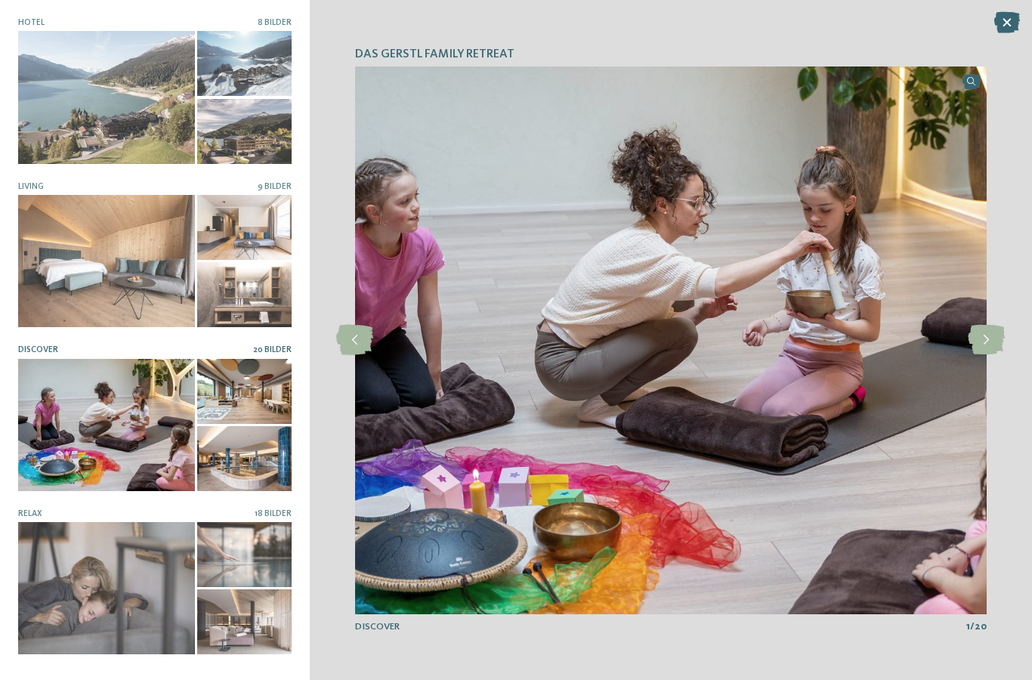
click at [982, 340] on icon at bounding box center [985, 340] width 37 height 30
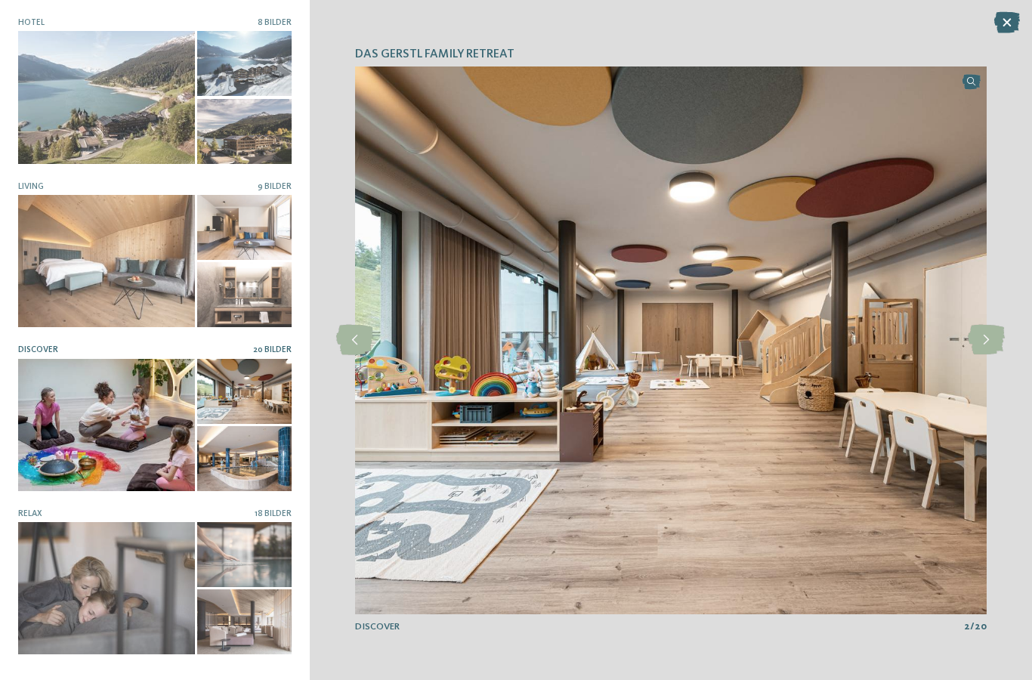
click at [987, 344] on icon at bounding box center [985, 340] width 37 height 30
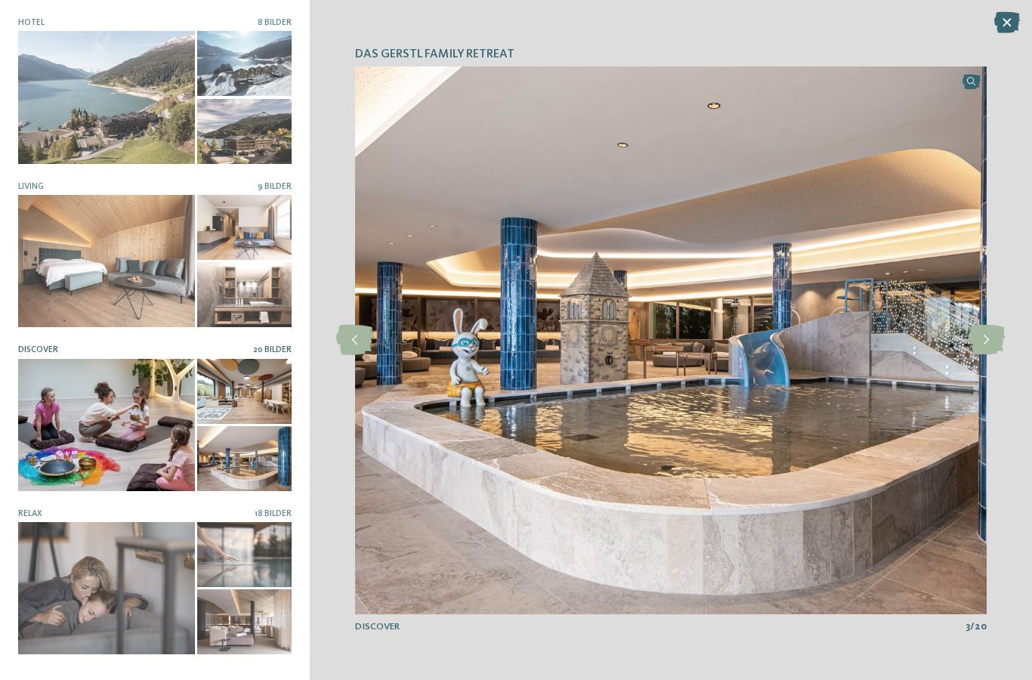
click at [985, 341] on icon at bounding box center [985, 340] width 37 height 30
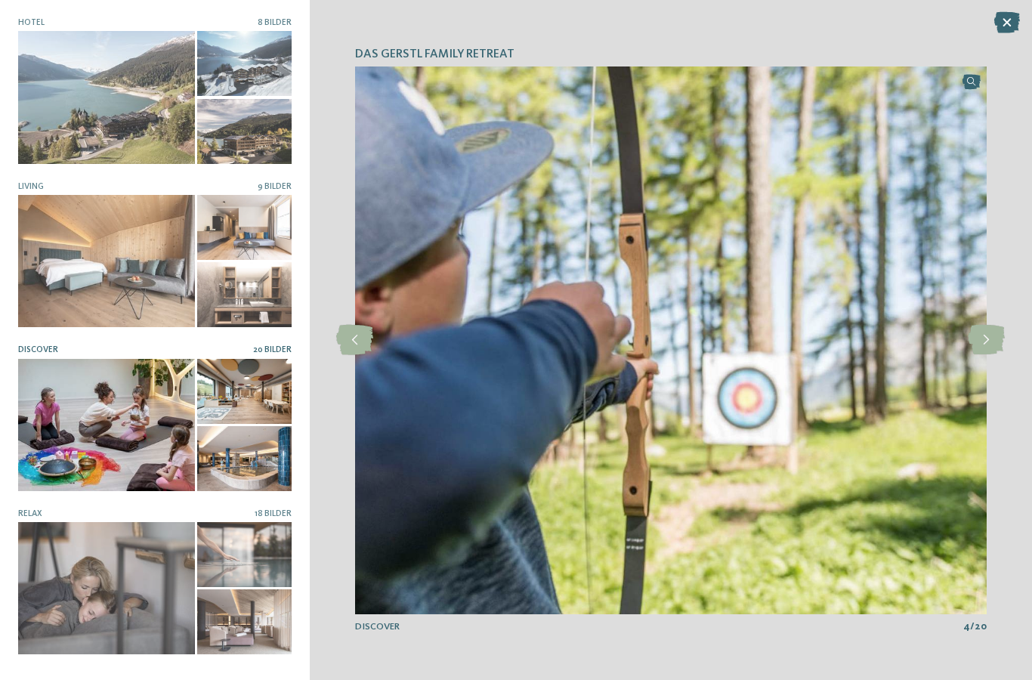
click at [988, 340] on icon at bounding box center [985, 340] width 37 height 30
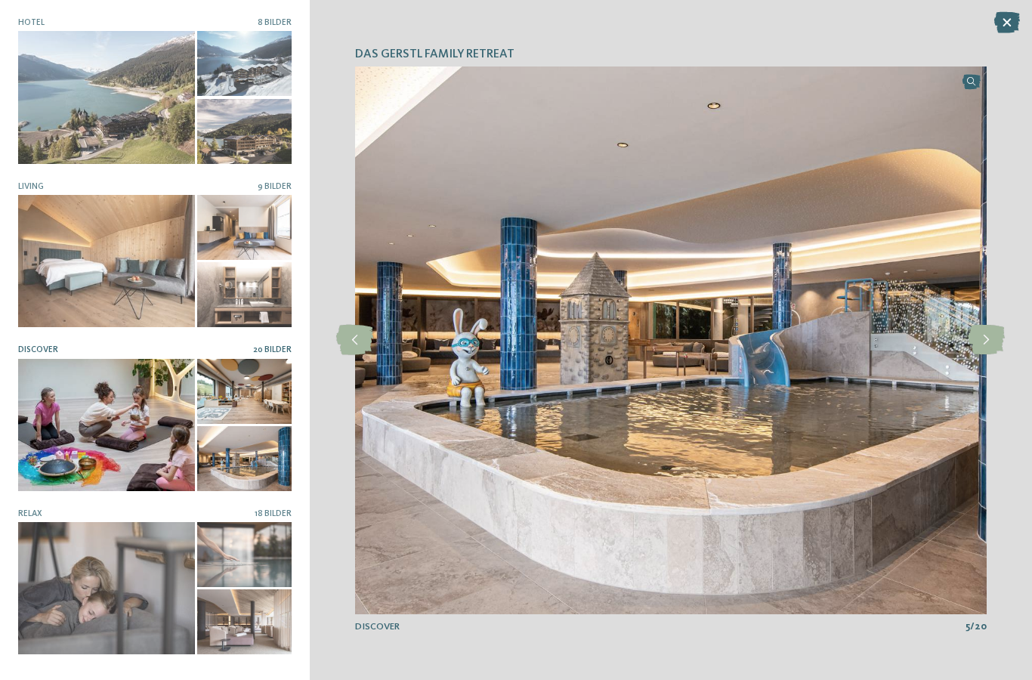
click at [992, 341] on icon at bounding box center [985, 340] width 37 height 30
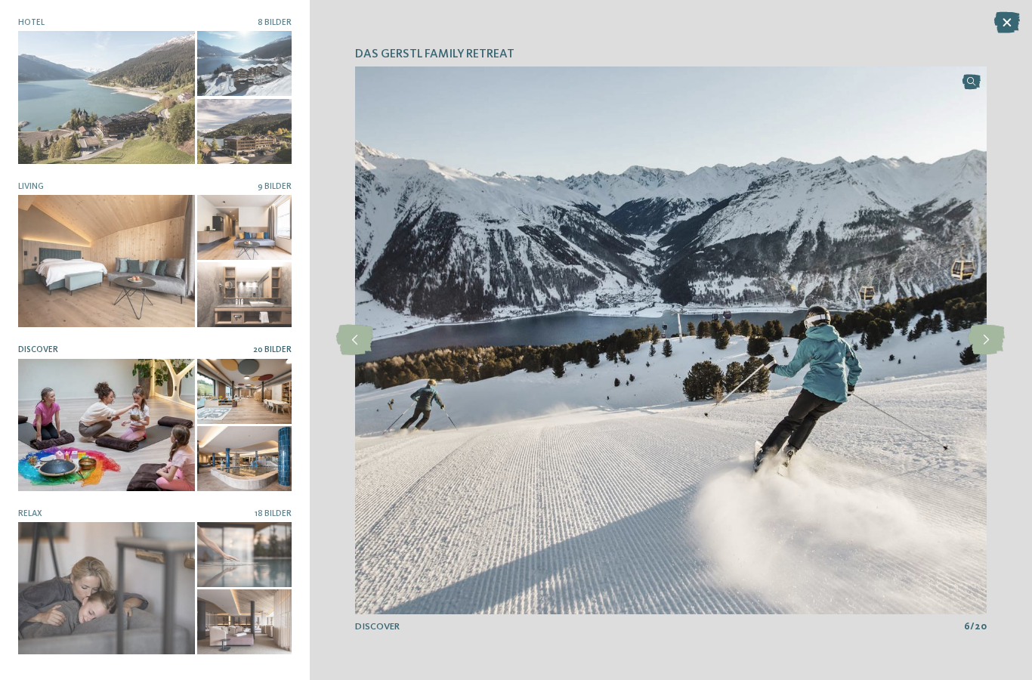
click at [987, 340] on icon at bounding box center [985, 340] width 37 height 30
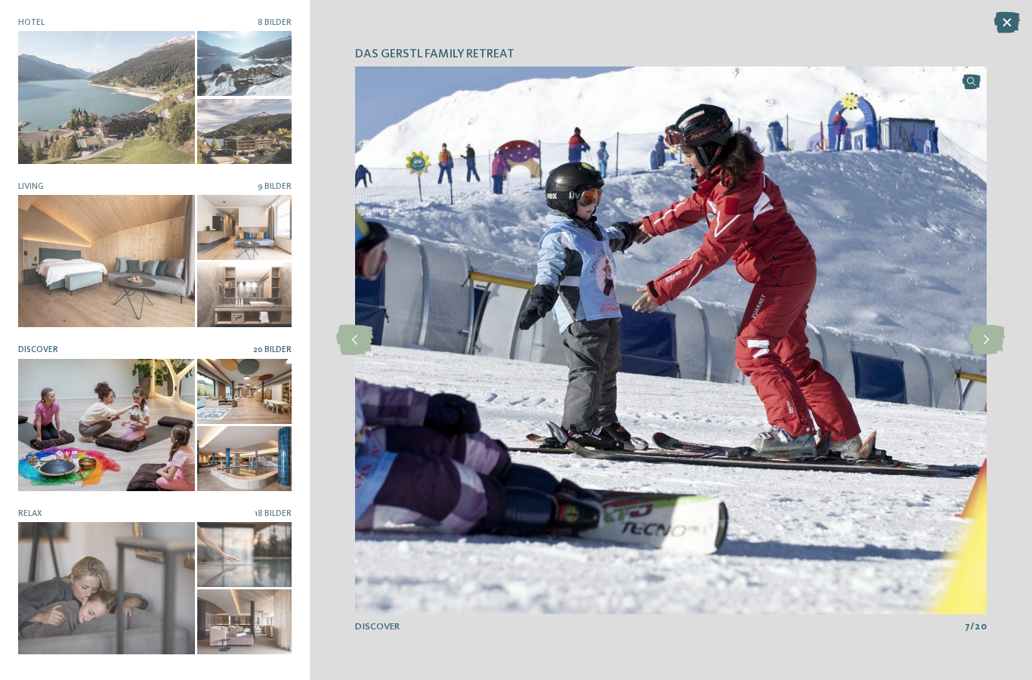
click at [984, 342] on icon at bounding box center [985, 340] width 37 height 30
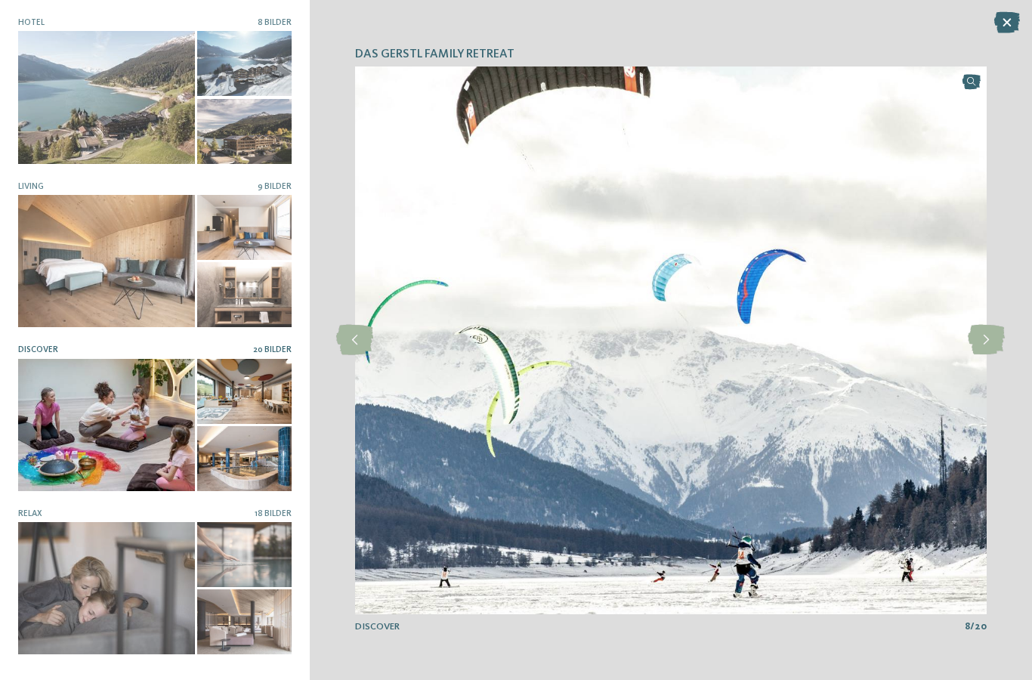
click at [992, 340] on icon at bounding box center [985, 340] width 37 height 30
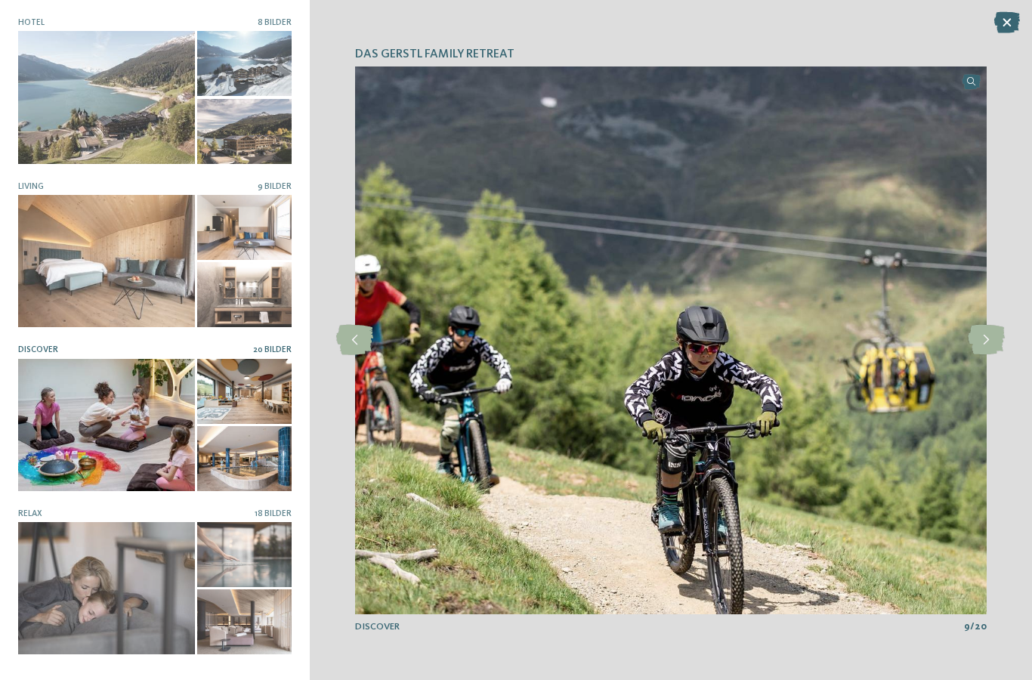
click at [984, 344] on icon at bounding box center [985, 340] width 37 height 30
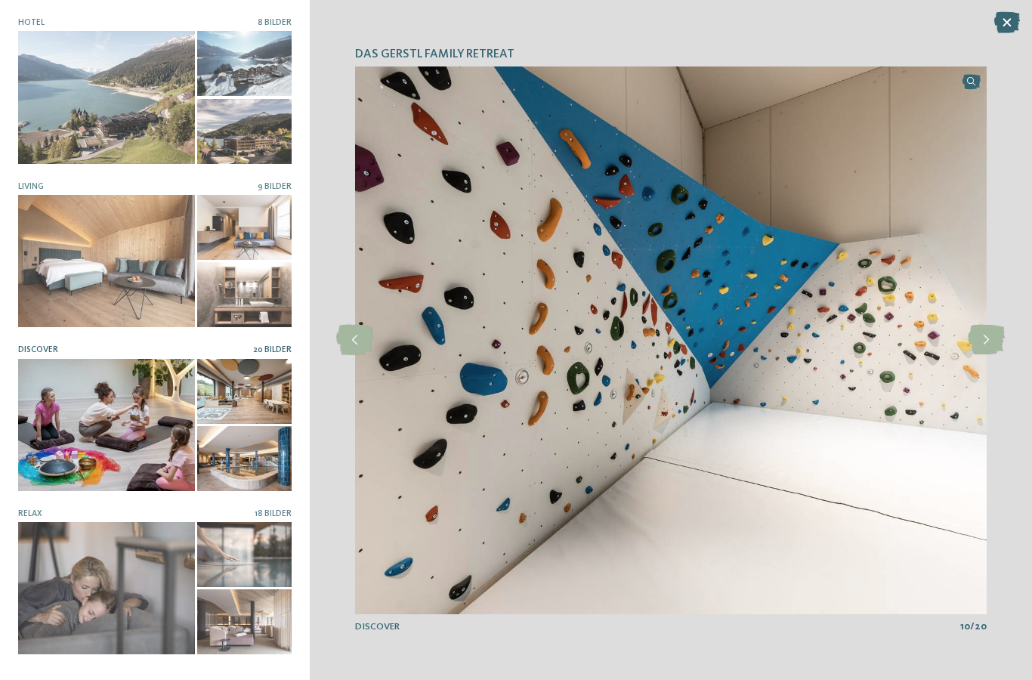
click at [981, 340] on icon at bounding box center [985, 340] width 37 height 30
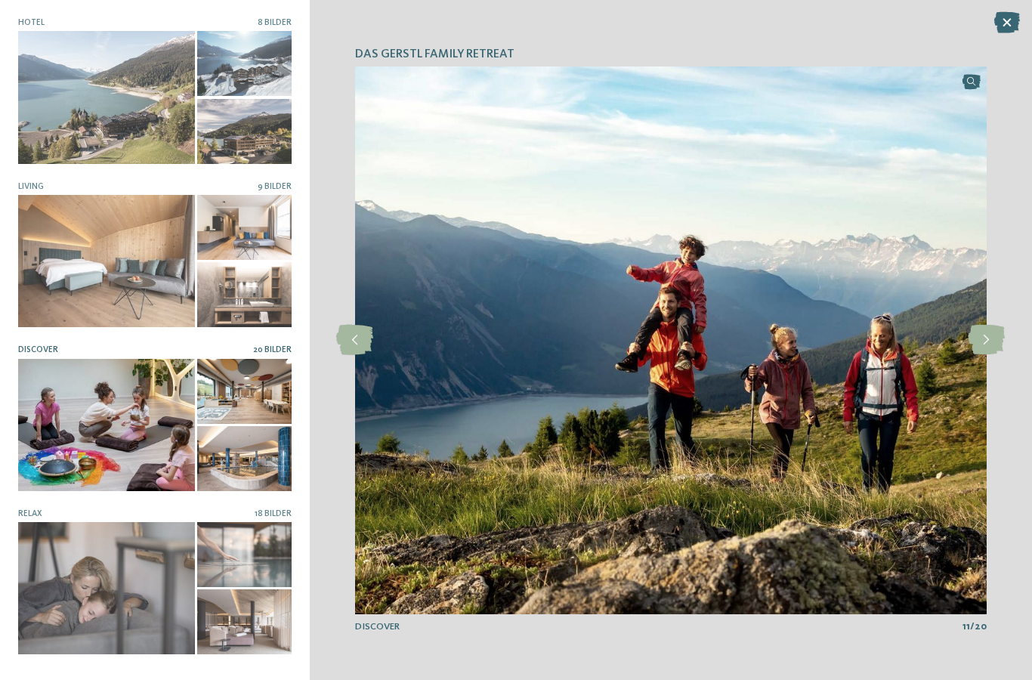
click at [985, 341] on icon at bounding box center [985, 340] width 37 height 30
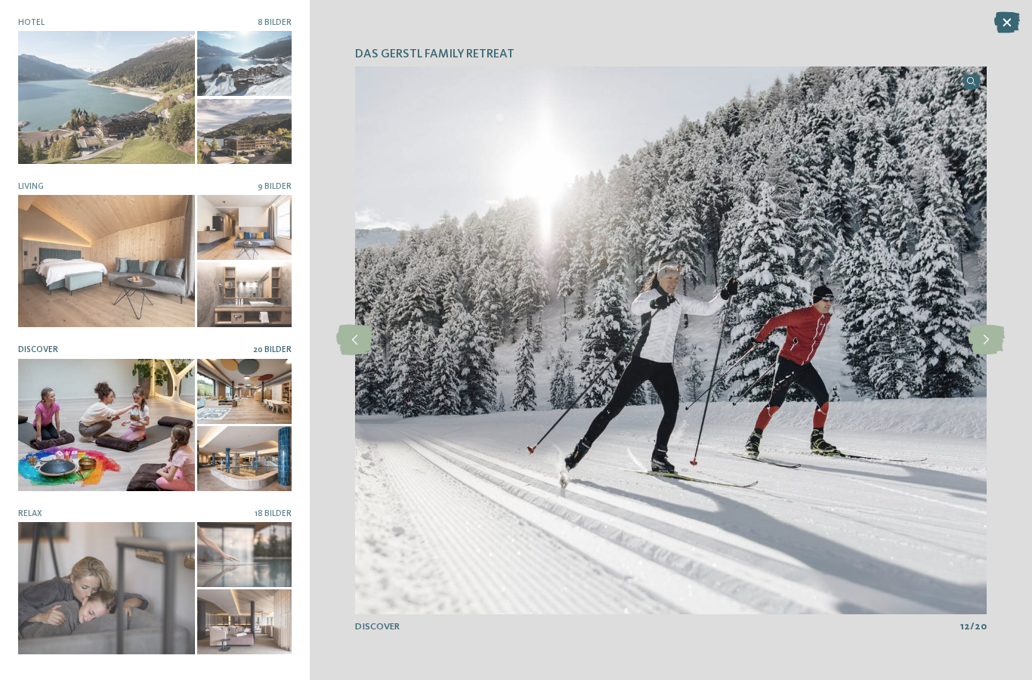
click at [986, 342] on icon at bounding box center [985, 340] width 37 height 30
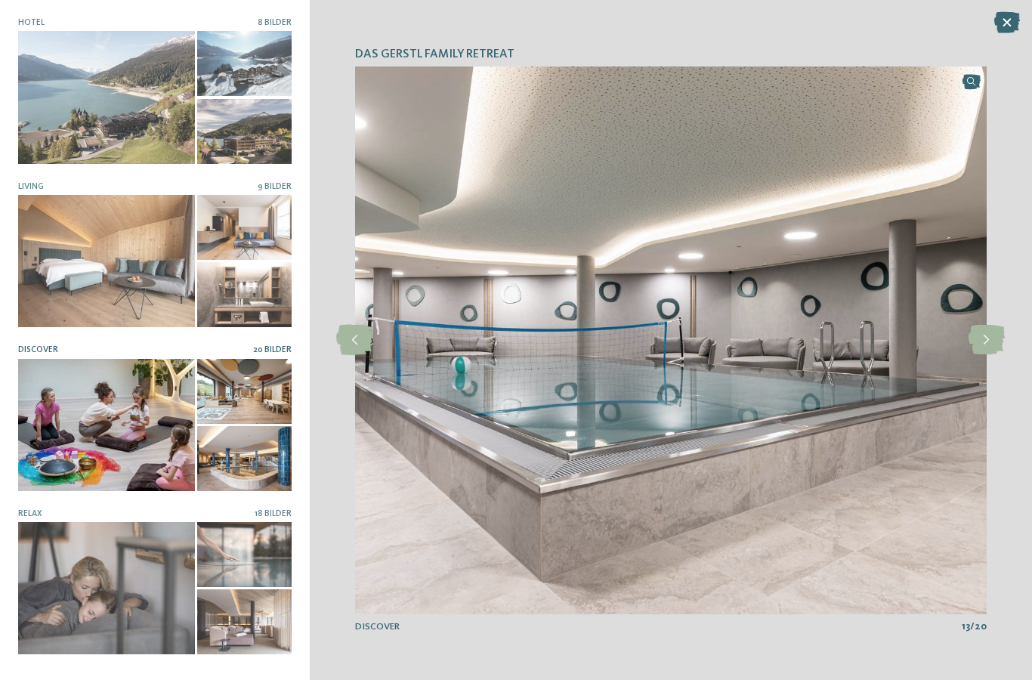
click at [992, 341] on icon at bounding box center [985, 340] width 37 height 30
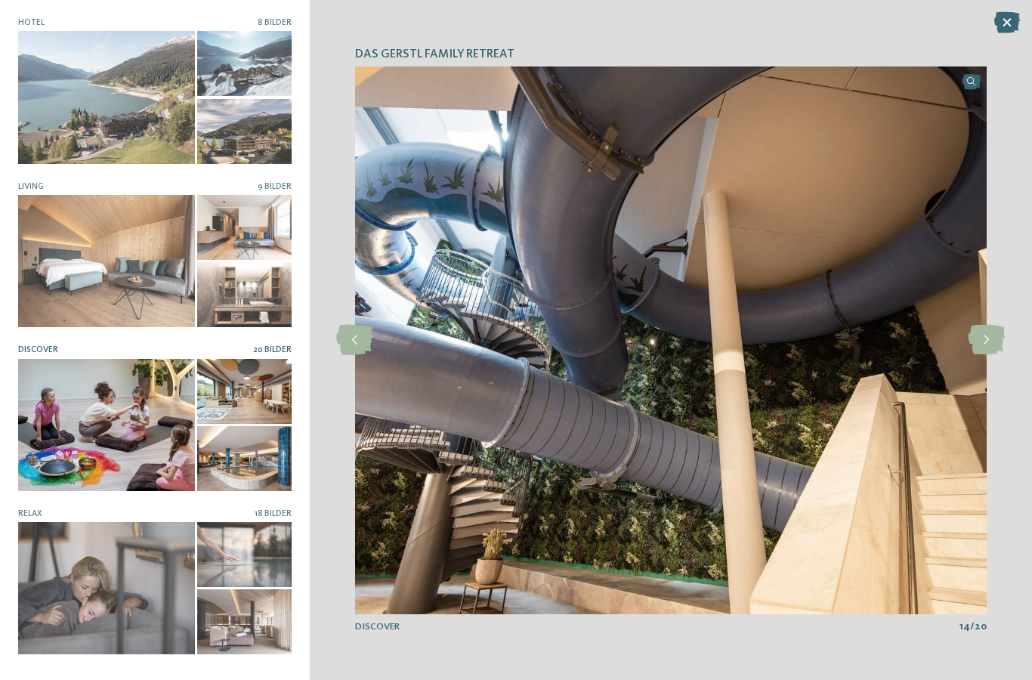
click at [992, 342] on icon at bounding box center [985, 340] width 37 height 30
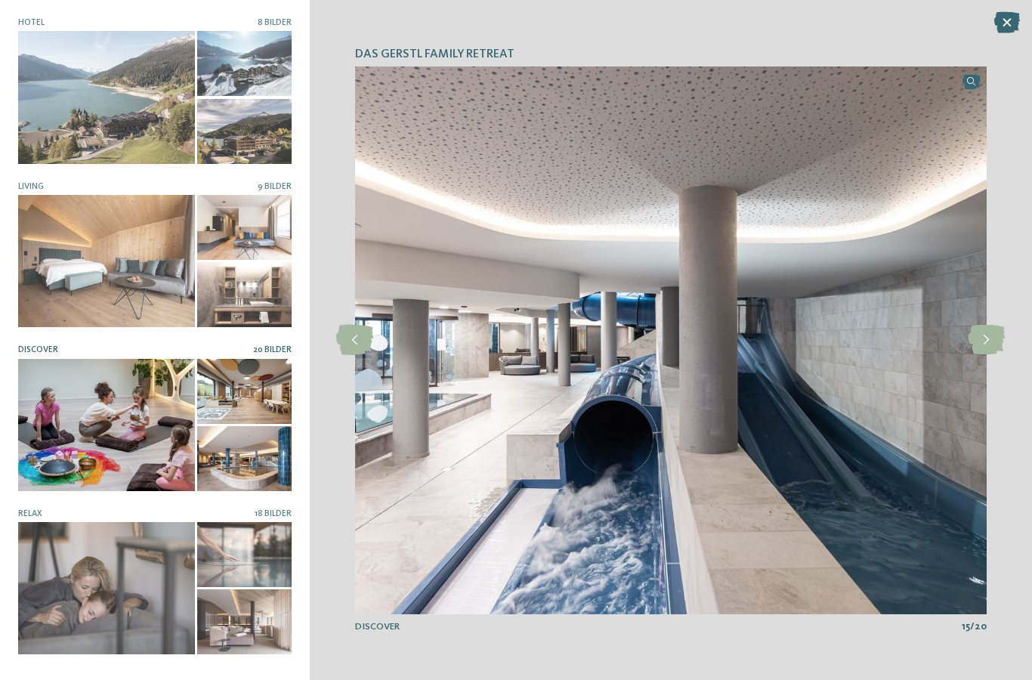
click at [983, 347] on icon at bounding box center [985, 340] width 37 height 30
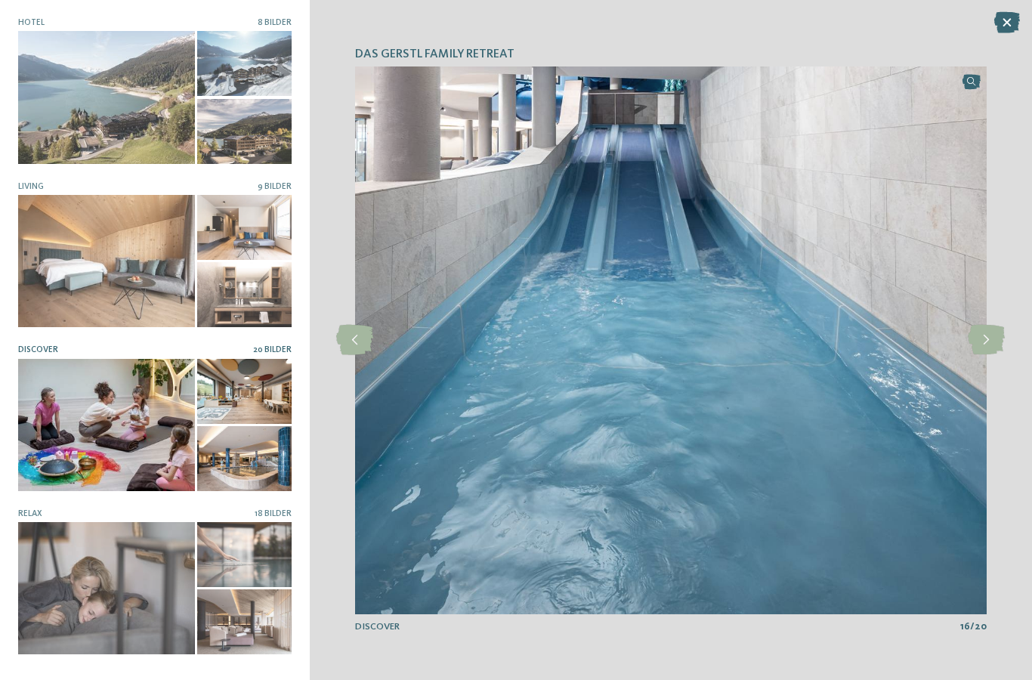
click at [987, 344] on icon at bounding box center [985, 340] width 37 height 30
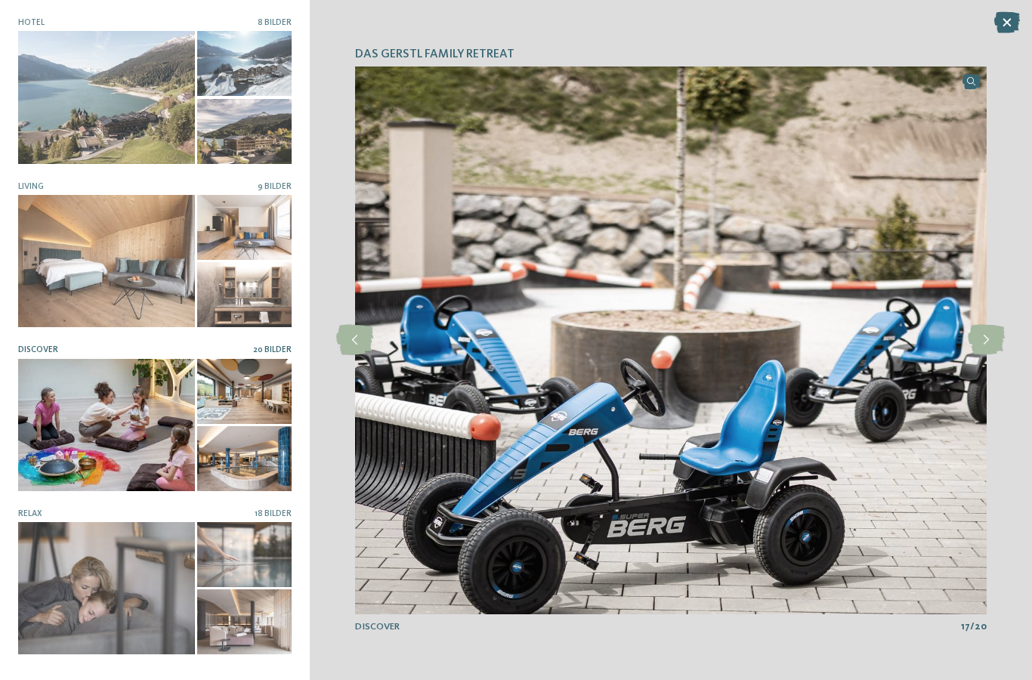
click at [989, 342] on icon at bounding box center [985, 340] width 37 height 30
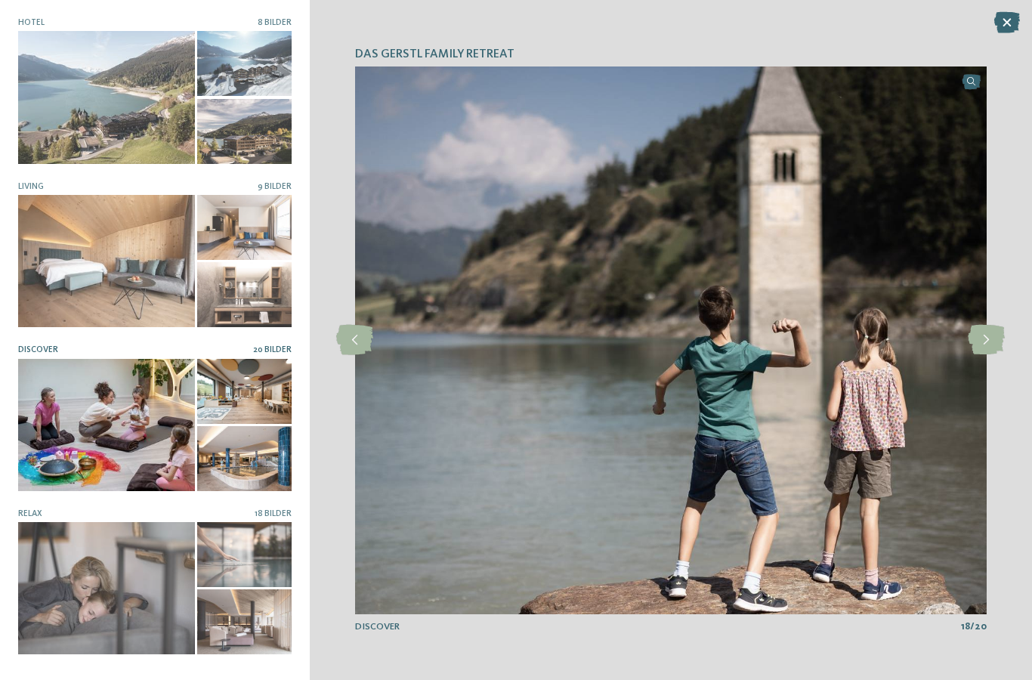
click at [1011, 20] on icon at bounding box center [1007, 22] width 26 height 21
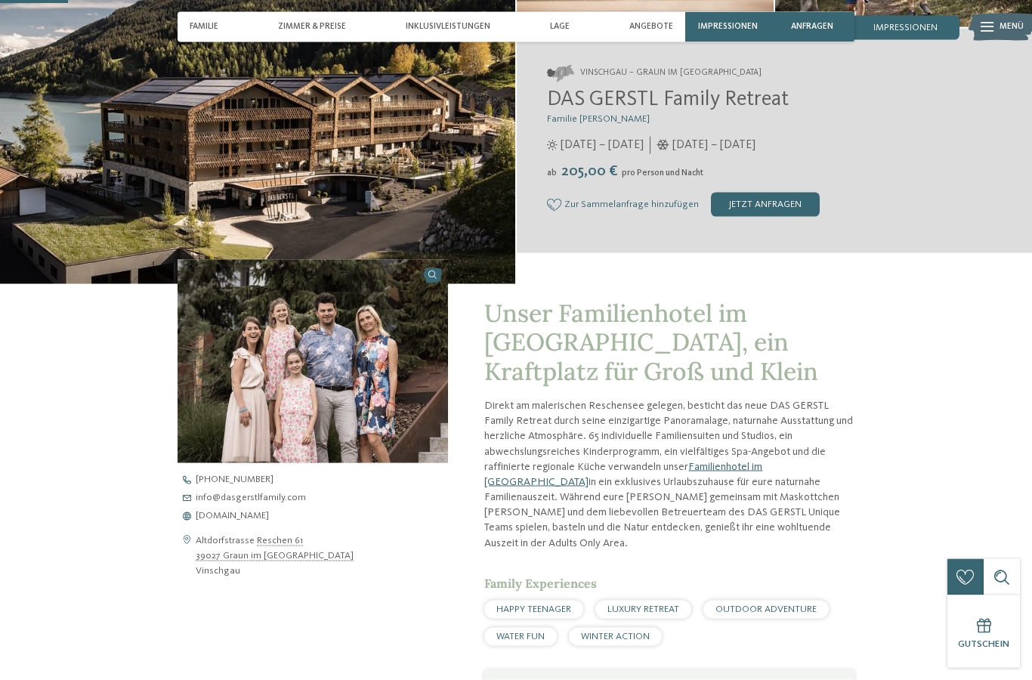
scroll to position [172, 0]
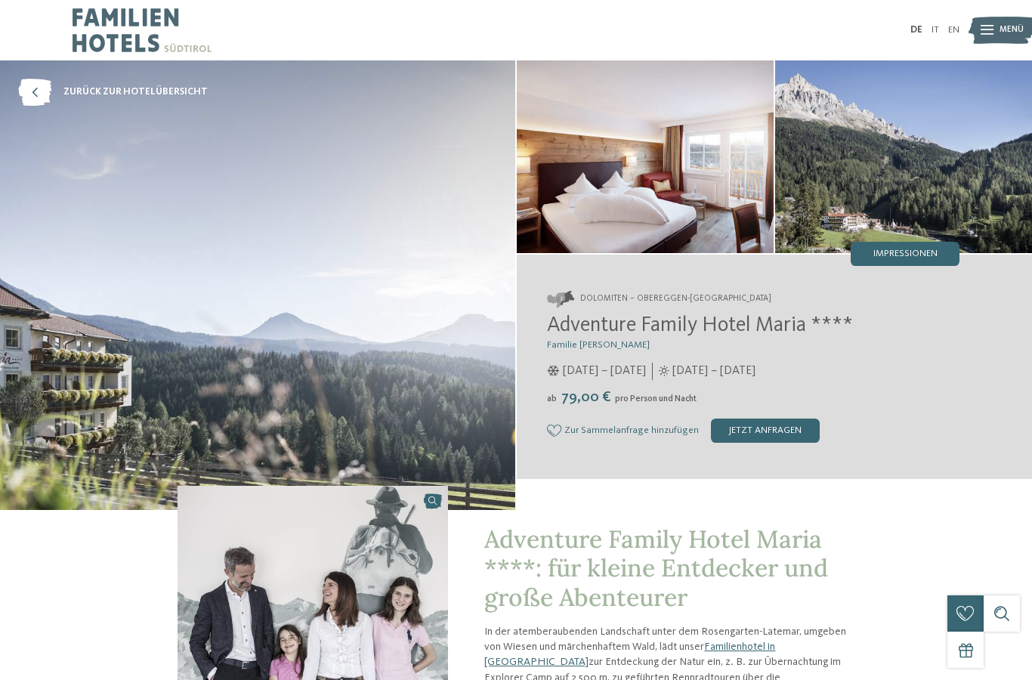
click at [910, 245] on div "Impressionen" at bounding box center [904, 254] width 109 height 24
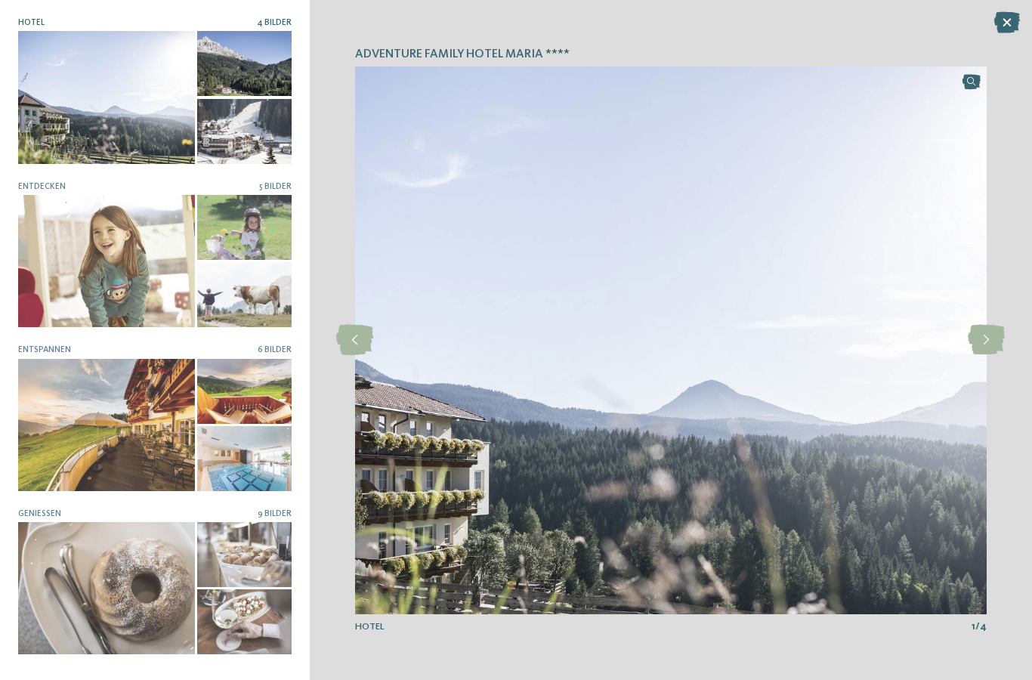
click at [241, 470] on div at bounding box center [244, 458] width 94 height 65
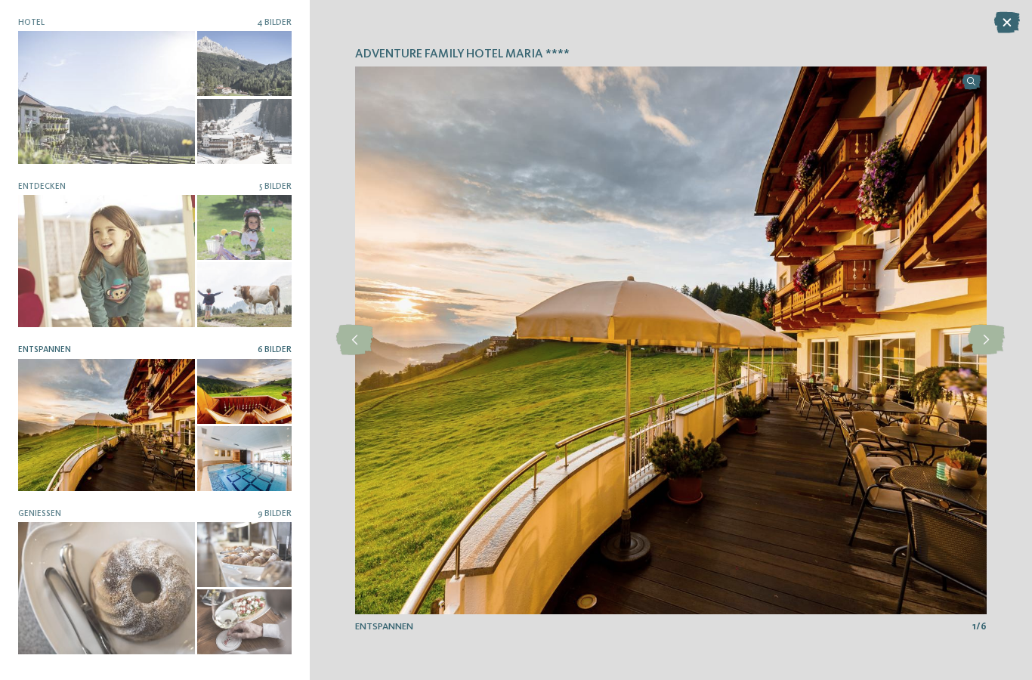
click at [985, 340] on icon at bounding box center [985, 340] width 37 height 30
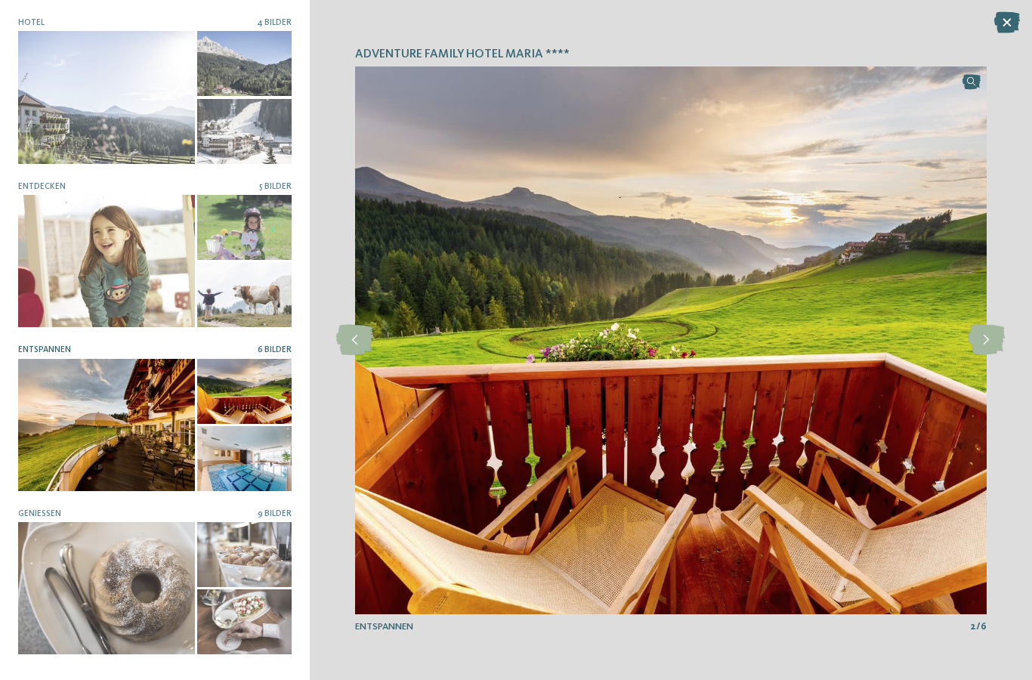
click at [988, 337] on icon at bounding box center [985, 340] width 37 height 30
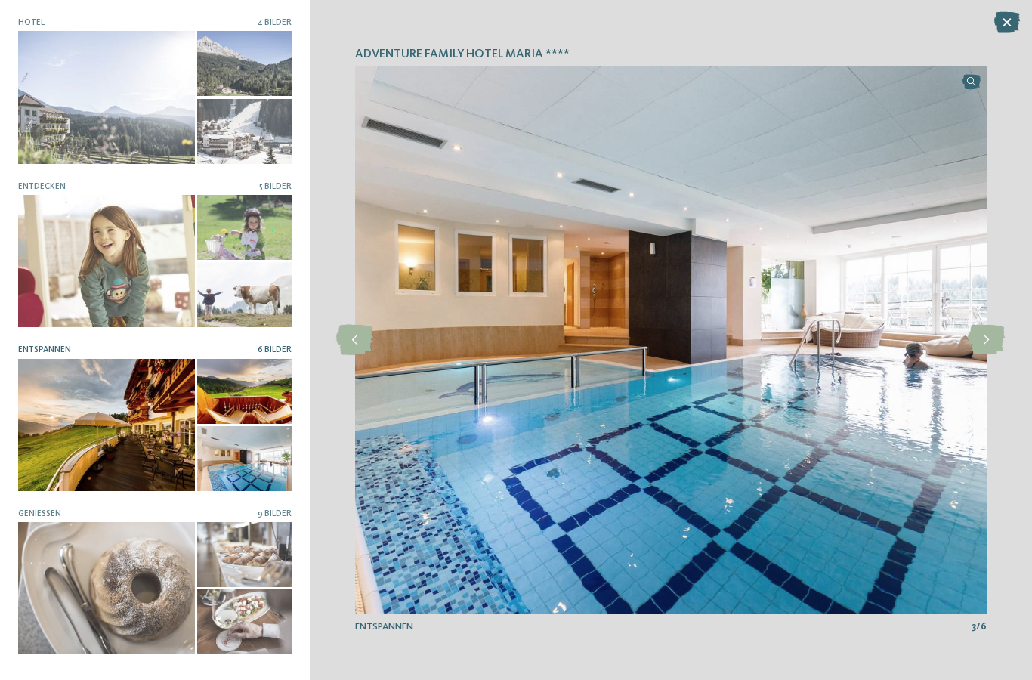
click at [990, 337] on icon at bounding box center [985, 340] width 37 height 30
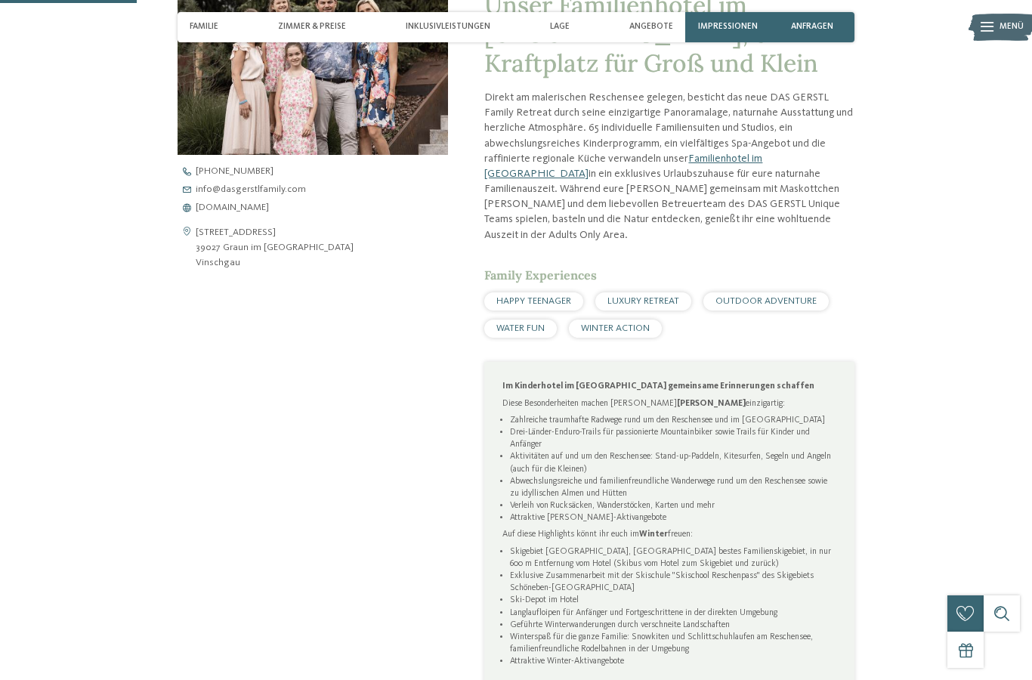
scroll to position [541, 0]
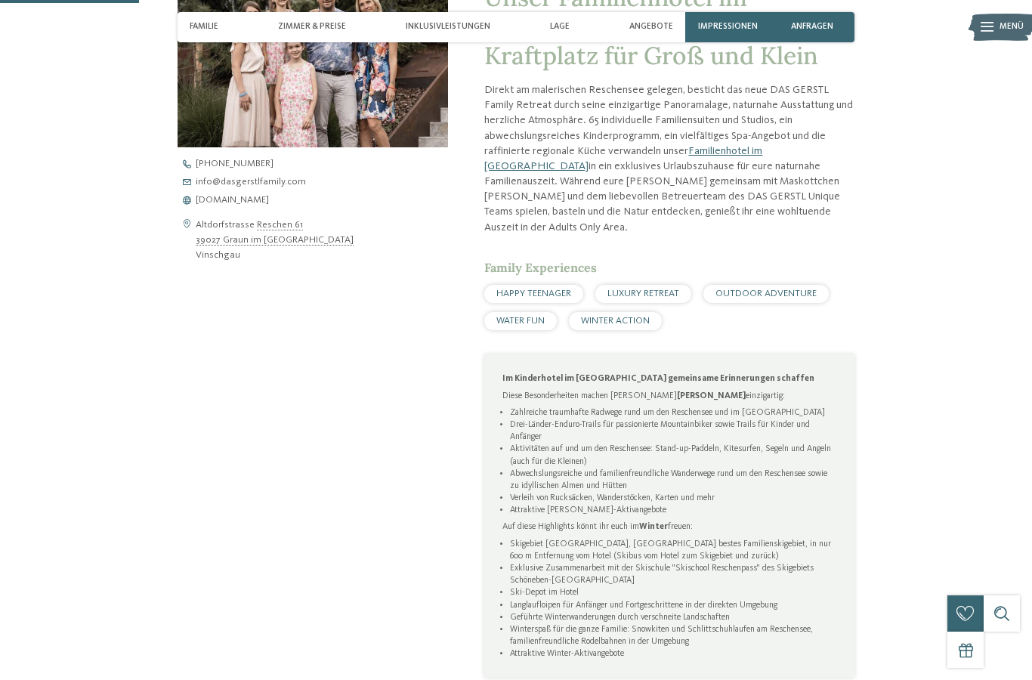
click at [229, 205] on span "[DOMAIN_NAME]" at bounding box center [232, 201] width 73 height 10
